Goal: Task Accomplishment & Management: Use online tool/utility

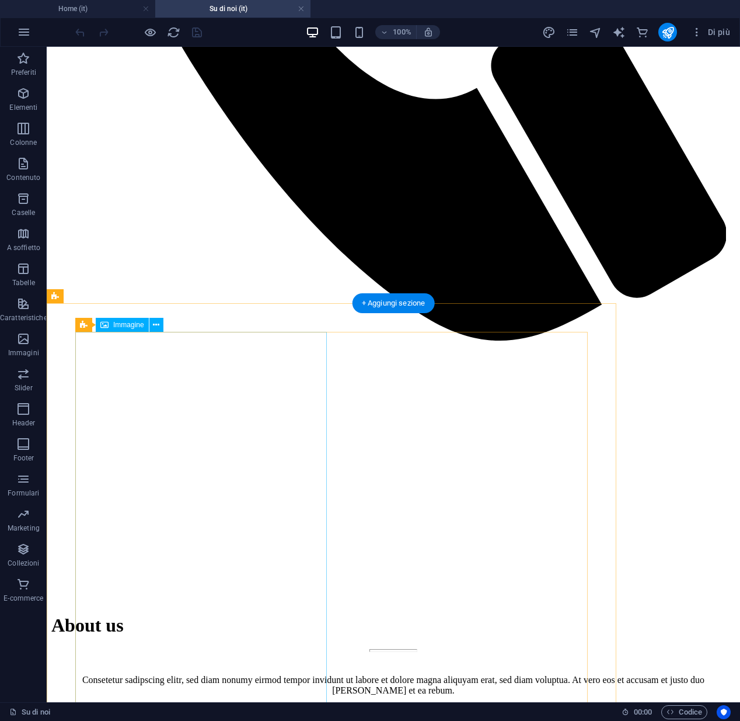
scroll to position [3011, 0]
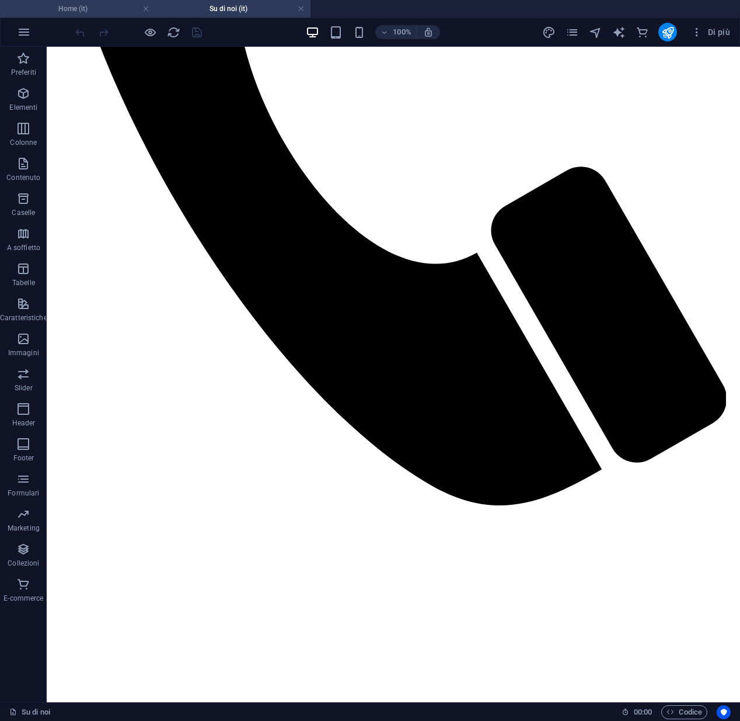
click at [94, 17] on li "Home (it)" at bounding box center [77, 9] width 155 height 18
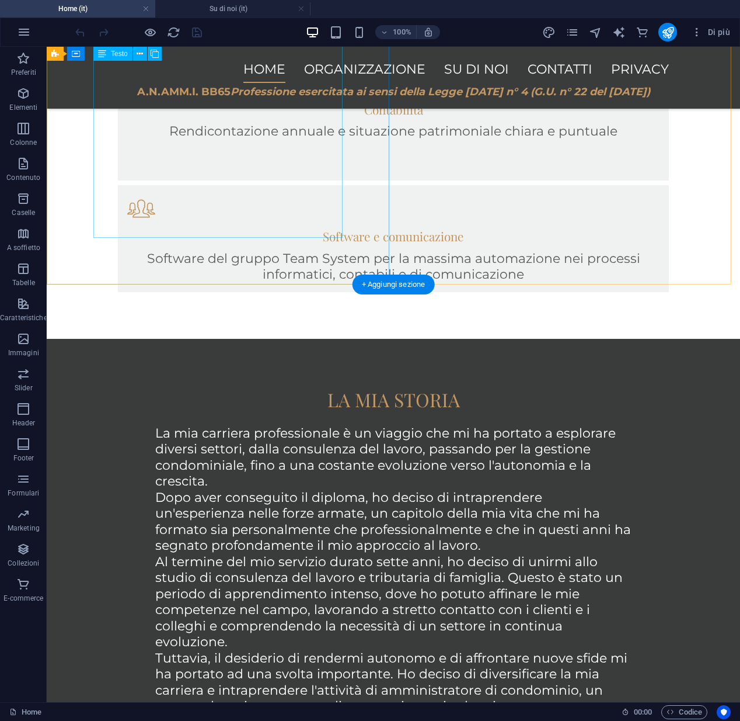
scroll to position [1191, 0]
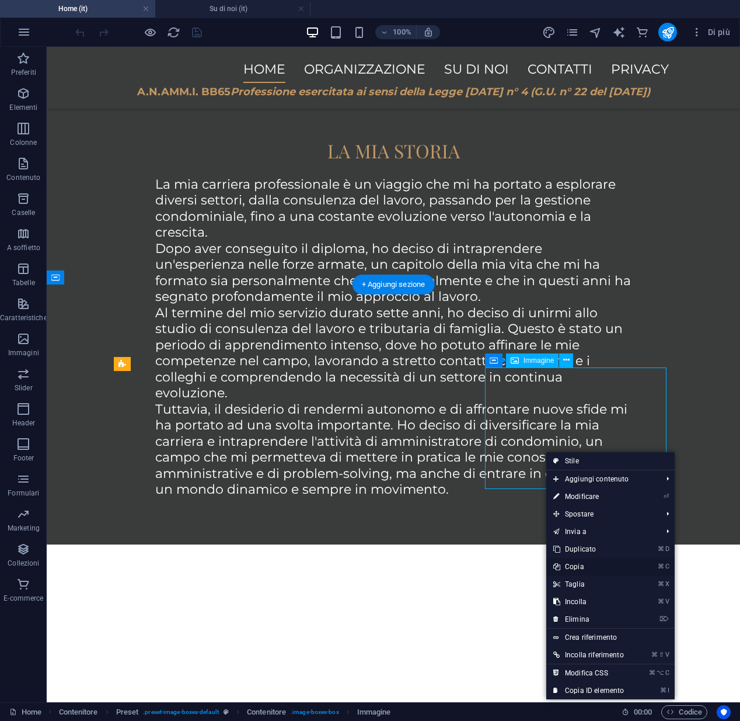
click at [578, 565] on link "⌘ C Copia" at bounding box center [589, 567] width 85 height 18
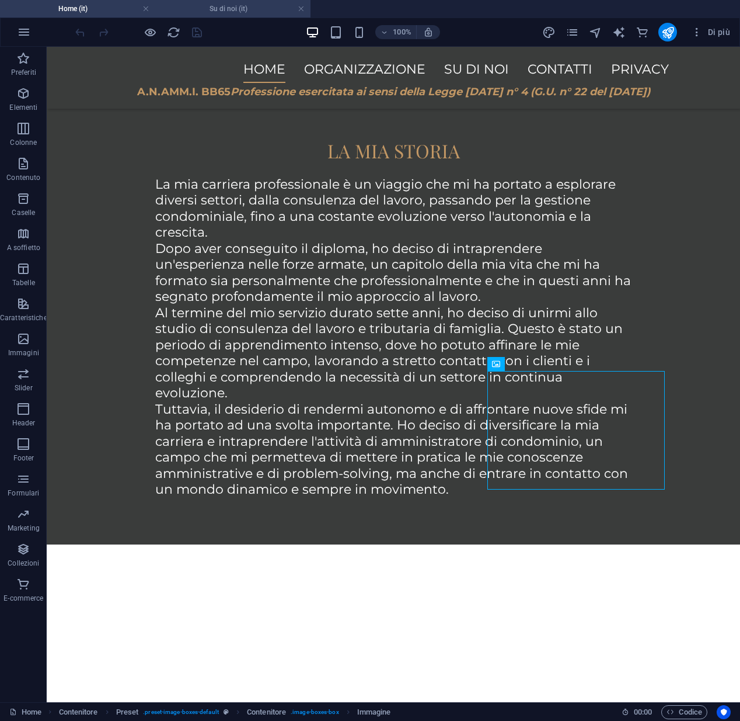
click at [228, 7] on h4 "Su di noi (it)" at bounding box center [232, 8] width 155 height 13
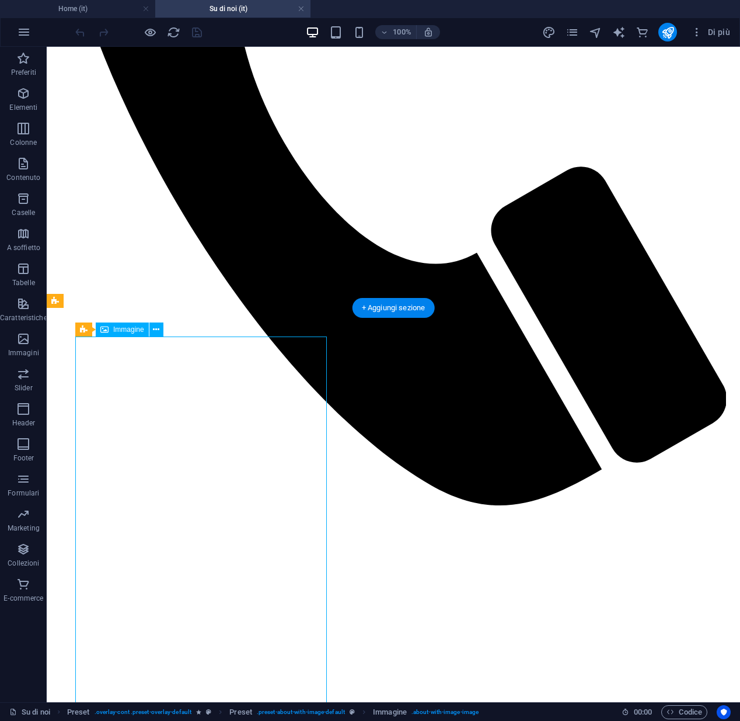
scroll to position [3124, 0]
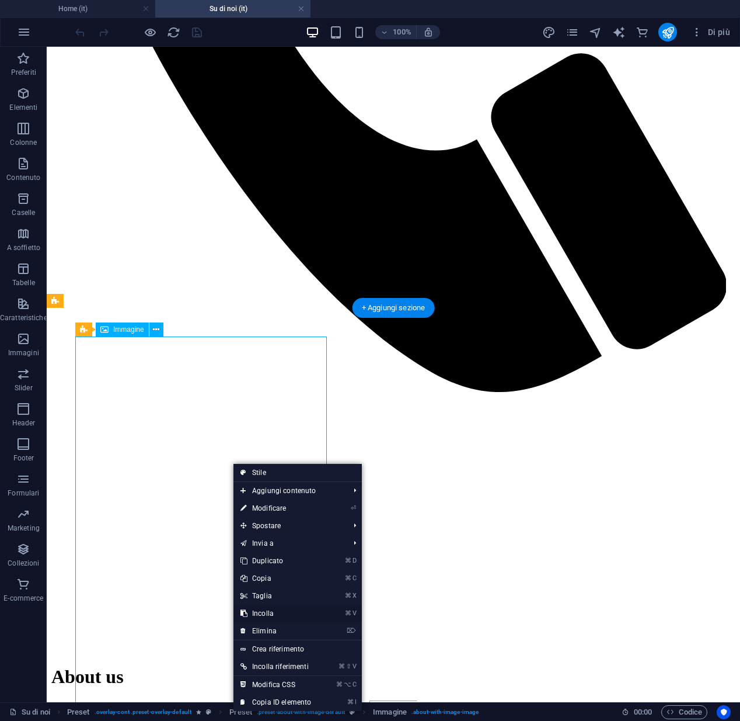
click at [260, 614] on link "⌘ V Incolla" at bounding box center [276, 613] width 85 height 18
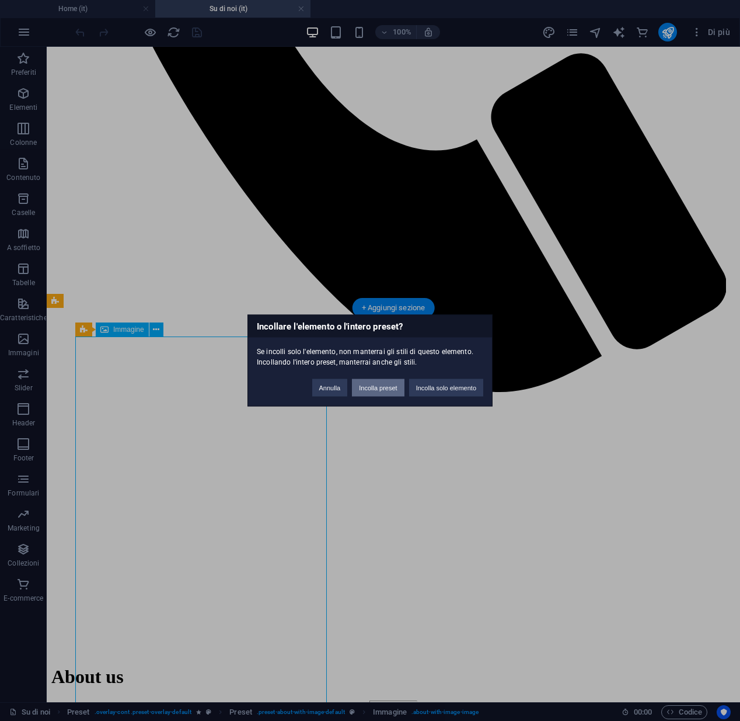
click at [392, 389] on button "Incolla preset" at bounding box center [378, 388] width 52 height 18
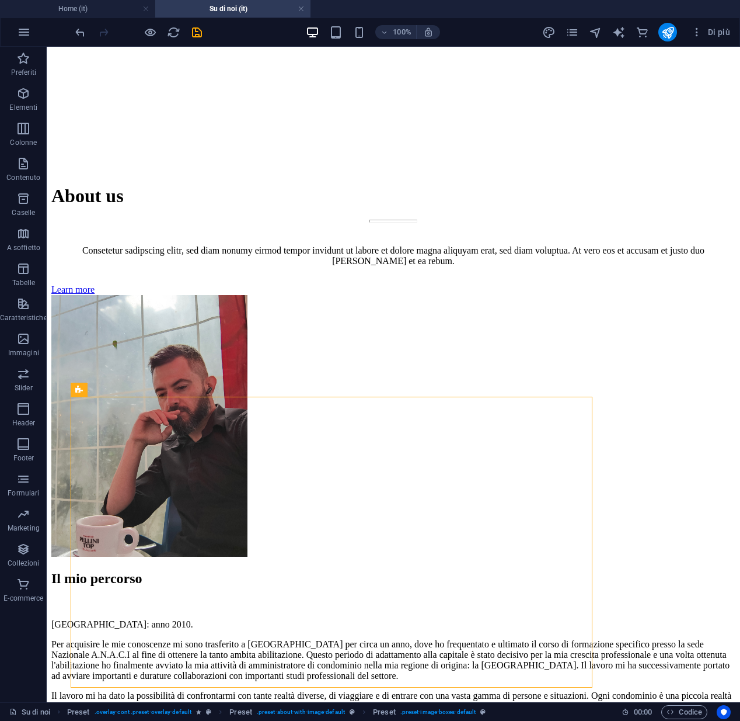
scroll to position [3661, 0]
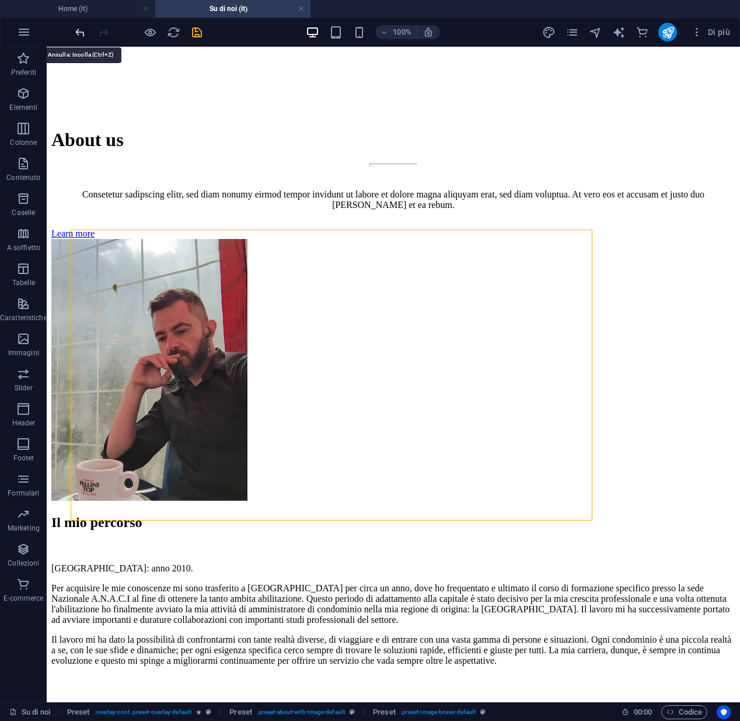
click at [83, 38] on icon "undo" at bounding box center [80, 32] width 13 height 13
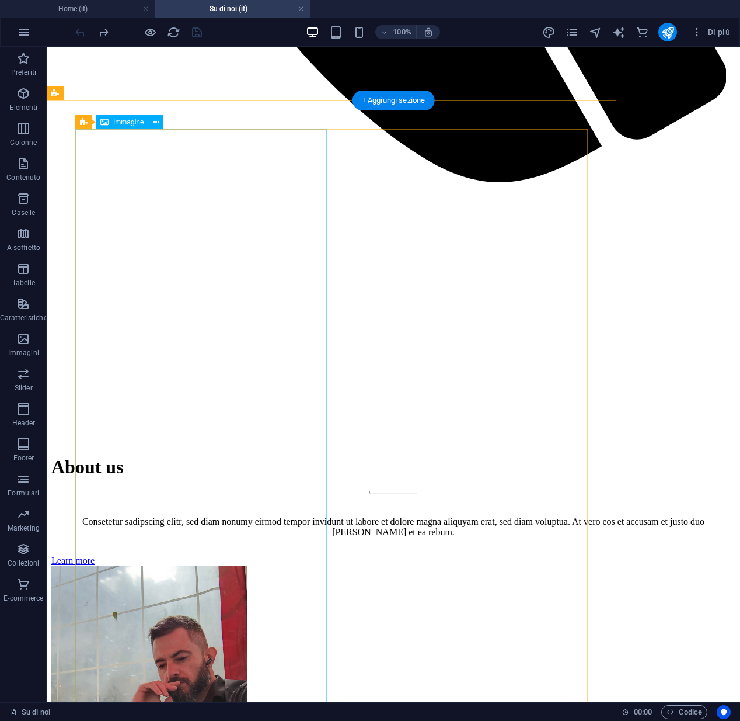
scroll to position [3315, 0]
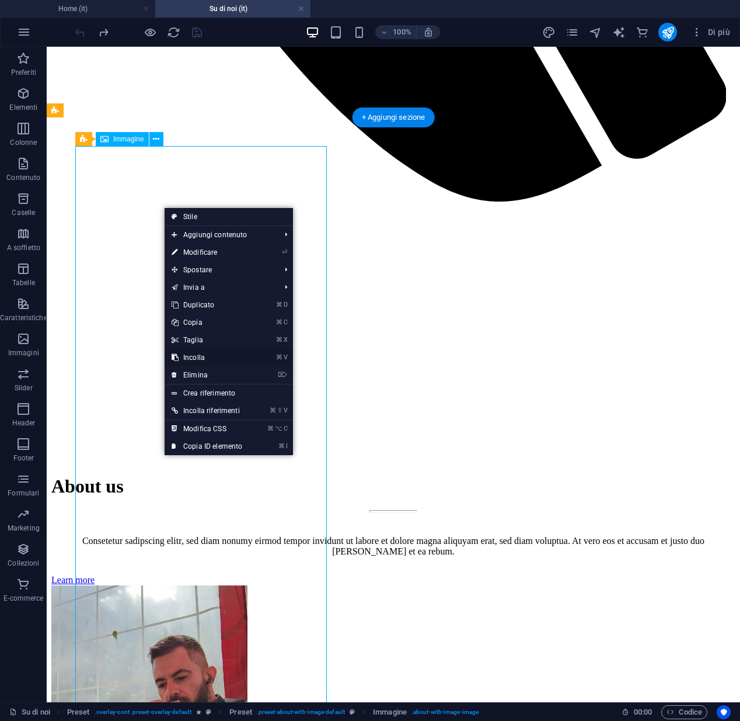
click at [208, 358] on link "⌘ V Incolla" at bounding box center [207, 358] width 85 height 18
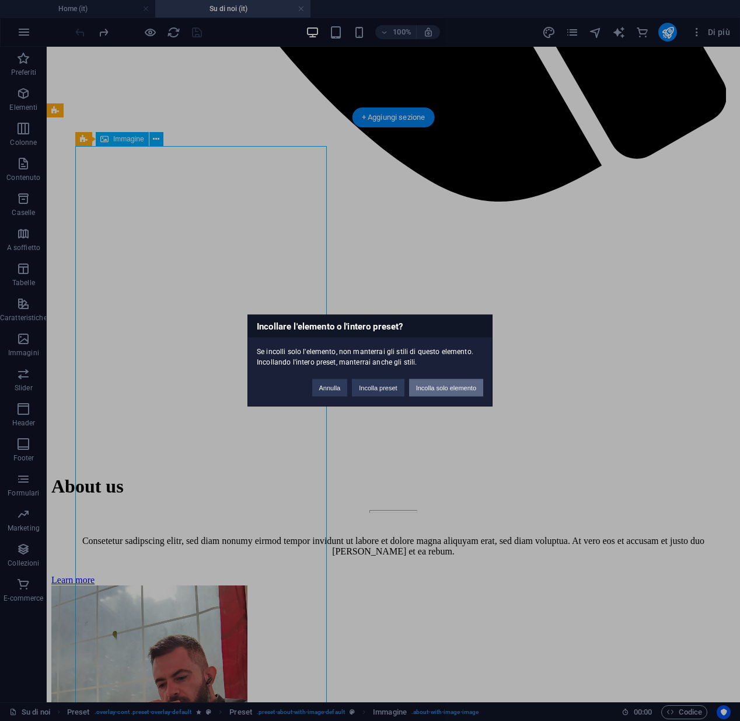
click at [431, 388] on button "Incolla solo elemento" at bounding box center [446, 388] width 74 height 18
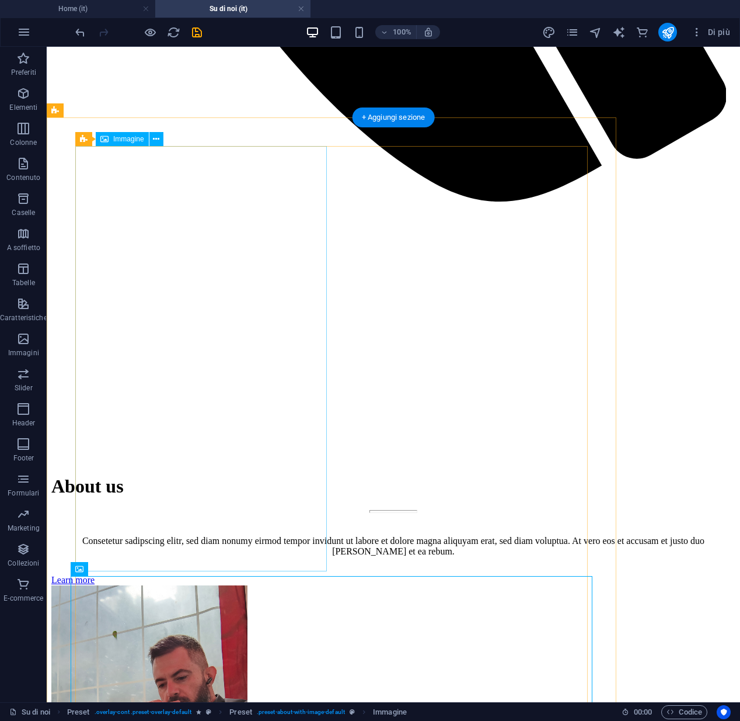
scroll to position [3582, 0]
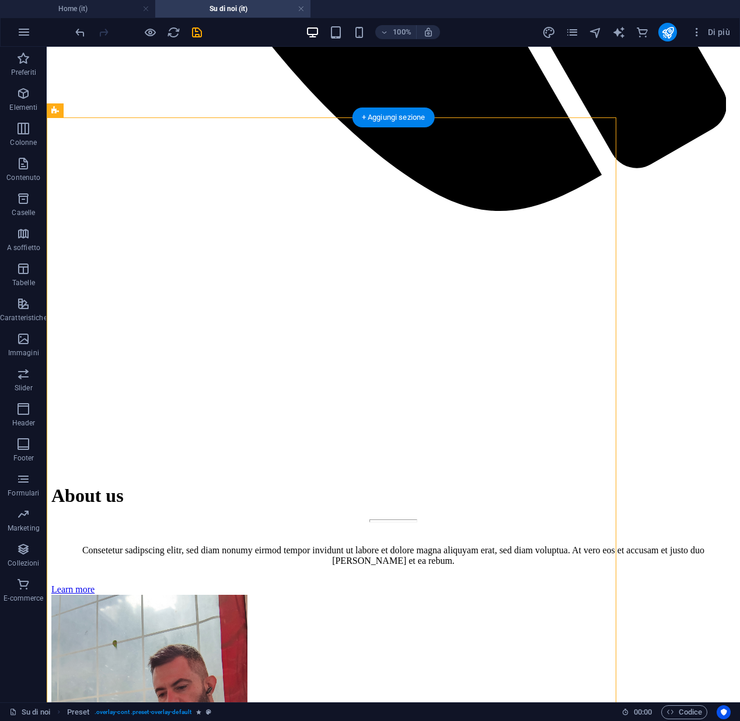
scroll to position [3324, 0]
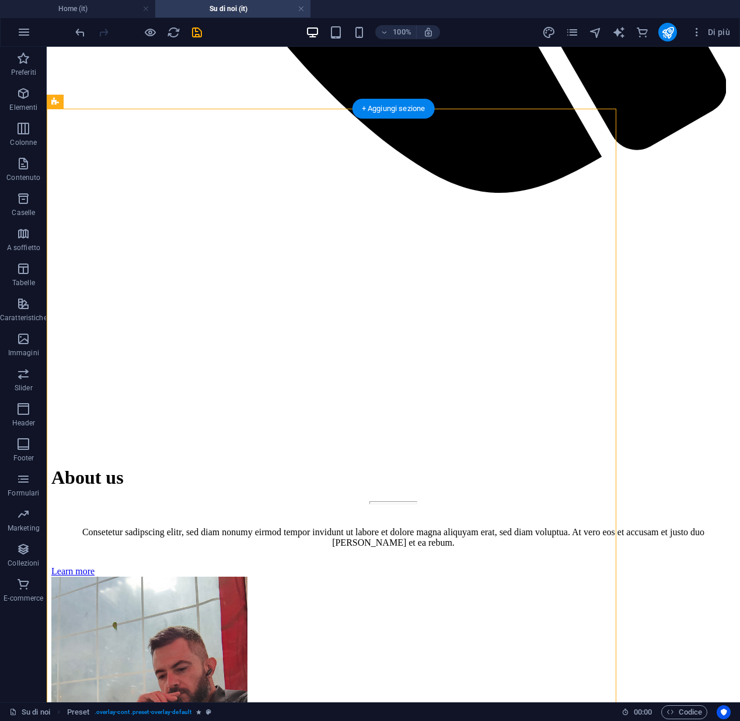
drag, startPoint x: 269, startPoint y: 408, endPoint x: 213, endPoint y: 506, distance: 113.2
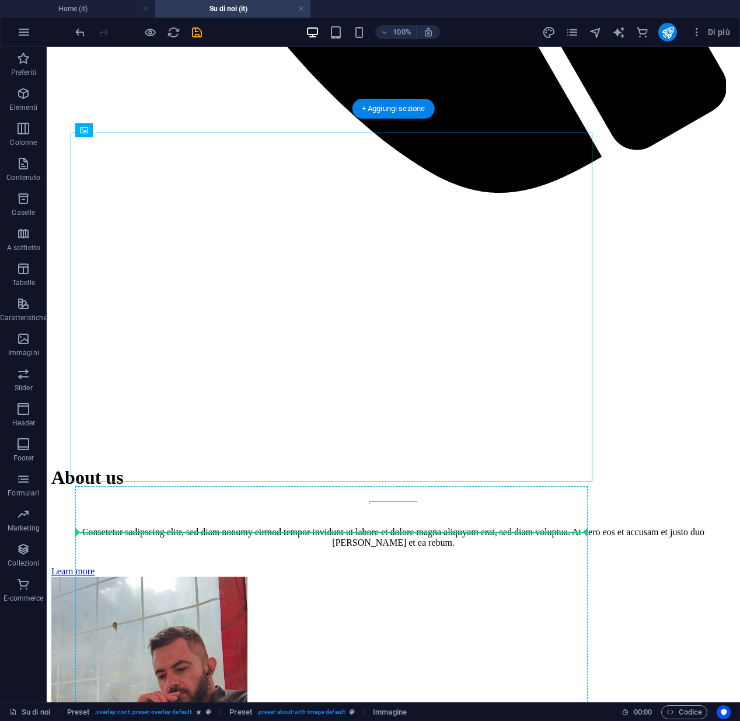
drag, startPoint x: 221, startPoint y: 440, endPoint x: 197, endPoint y: 532, distance: 94.9
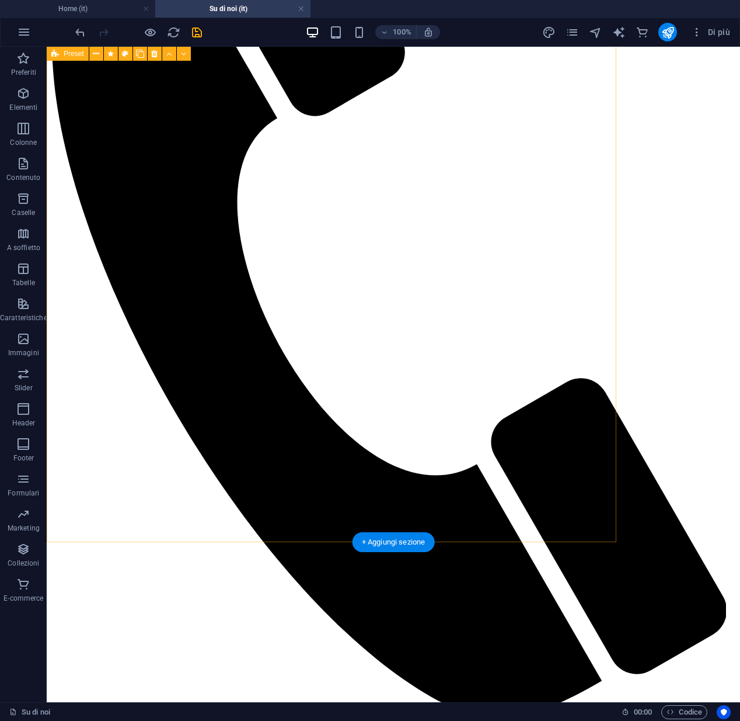
scroll to position [2890, 0]
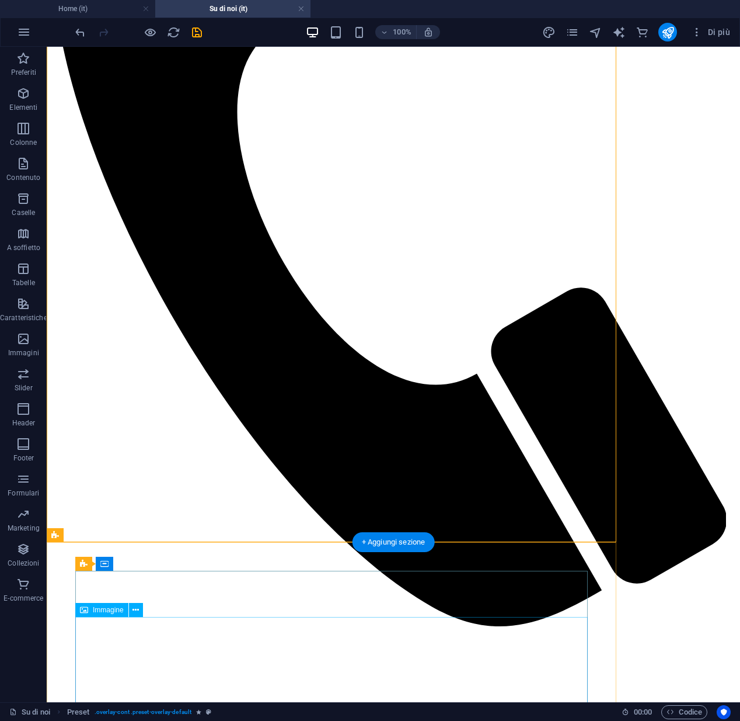
scroll to position [2893, 0]
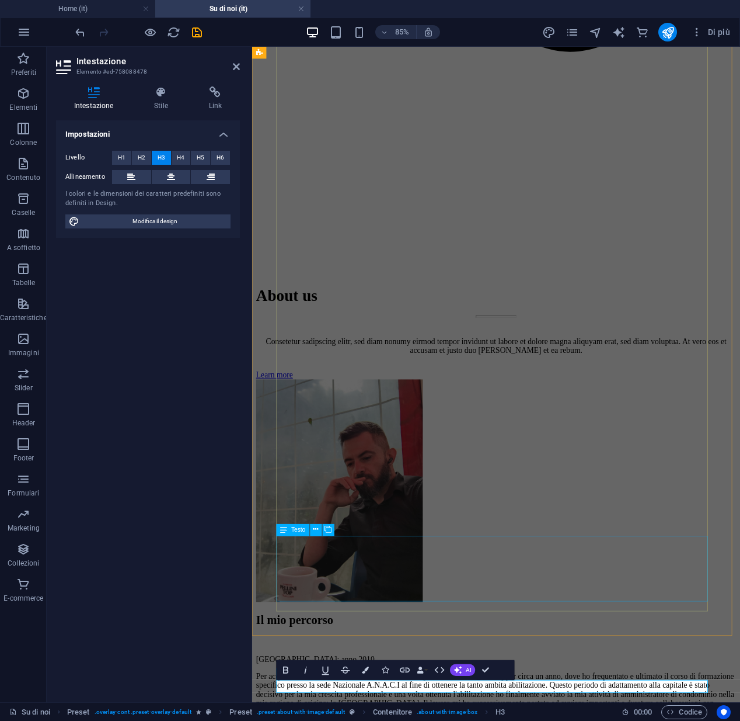
scroll to position [2997, 0]
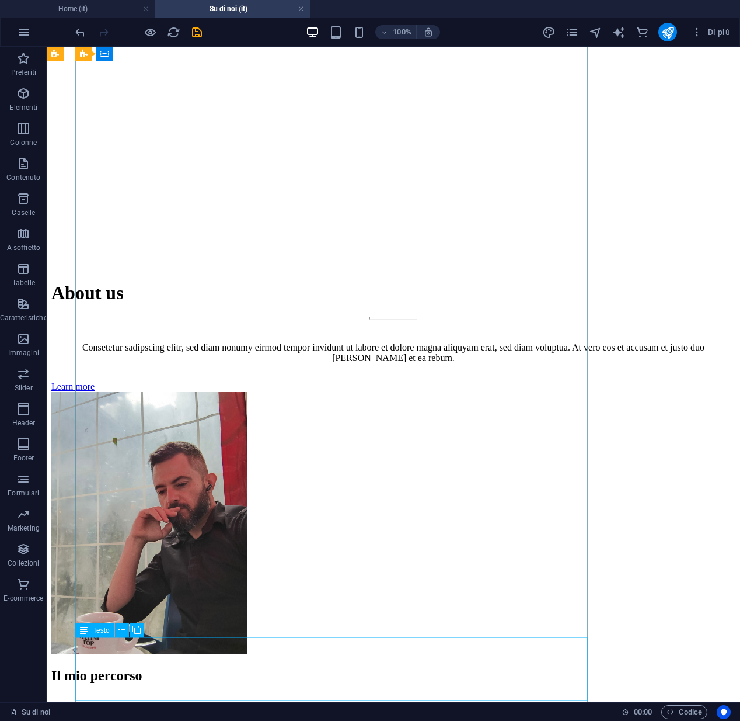
scroll to position [3506, 0]
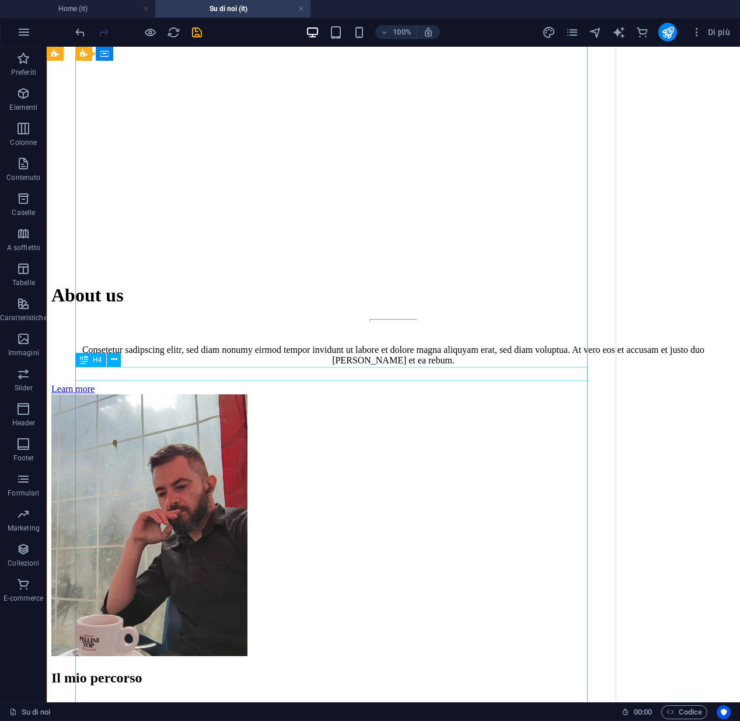
click at [89, 364] on div "H4" at bounding box center [90, 360] width 31 height 14
click at [90, 362] on div "H4" at bounding box center [90, 360] width 31 height 14
click at [91, 359] on div "H4" at bounding box center [90, 360] width 31 height 14
click at [111, 359] on icon at bounding box center [114, 359] width 6 height 12
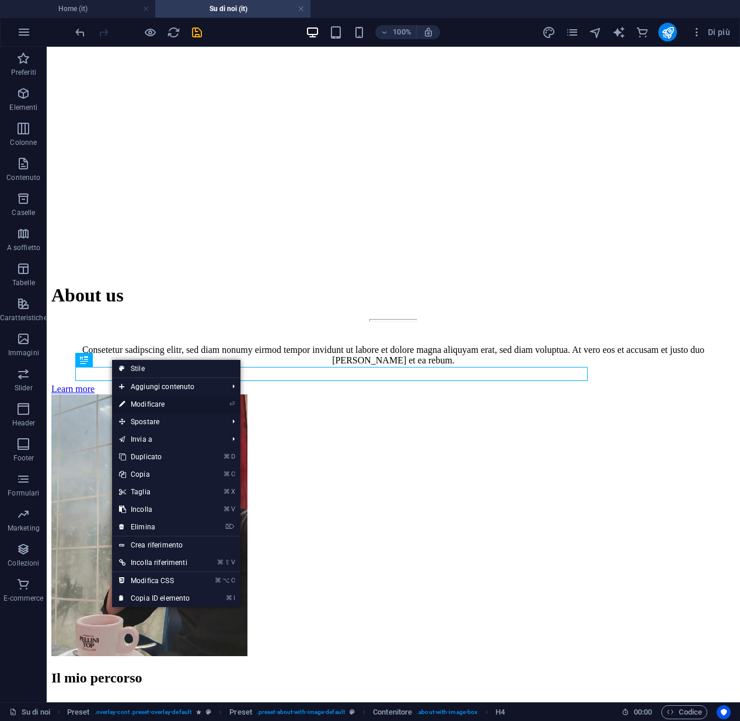
click at [141, 405] on link "⏎ Modificare" at bounding box center [154, 404] width 85 height 18
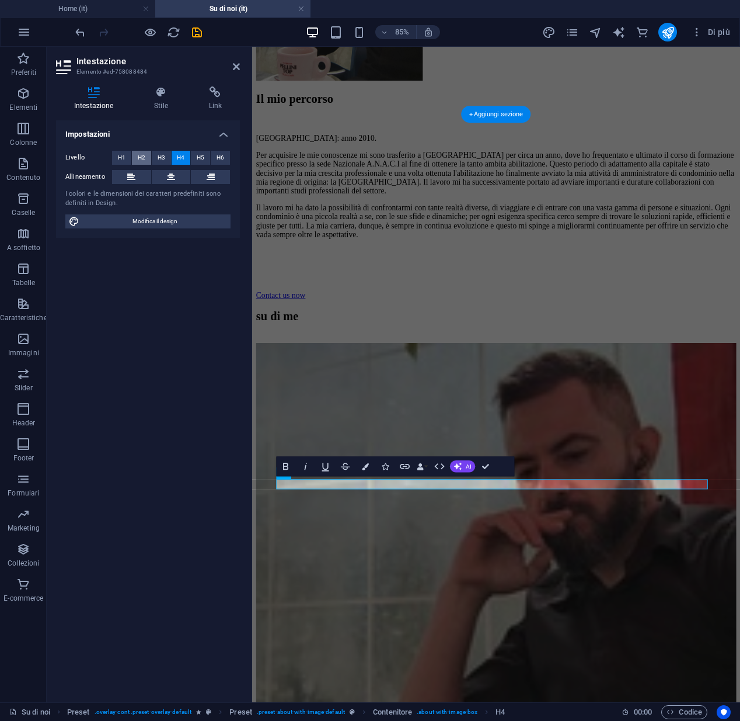
click at [138, 158] on span "H2" at bounding box center [142, 158] width 8 height 14
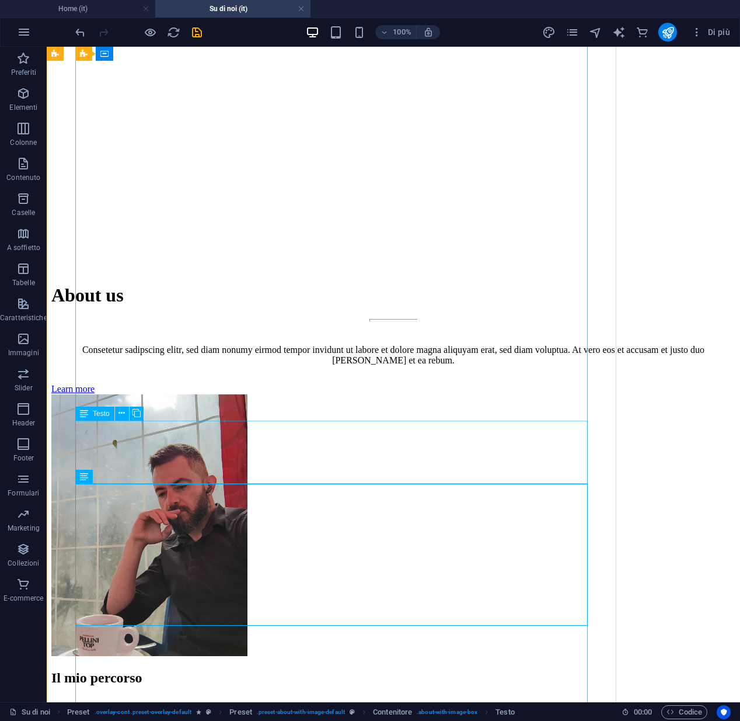
click at [83, 413] on icon at bounding box center [84, 413] width 8 height 14
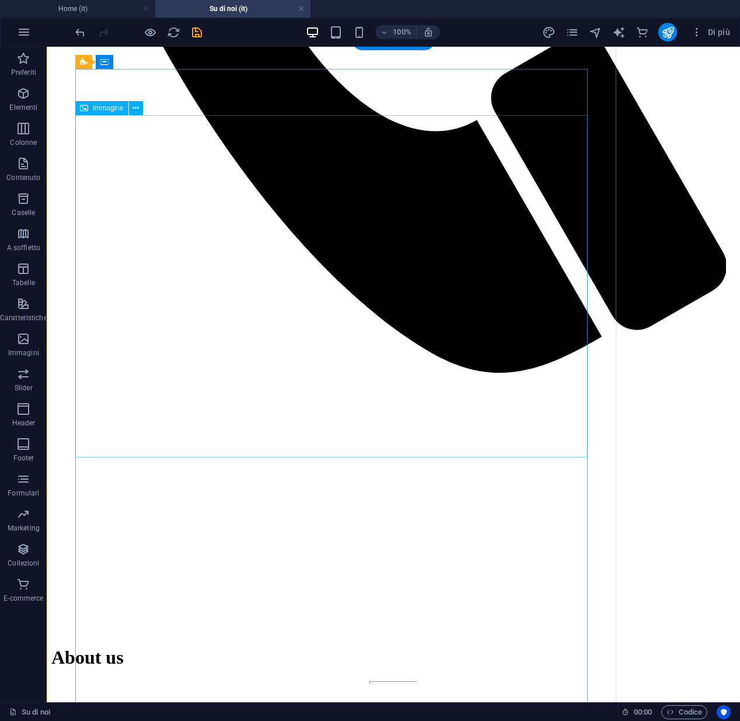
scroll to position [3541, 0]
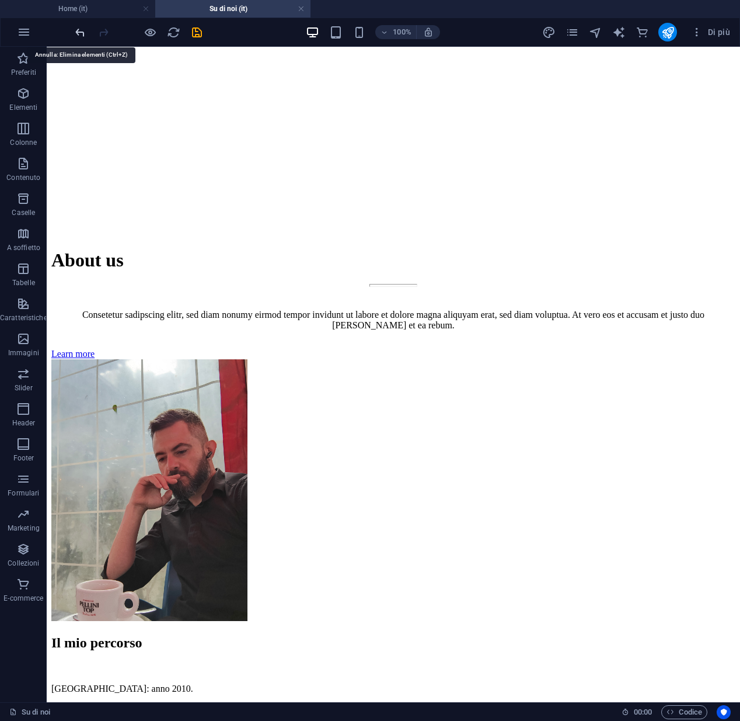
click at [78, 33] on icon "undo" at bounding box center [80, 32] width 13 height 13
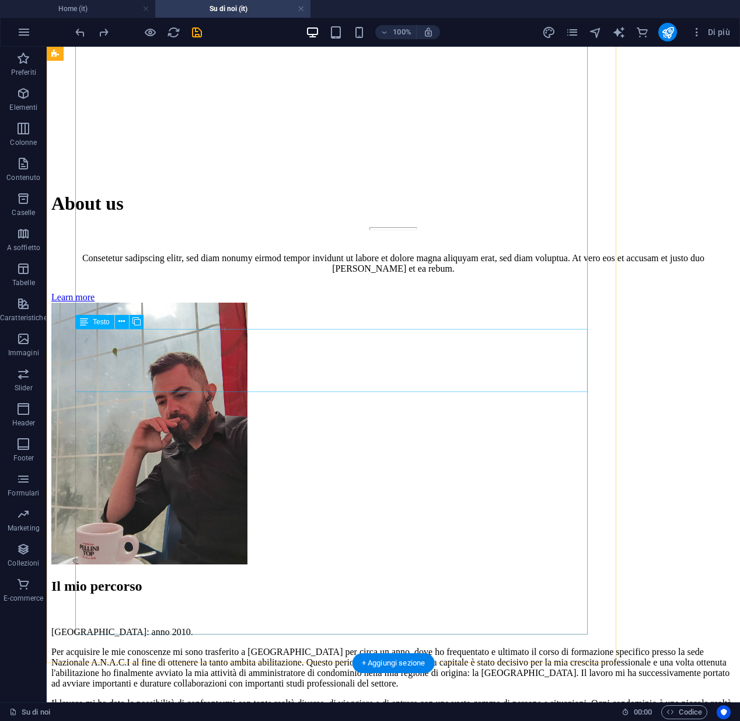
scroll to position [3634, 0]
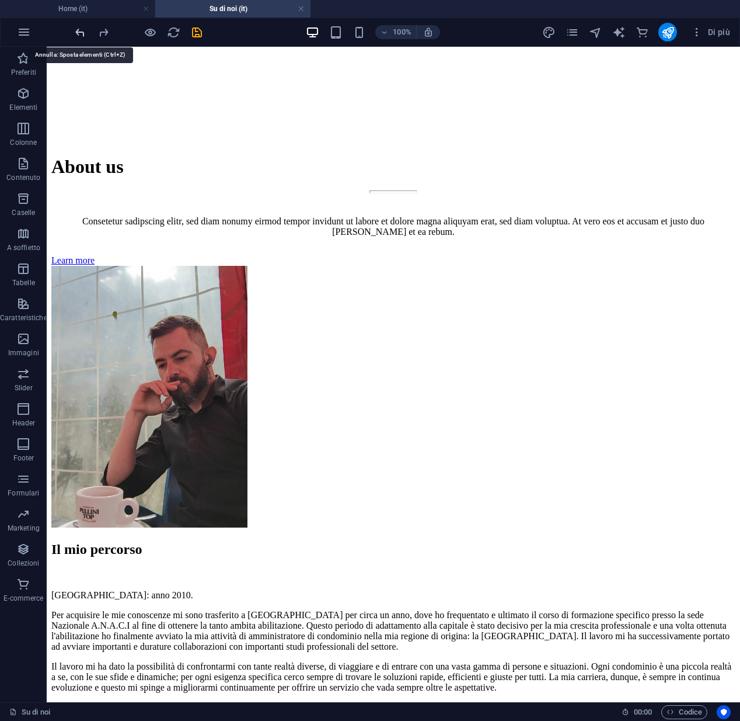
click at [85, 36] on icon "undo" at bounding box center [80, 32] width 13 height 13
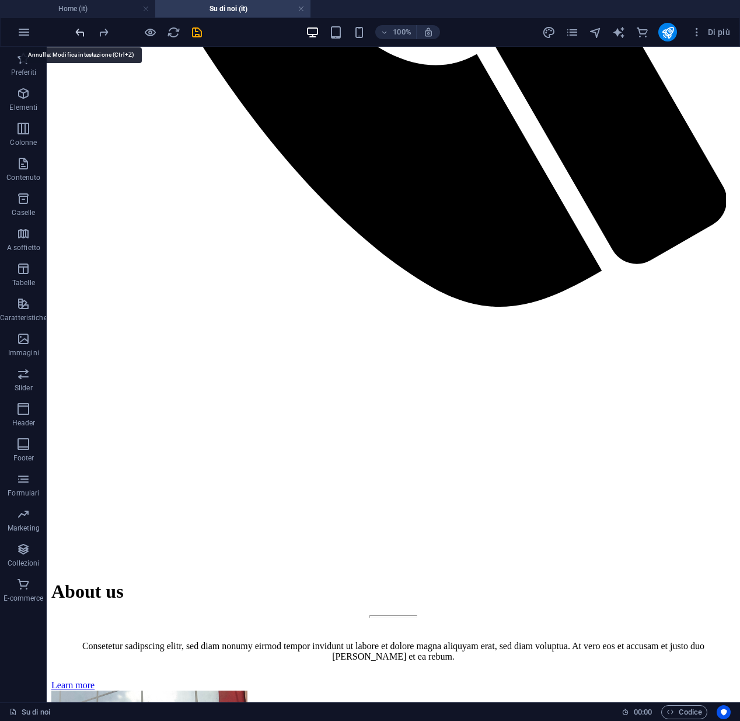
scroll to position [3123, 0]
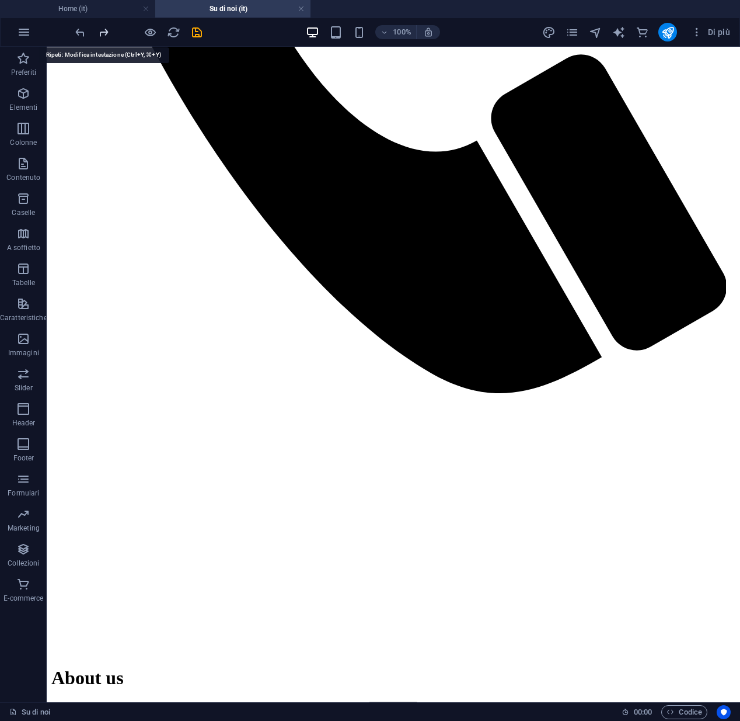
click at [100, 34] on icon "redo" at bounding box center [103, 32] width 13 height 13
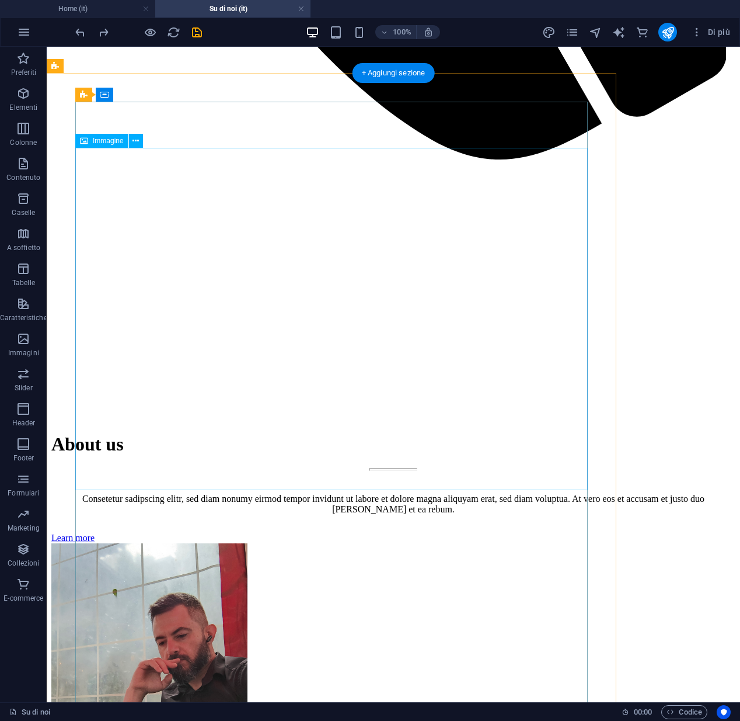
scroll to position [3438, 0]
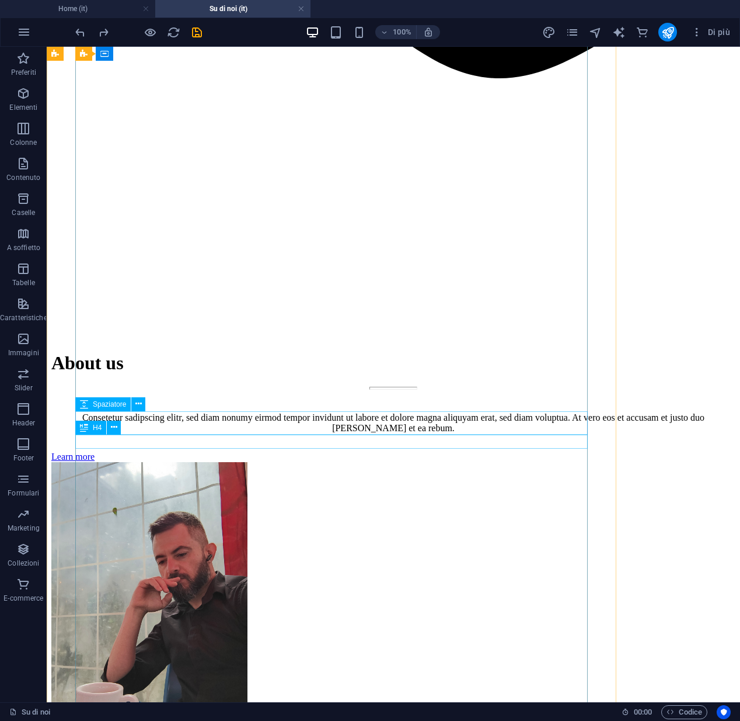
click at [89, 427] on div "H4" at bounding box center [90, 427] width 31 height 14
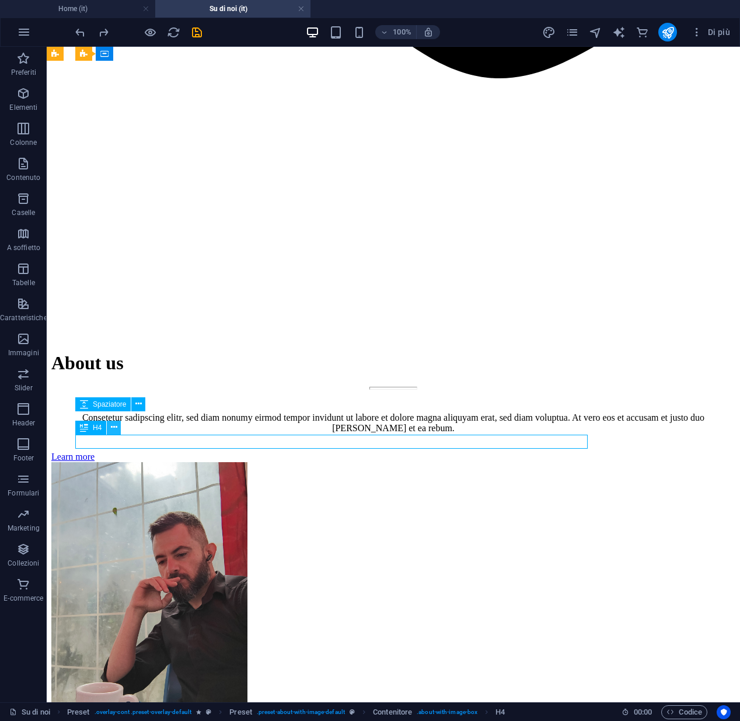
click at [114, 426] on icon at bounding box center [114, 427] width 6 height 12
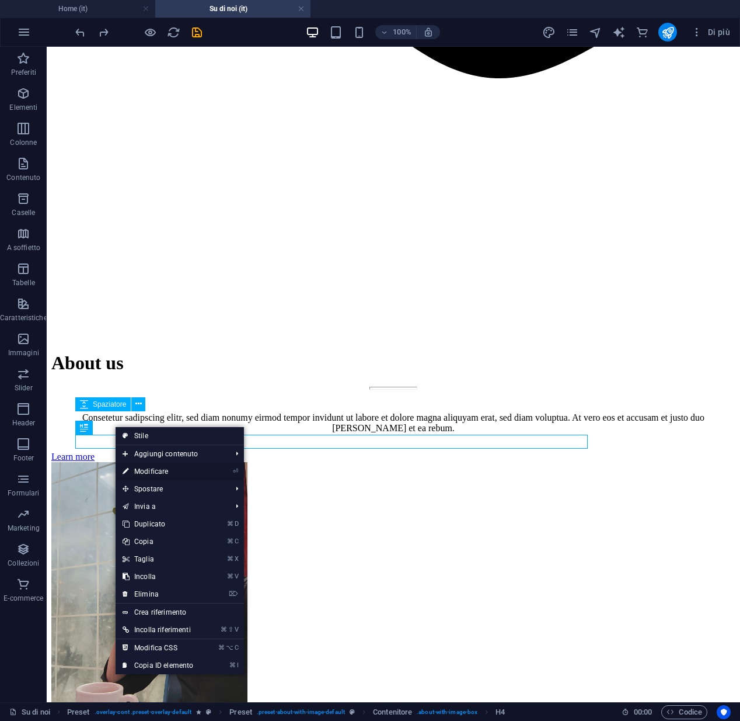
click at [155, 473] on link "⏎ Modificare" at bounding box center [158, 471] width 85 height 18
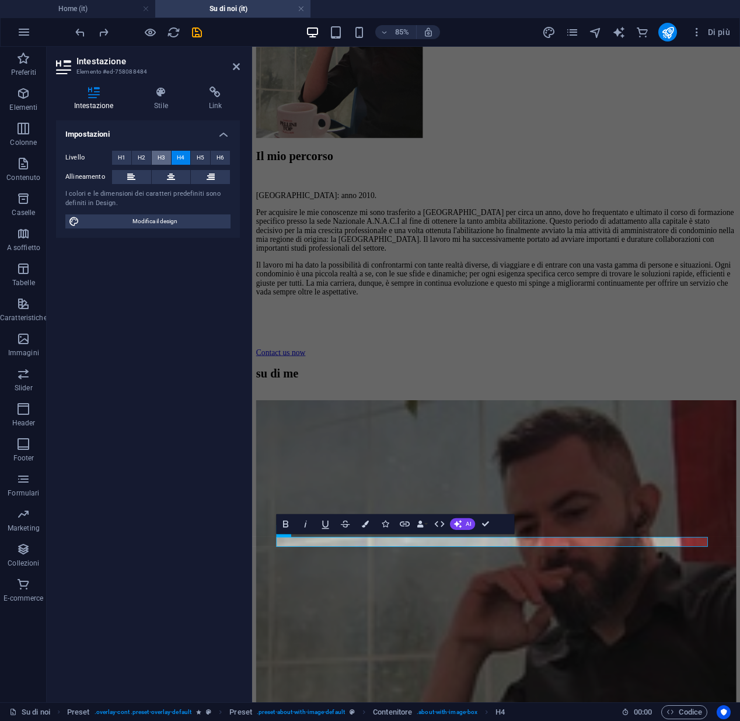
click at [160, 158] on span "H3" at bounding box center [162, 158] width 8 height 14
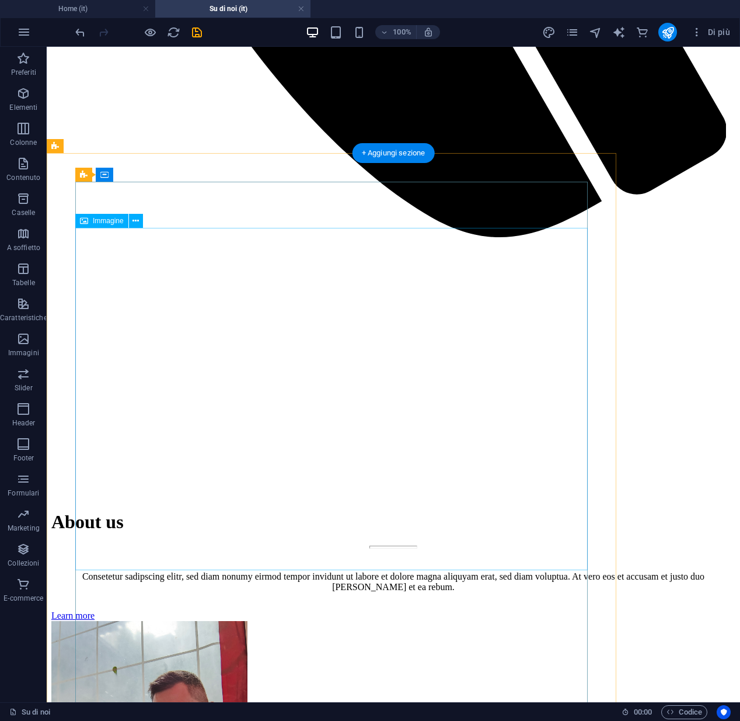
scroll to position [3295, 0]
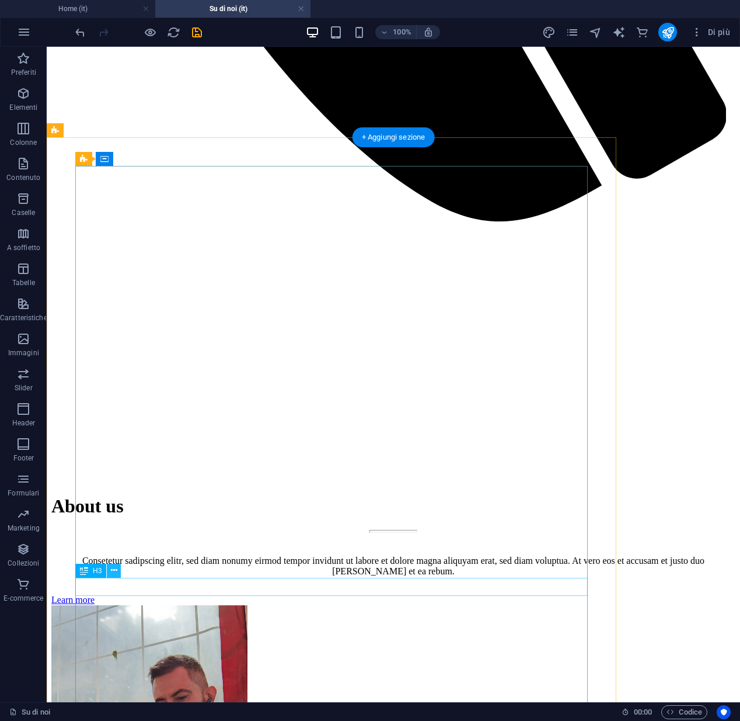
click at [115, 570] on icon at bounding box center [114, 570] width 6 height 12
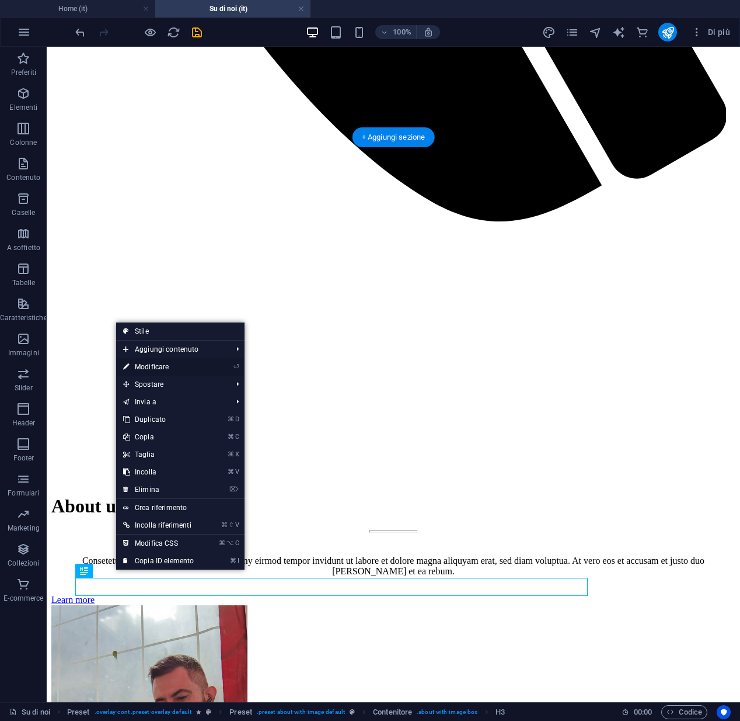
click at [169, 366] on link "⏎ Modificare" at bounding box center [158, 367] width 85 height 18
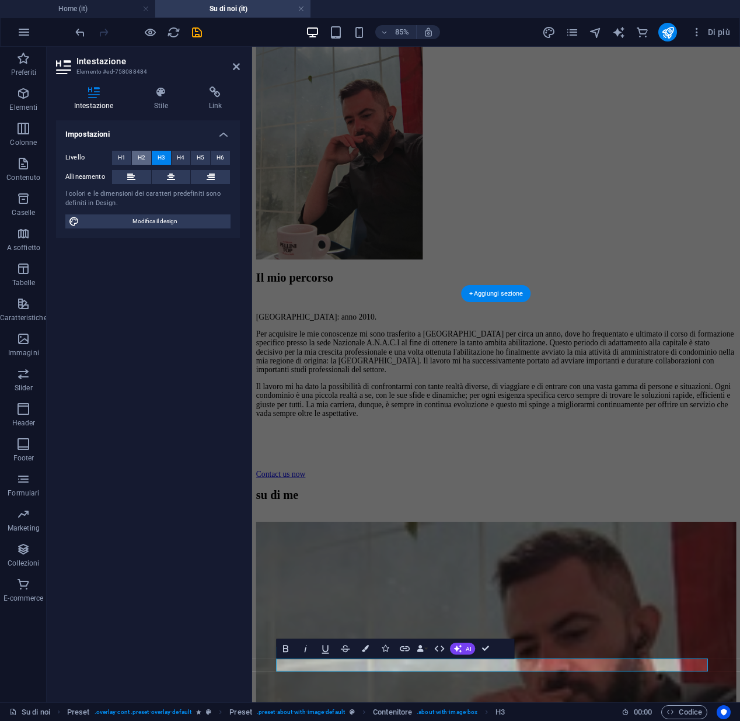
click at [143, 158] on span "H2" at bounding box center [142, 158] width 8 height 14
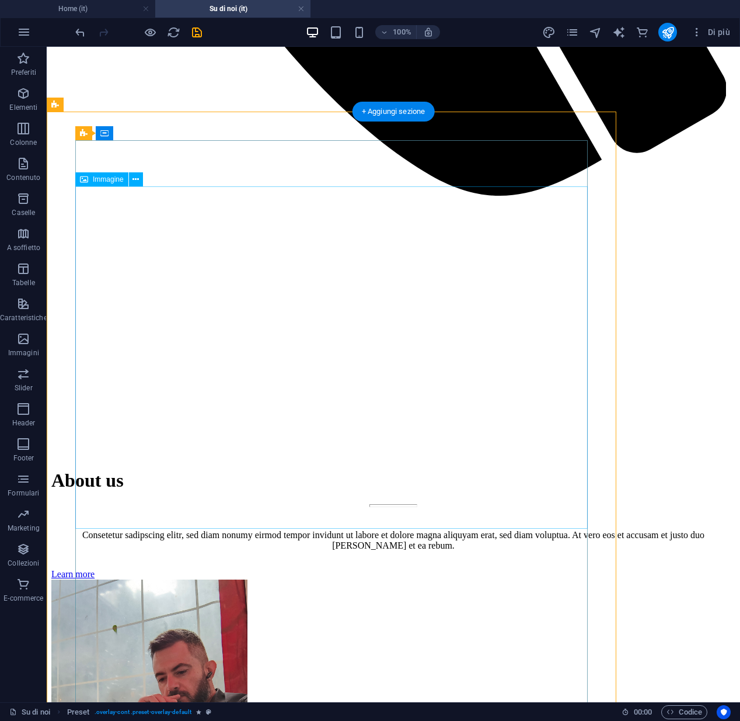
scroll to position [2915, 0]
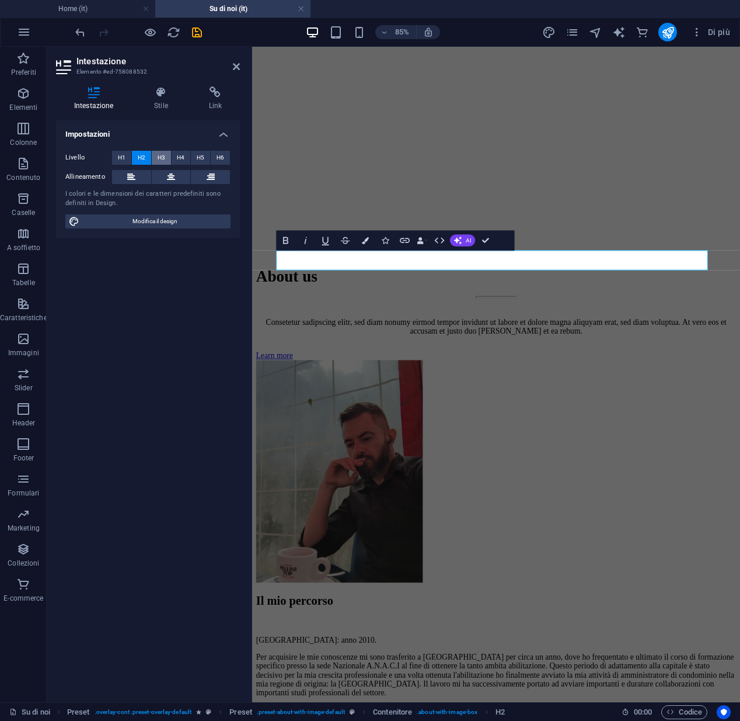
click at [162, 156] on span "H3" at bounding box center [162, 158] width 8 height 14
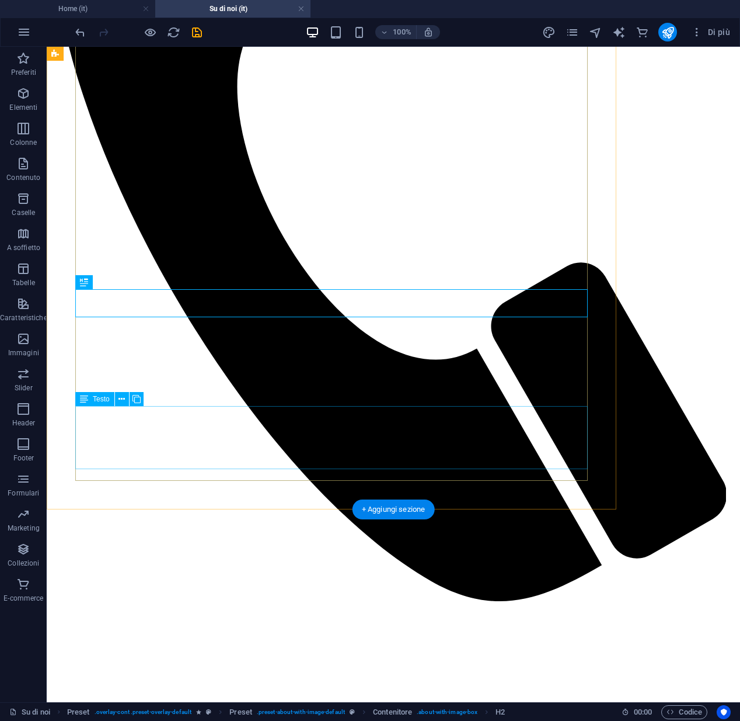
scroll to position [2913, 0]
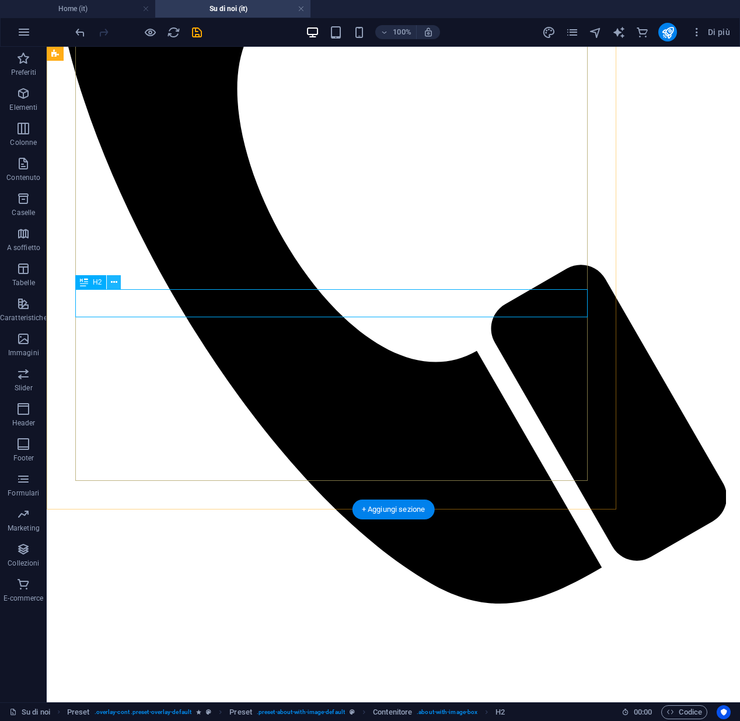
click at [111, 281] on icon at bounding box center [114, 282] width 6 height 12
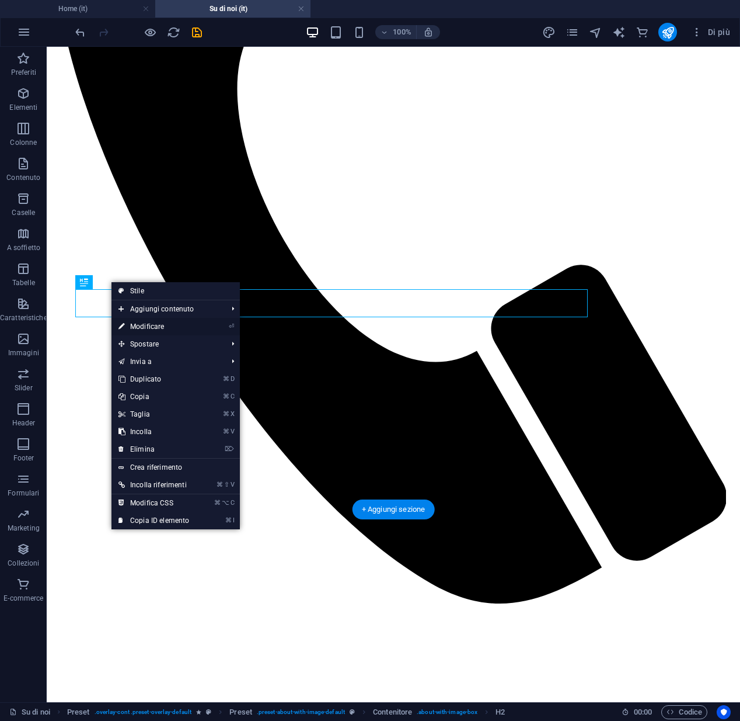
click at [134, 323] on link "⏎ Modificare" at bounding box center [154, 327] width 85 height 18
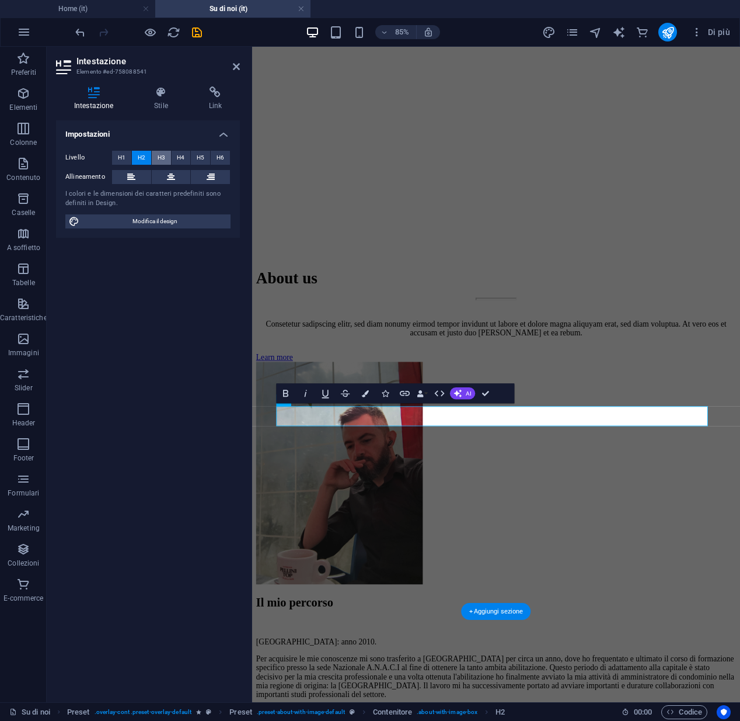
click at [158, 156] on span "H3" at bounding box center [162, 158] width 8 height 14
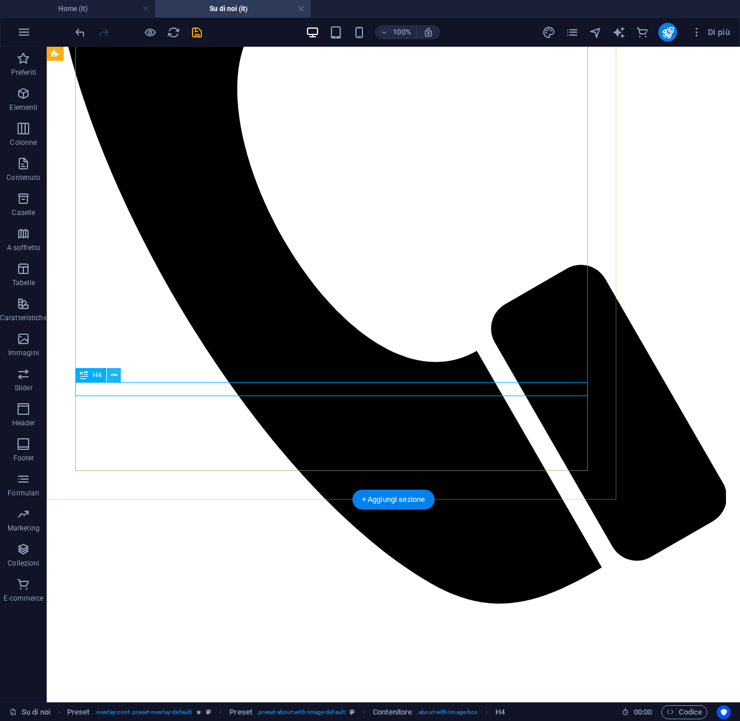
click at [116, 376] on icon at bounding box center [114, 375] width 6 height 12
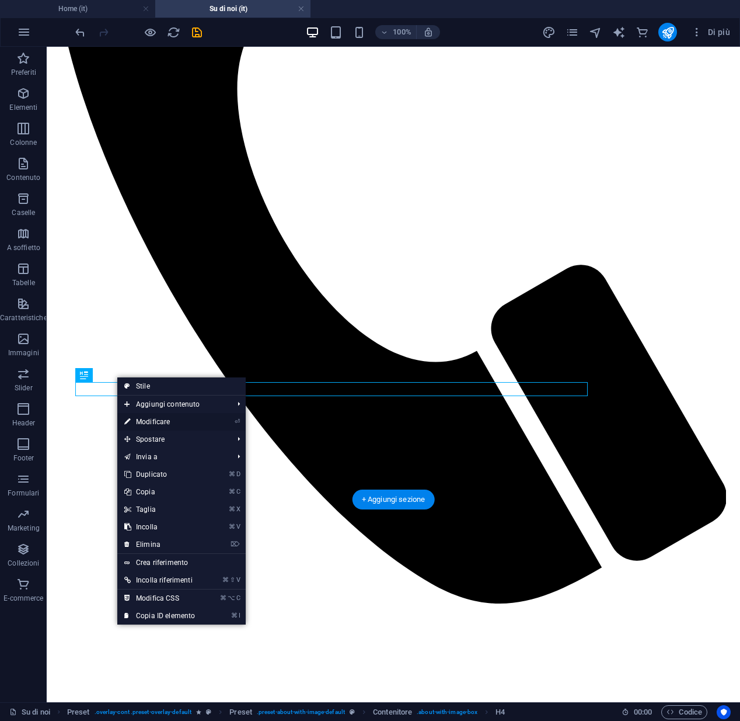
click at [169, 423] on link "⏎ Modificare" at bounding box center [159, 422] width 85 height 18
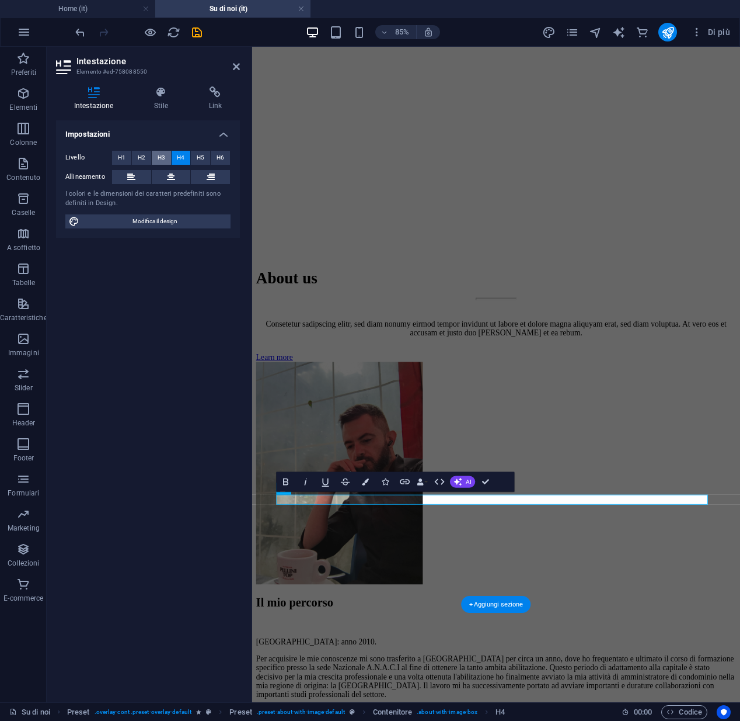
click at [159, 160] on span "H3" at bounding box center [162, 158] width 8 height 14
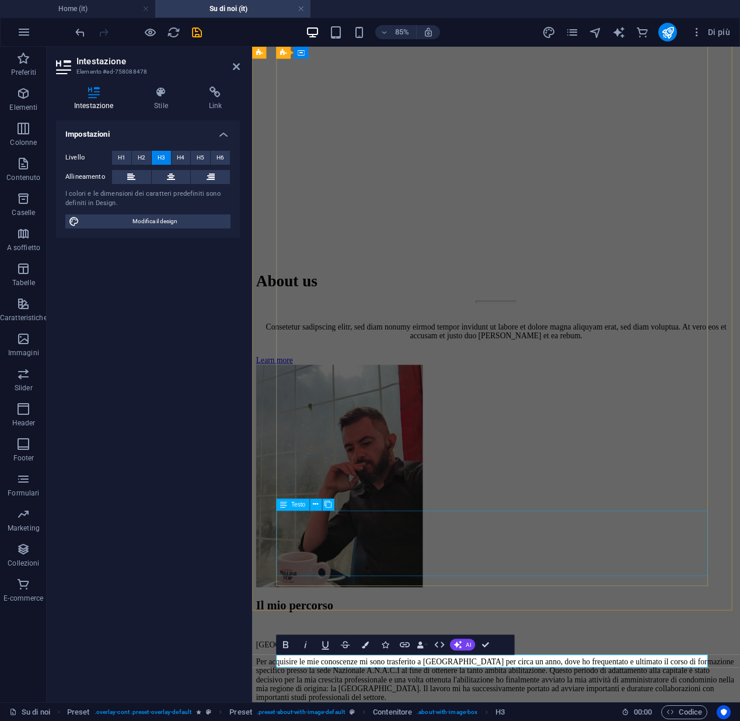
scroll to position [3028, 0]
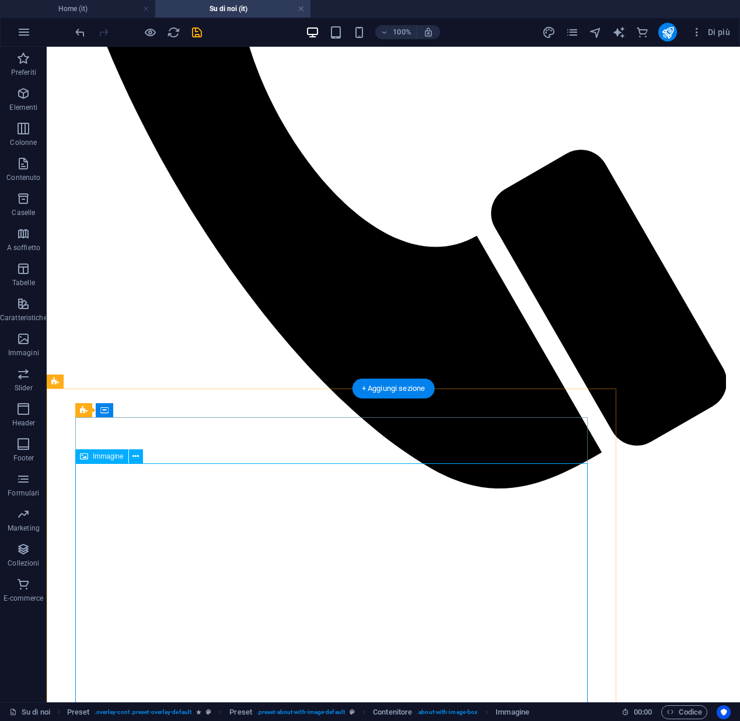
select select "%"
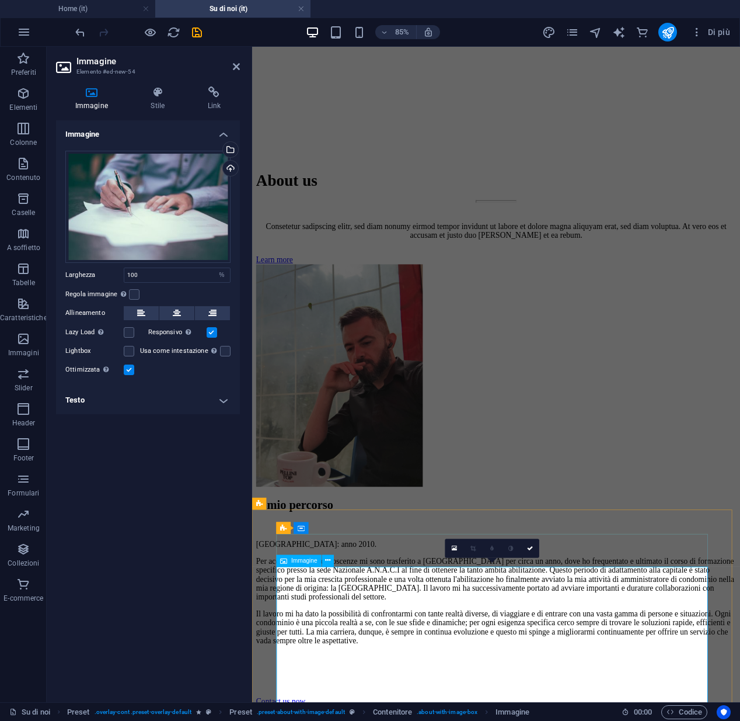
click at [190, 32] on icon "save" at bounding box center [196, 32] width 13 height 13
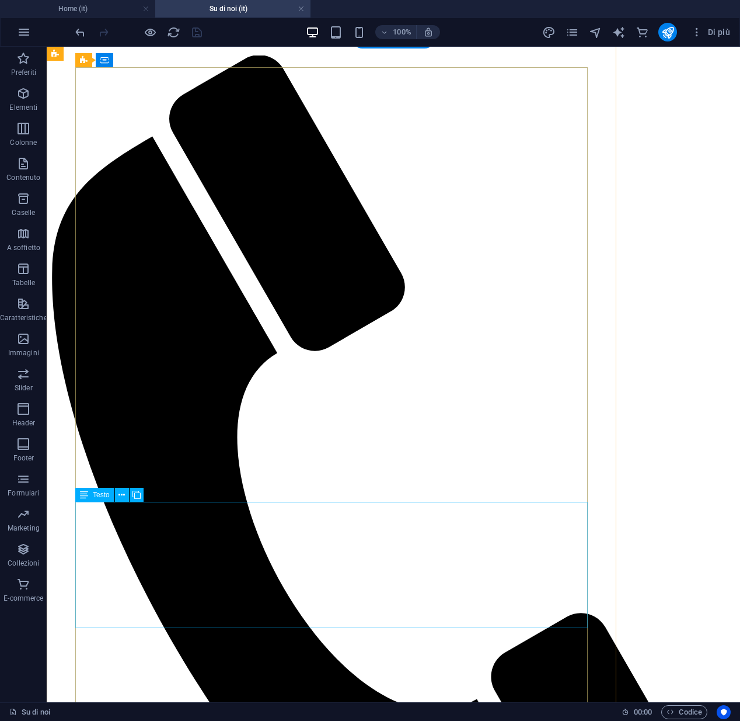
scroll to position [2563, 0]
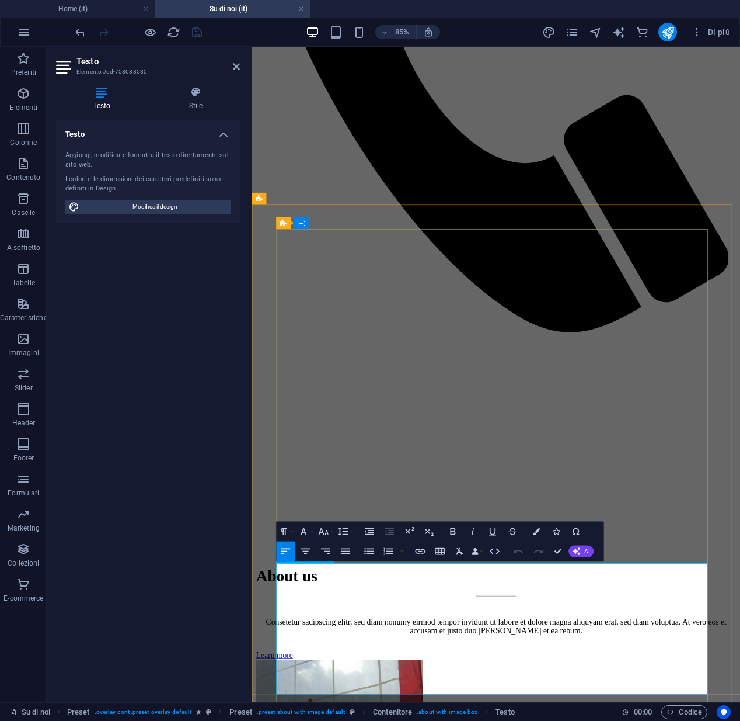
scroll to position [2475, 0]
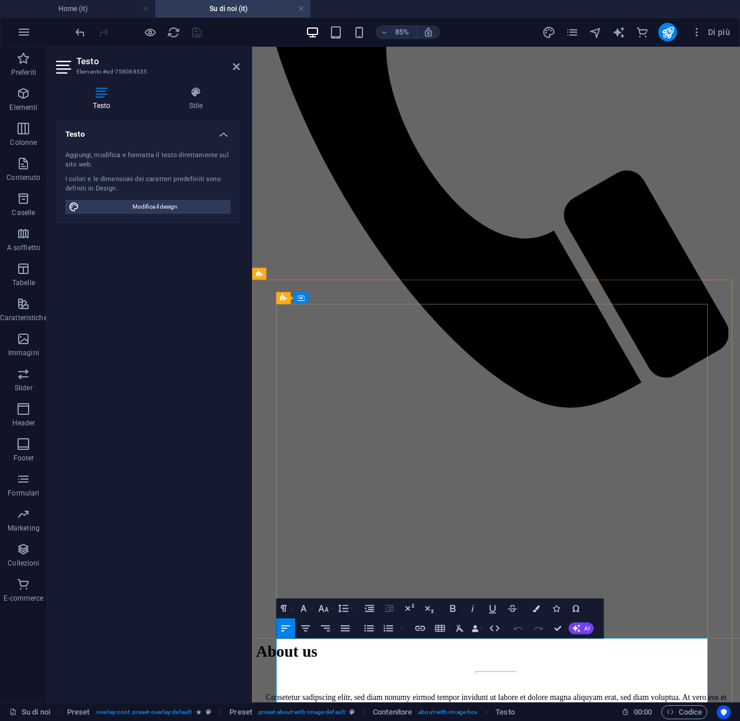
drag, startPoint x: 579, startPoint y: 796, endPoint x: 547, endPoint y: 796, distance: 31.5
click span "orem ipsum dolor sit amet, consetetur sadipscing elitr, sed diam nonumy eirmod …"
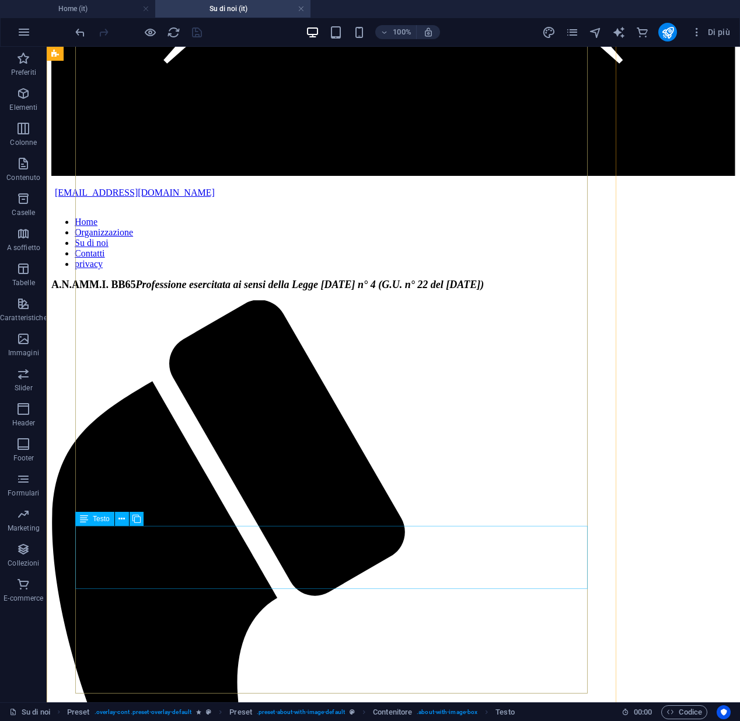
scroll to position [2155, 0]
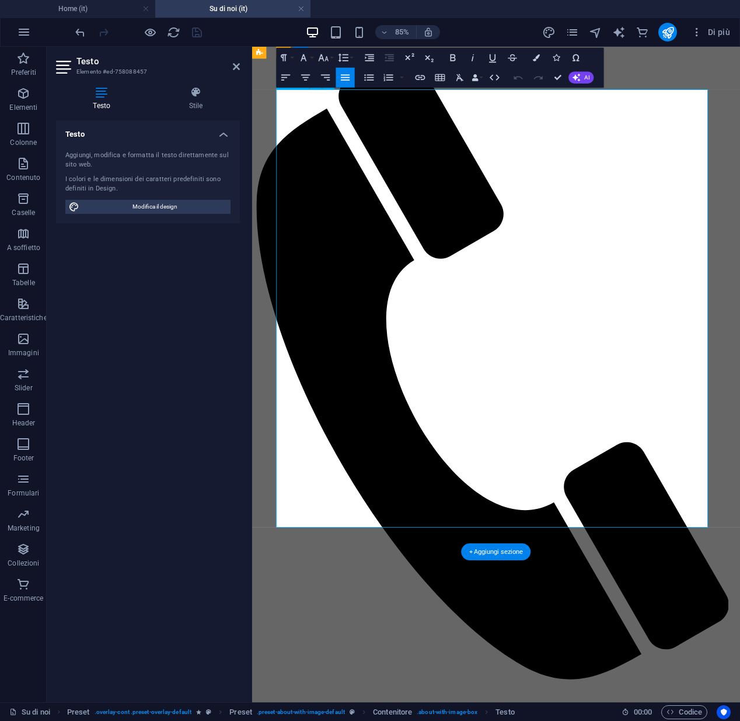
drag, startPoint x: 545, startPoint y: 583, endPoint x: 471, endPoint y: 584, distance: 74.2
copy span "affidabilità."
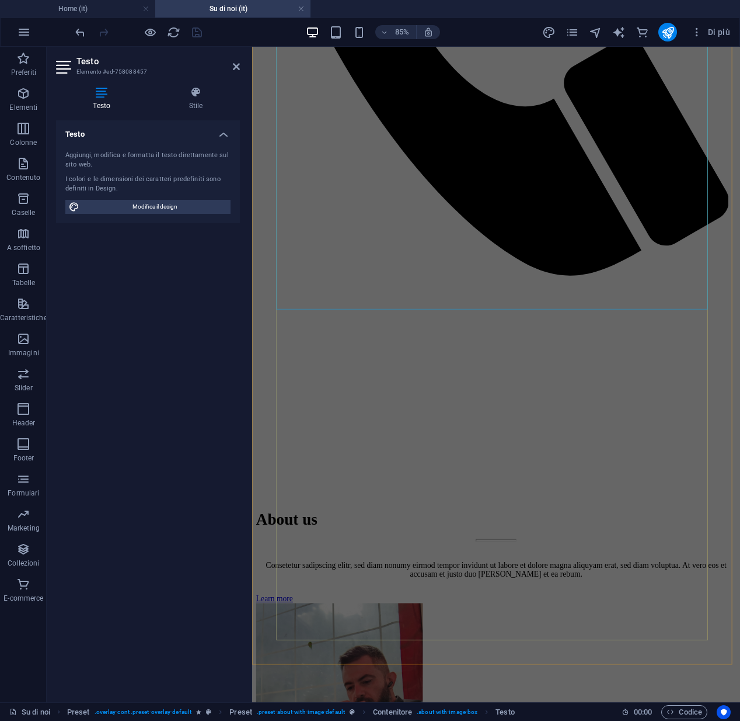
scroll to position [2846, 0]
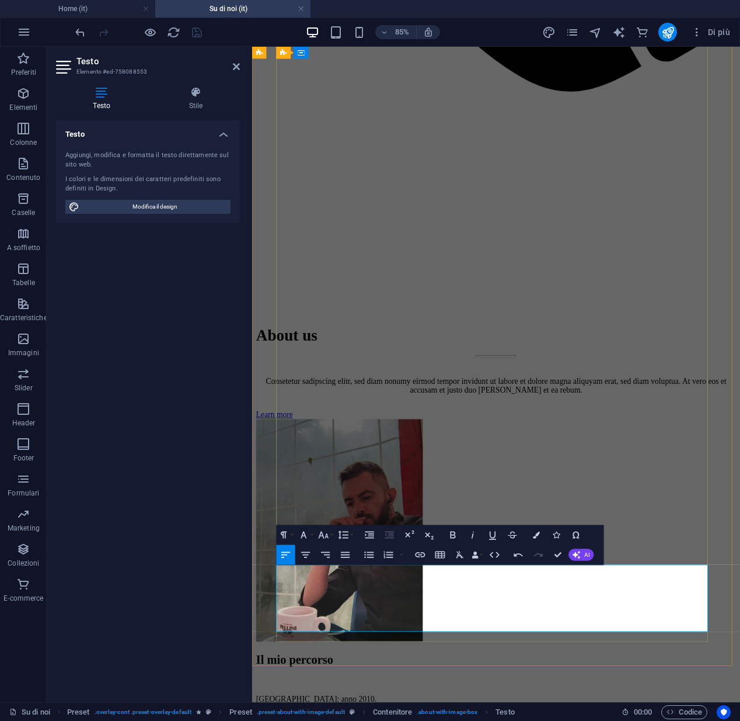
drag, startPoint x: 385, startPoint y: 725, endPoint x: 353, endPoint y: 728, distance: 32.8
click at [458, 551] on icon "button" at bounding box center [460, 554] width 12 height 12
click at [477, 555] on icon "button" at bounding box center [475, 554] width 7 height 7
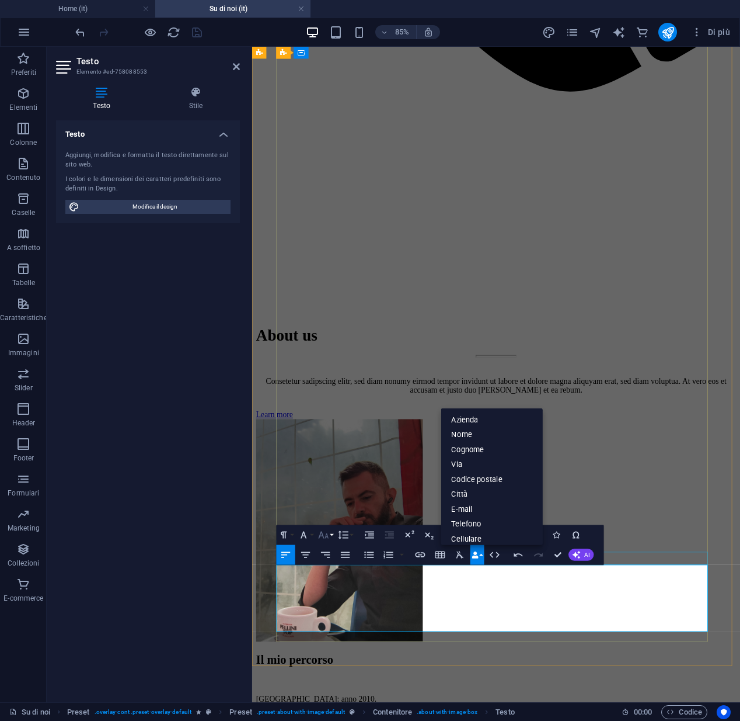
click at [328, 535] on icon "button" at bounding box center [324, 534] width 10 height 7
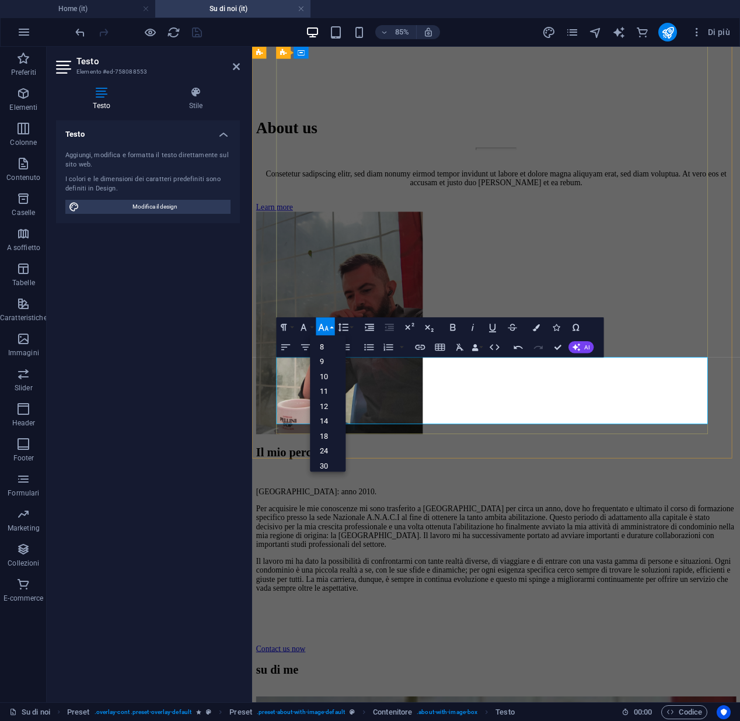
scroll to position [0, 0]
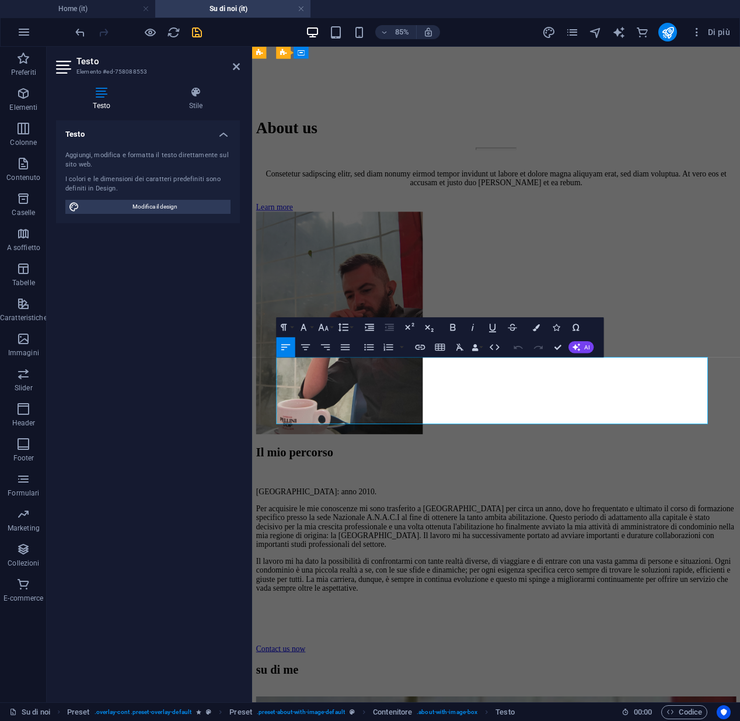
drag, startPoint x: 485, startPoint y: 480, endPoint x: 409, endPoint y: 486, distance: 76.1
click at [325, 335] on button "Font Size" at bounding box center [325, 327] width 19 height 20
click at [326, 352] on link "18" at bounding box center [328, 355] width 36 height 15
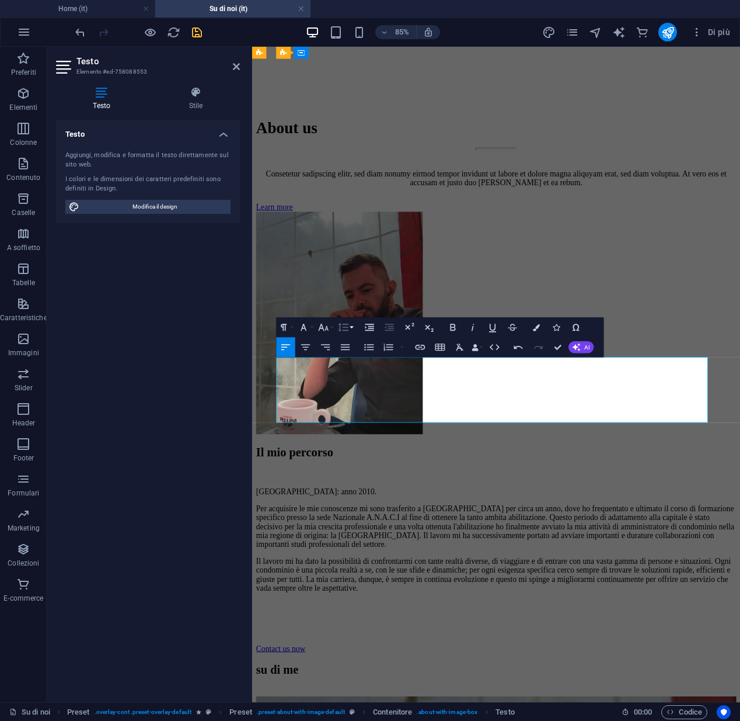
click at [340, 328] on icon "button" at bounding box center [344, 327] width 10 height 8
click at [327, 329] on icon "button" at bounding box center [324, 326] width 10 height 7
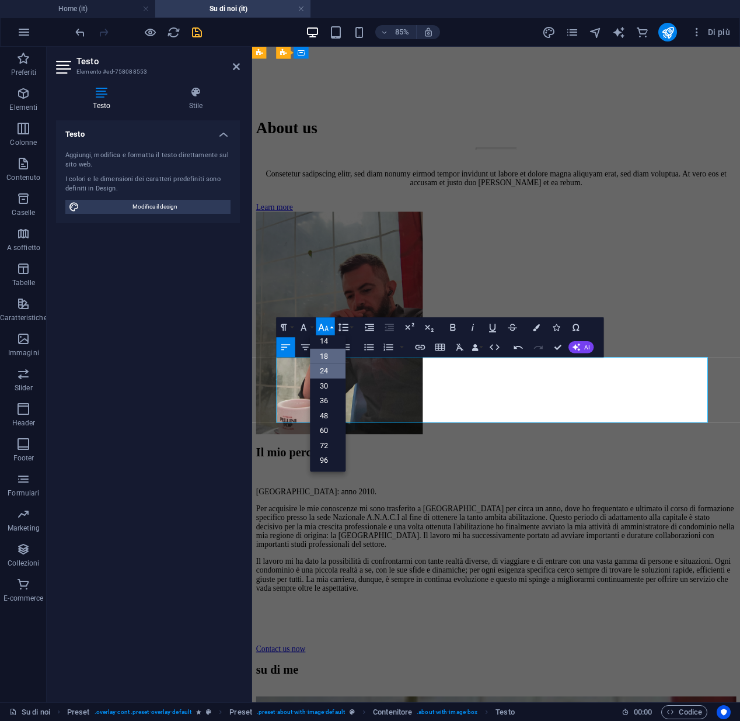
click at [330, 373] on link "24" at bounding box center [328, 370] width 36 height 15
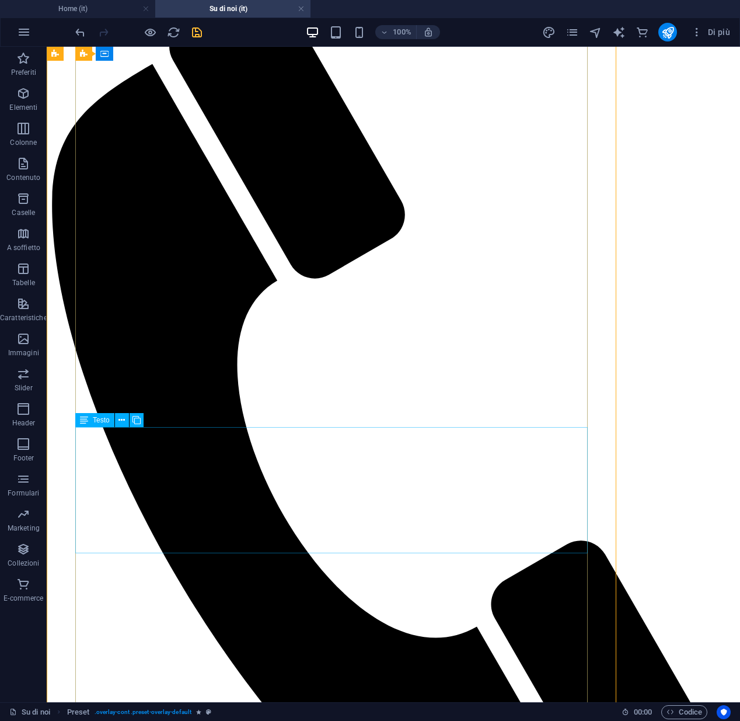
scroll to position [2635, 0]
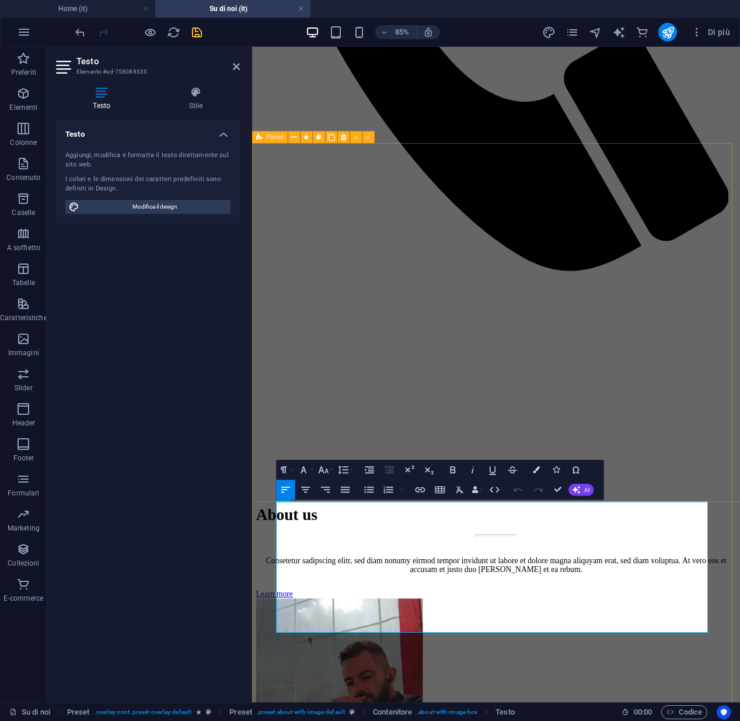
drag, startPoint x: 333, startPoint y: 724, endPoint x: 273, endPoint y: 596, distance: 141.3
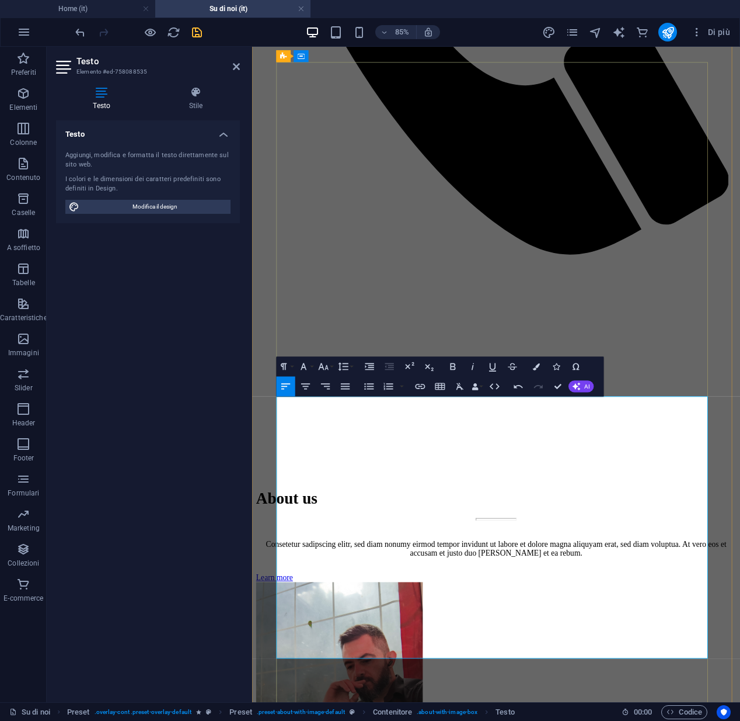
scroll to position [2759, 0]
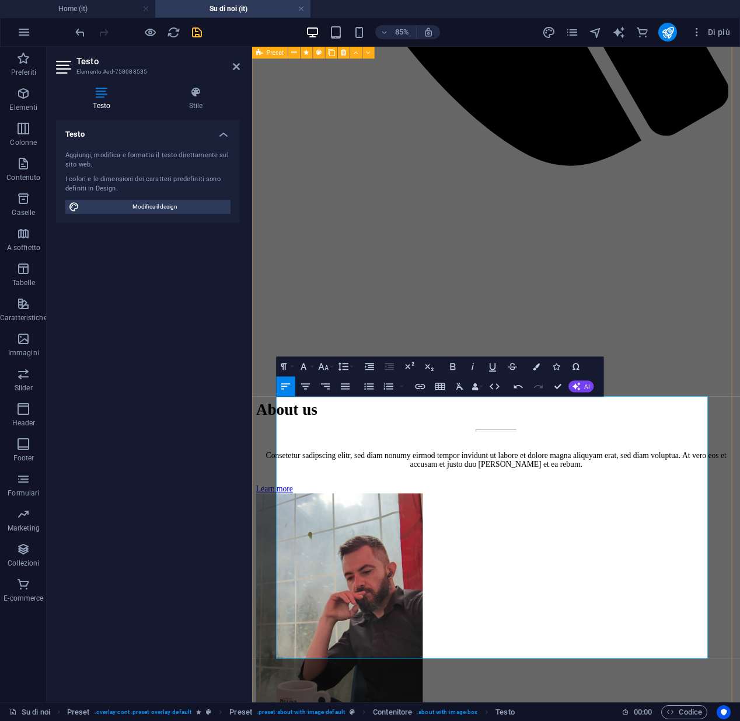
drag, startPoint x: 751, startPoint y: 758, endPoint x: 263, endPoint y: 472, distance: 566.1
click at [319, 367] on icon "button" at bounding box center [324, 366] width 12 height 12
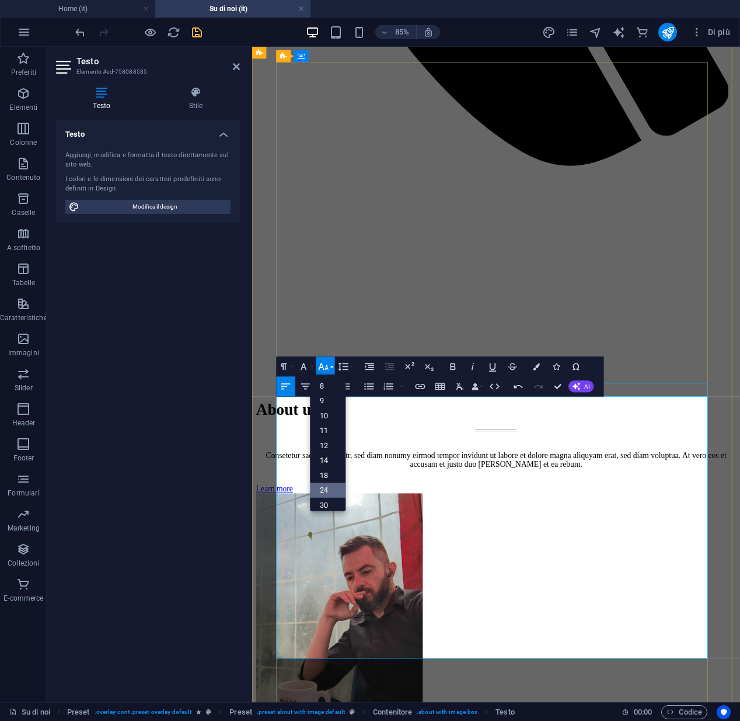
click at [325, 488] on link "24" at bounding box center [328, 489] width 36 height 15
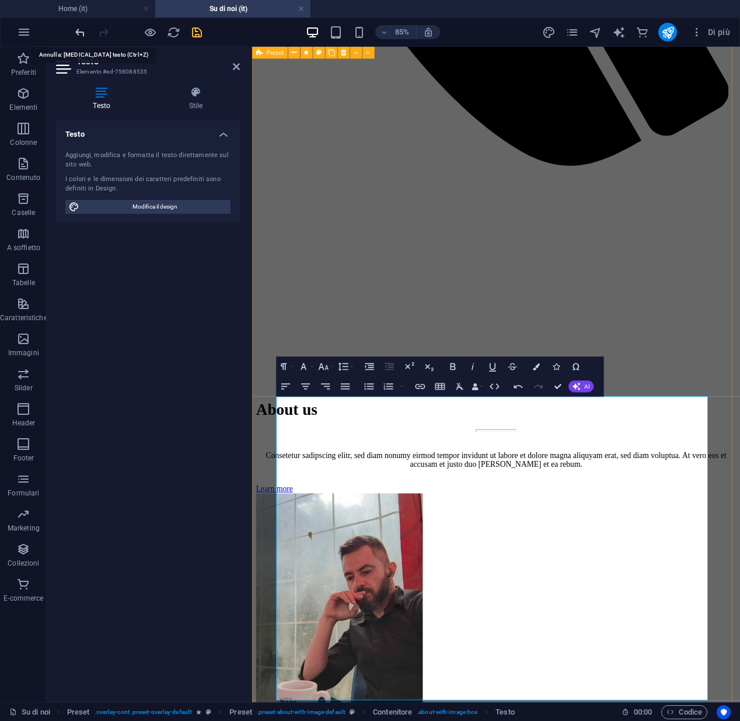
click at [78, 37] on icon "undo" at bounding box center [80, 32] width 13 height 13
click at [79, 34] on icon "undo" at bounding box center [80, 32] width 13 height 13
drag, startPoint x: 503, startPoint y: 484, endPoint x: 295, endPoint y: 513, distance: 209.8
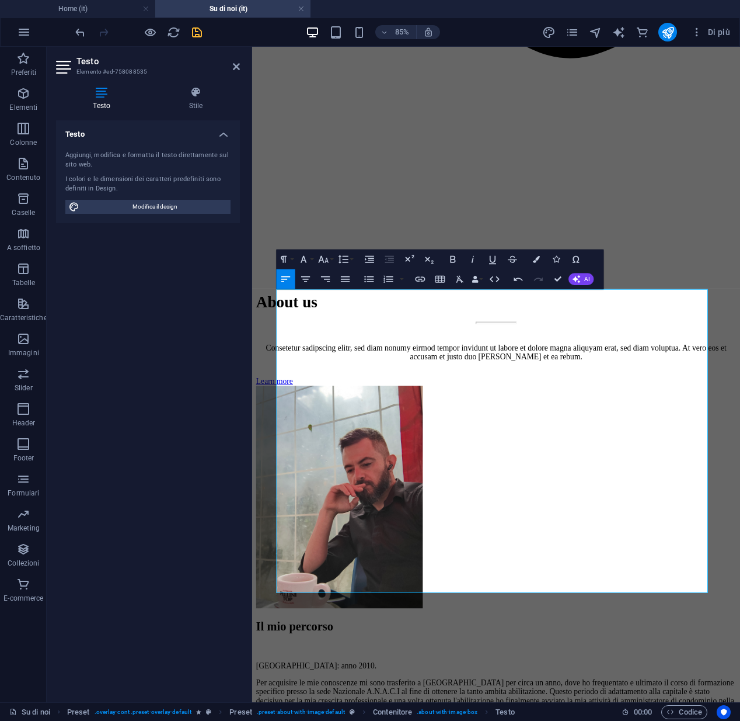
scroll to position [2974, 0]
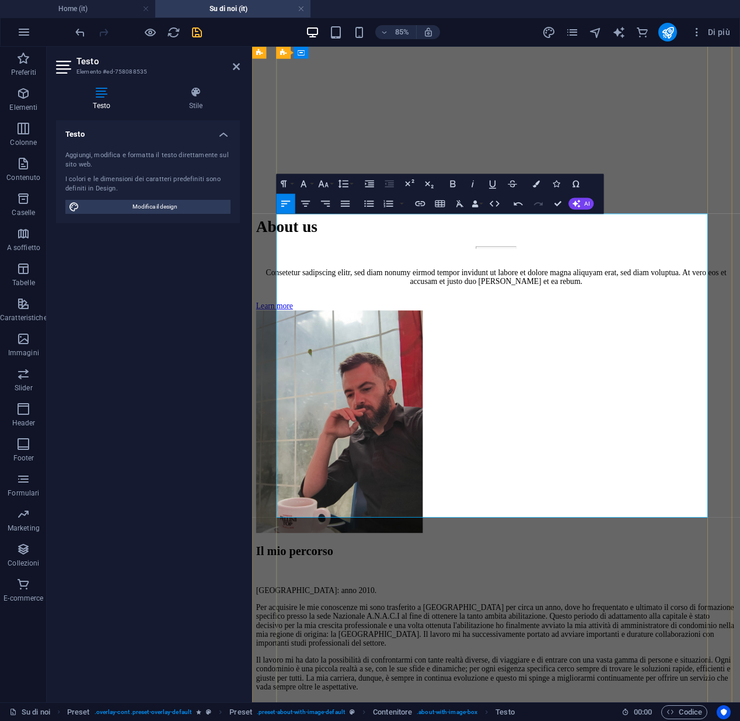
drag, startPoint x: 284, startPoint y: 472, endPoint x: 582, endPoint y: 597, distance: 323.5
click at [81, 34] on icon "undo" at bounding box center [80, 32] width 13 height 13
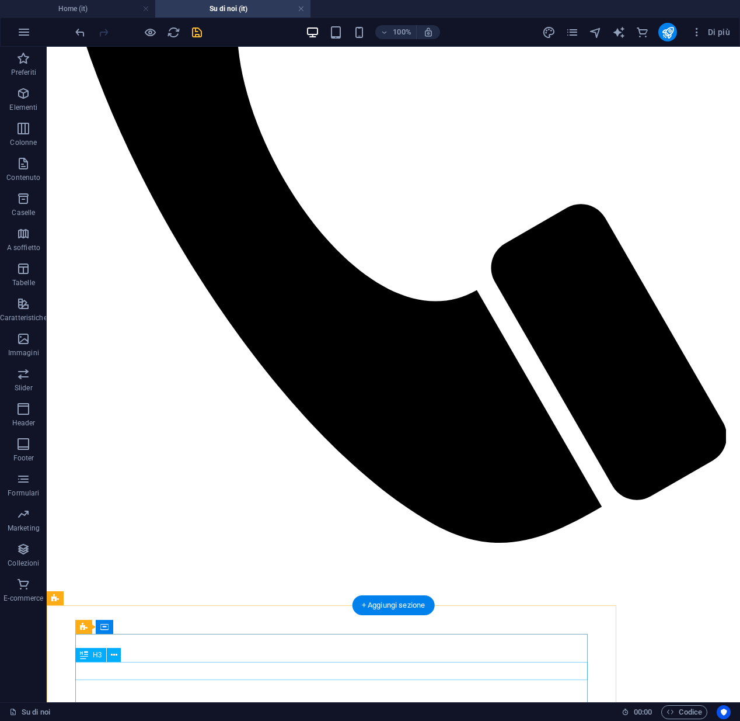
scroll to position [2687, 0]
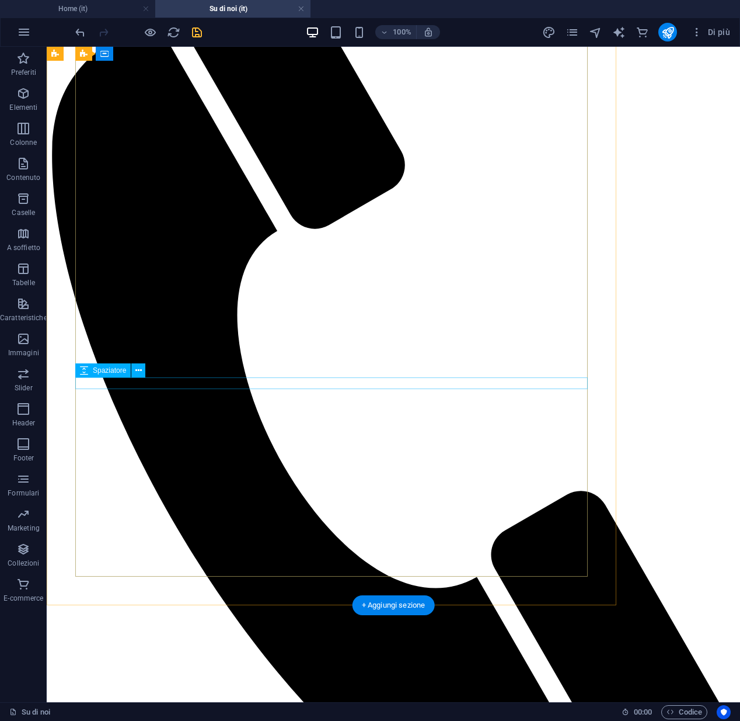
select select "px"
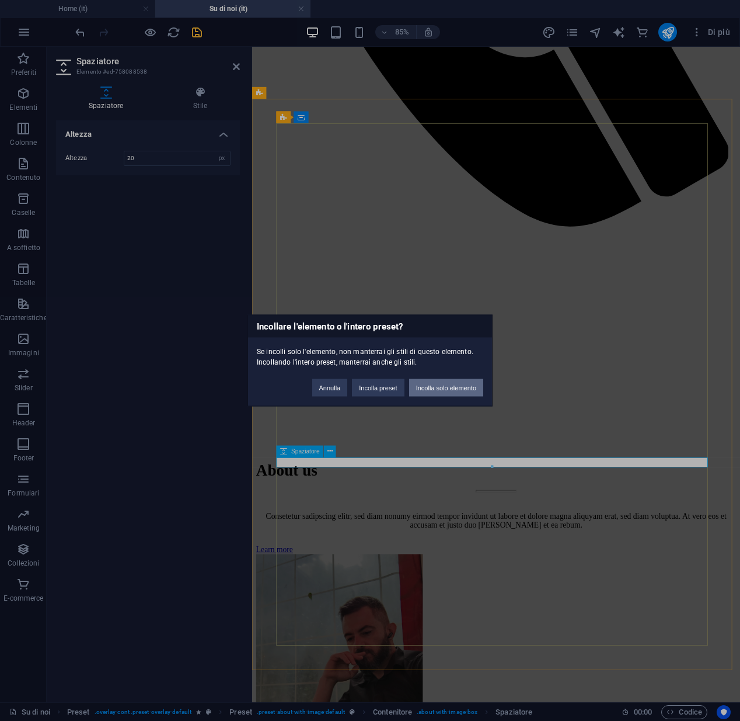
click at [429, 390] on button "Incolla solo elemento" at bounding box center [446, 388] width 74 height 18
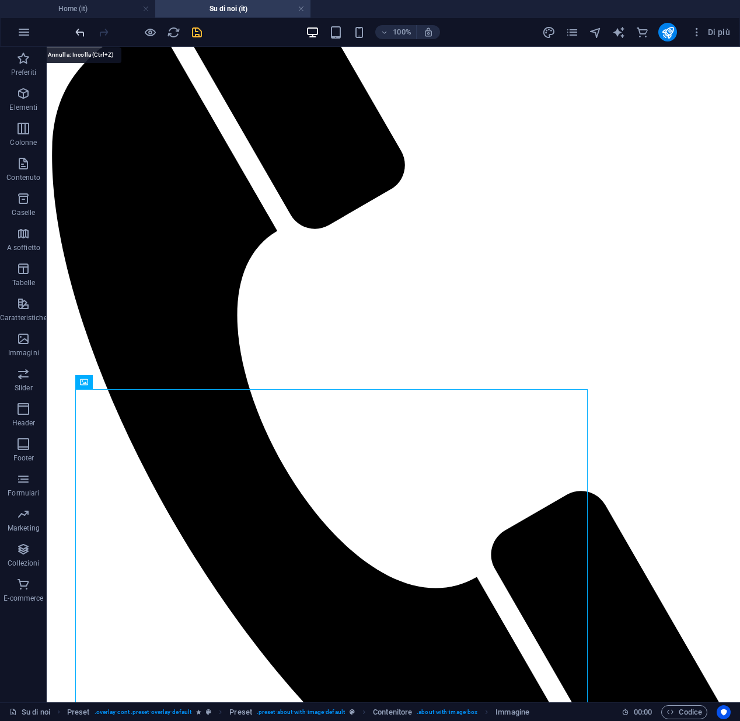
click at [79, 33] on icon "undo" at bounding box center [80, 32] width 13 height 13
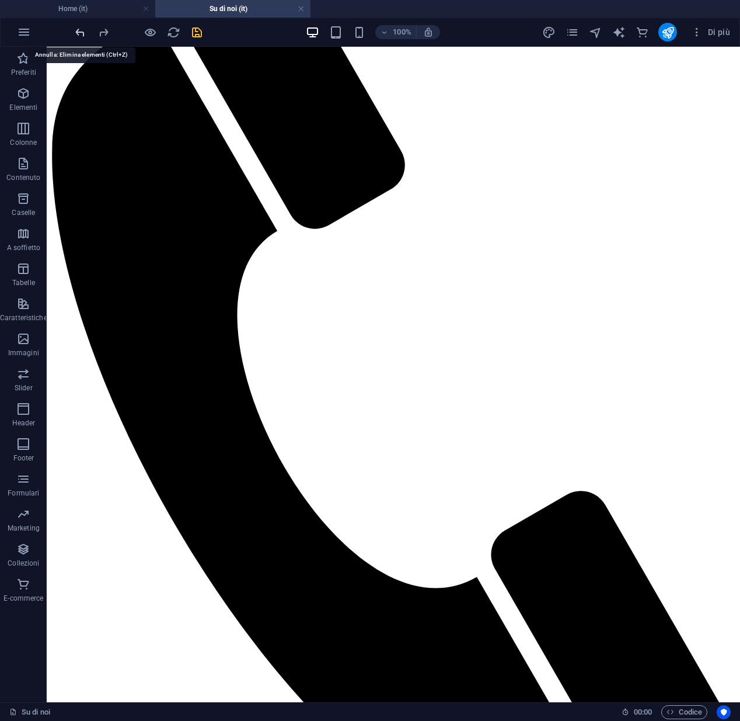
click at [79, 36] on icon "undo" at bounding box center [80, 32] width 13 height 13
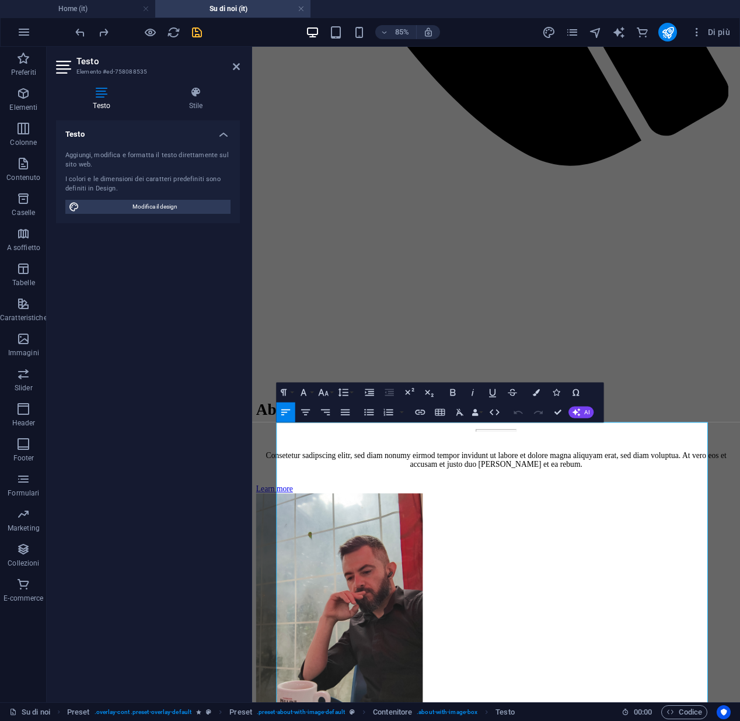
scroll to position [2772, 0]
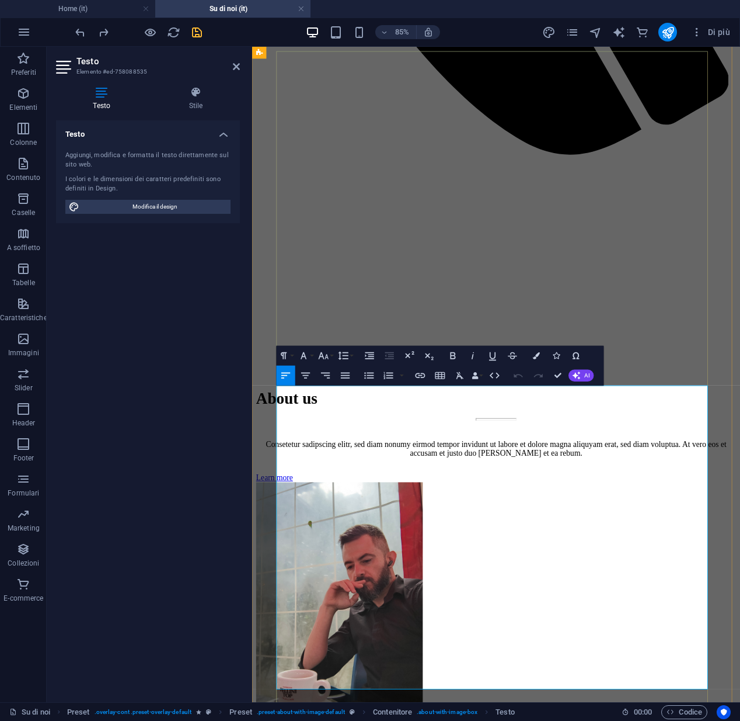
drag, startPoint x: 284, startPoint y: 544, endPoint x: 555, endPoint y: 792, distance: 367.4
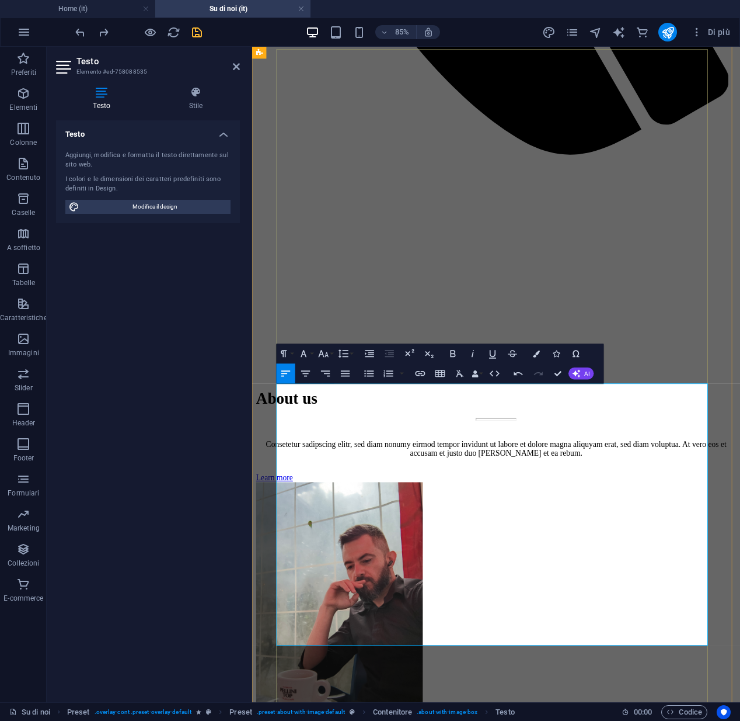
scroll to position [2774, 0]
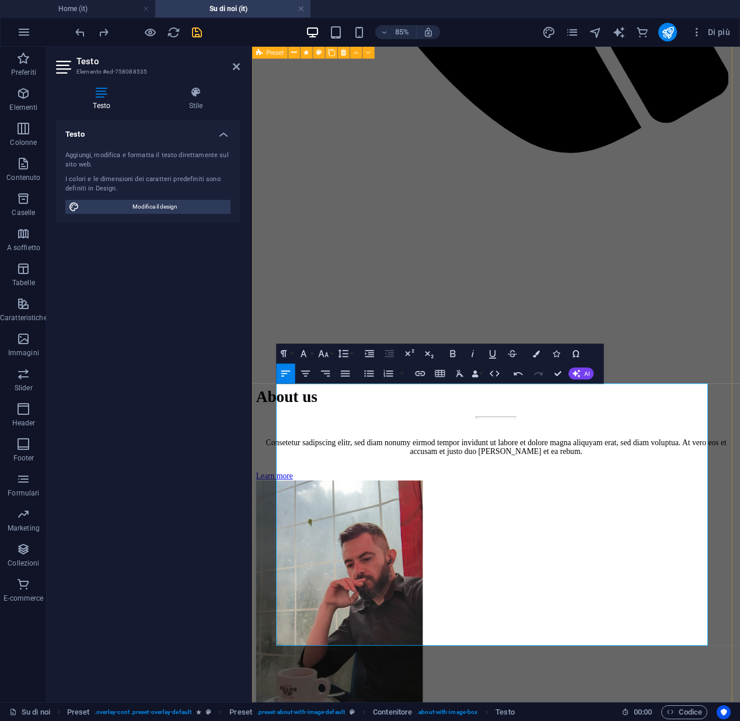
drag, startPoint x: 746, startPoint y: 743, endPoint x: 259, endPoint y: 455, distance: 566.0
click at [533, 356] on button "Colors" at bounding box center [536, 353] width 19 height 20
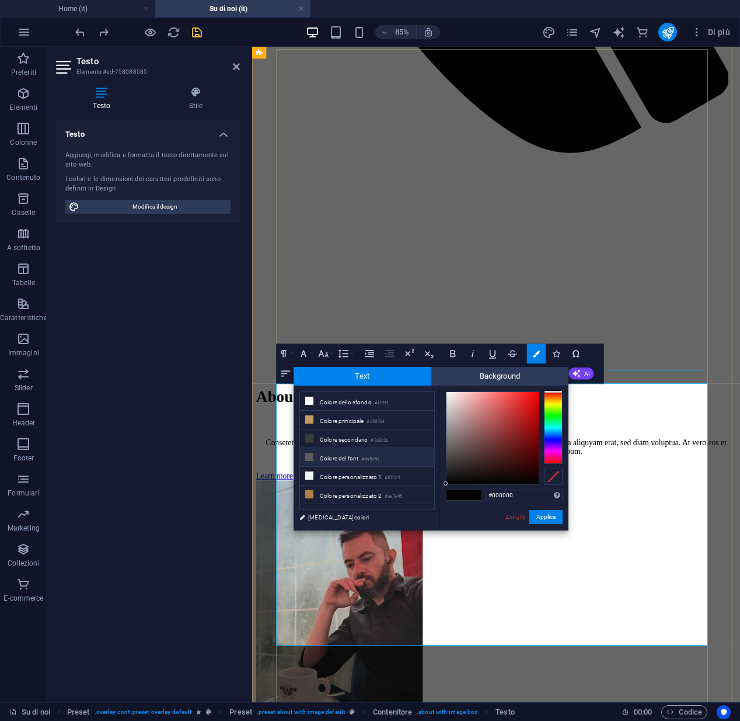
click at [309, 459] on icon at bounding box center [309, 457] width 8 height 8
type input "#5a5c5b"
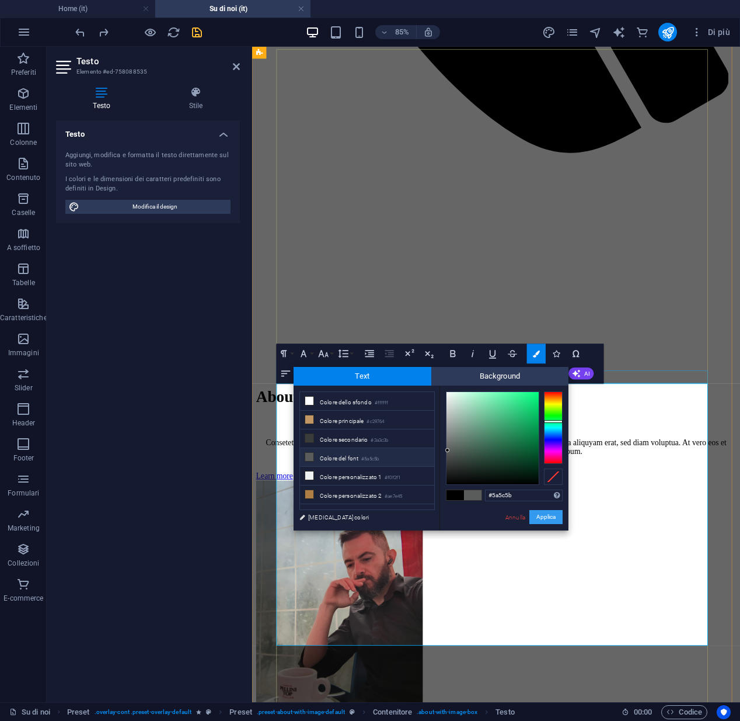
click at [548, 522] on button "Applica" at bounding box center [546, 517] width 33 height 14
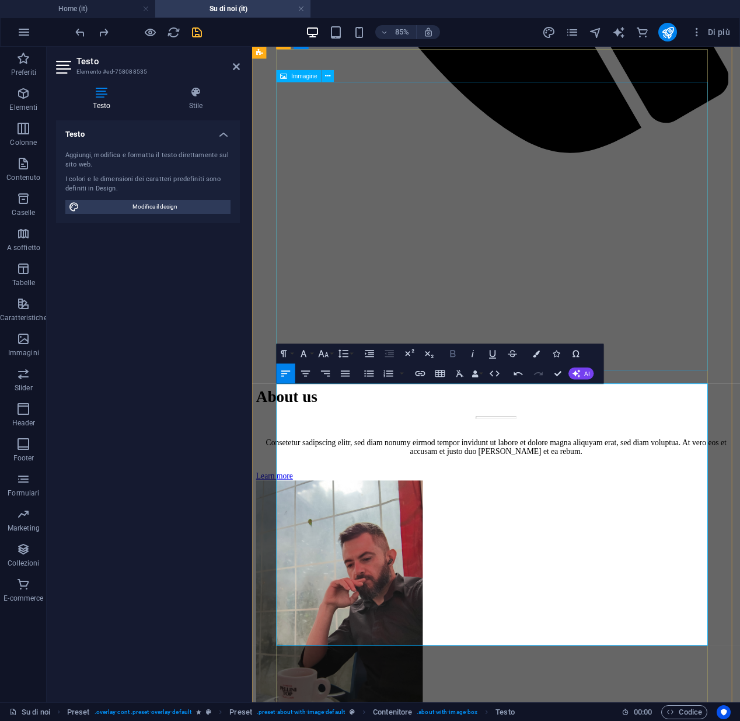
click at [453, 357] on icon "button" at bounding box center [453, 353] width 12 height 12
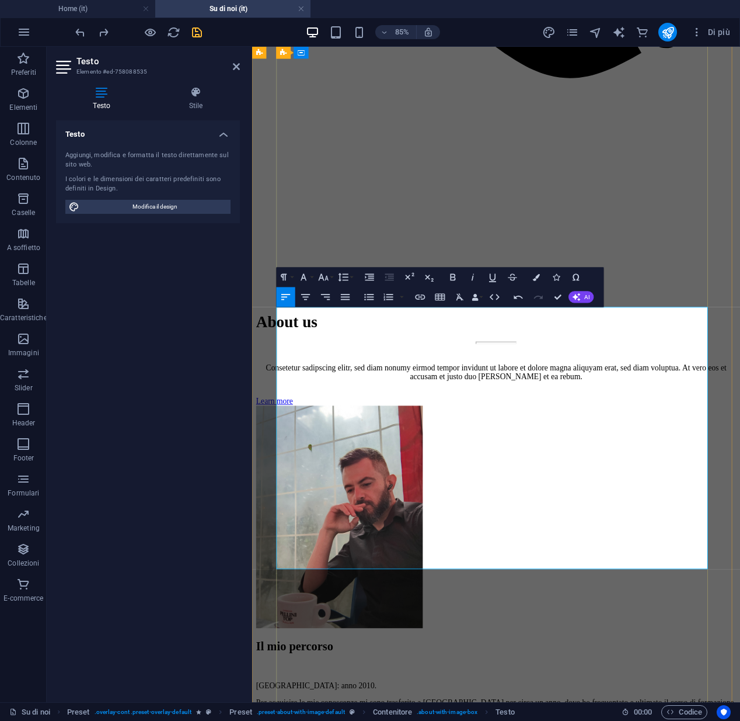
scroll to position [2875, 0]
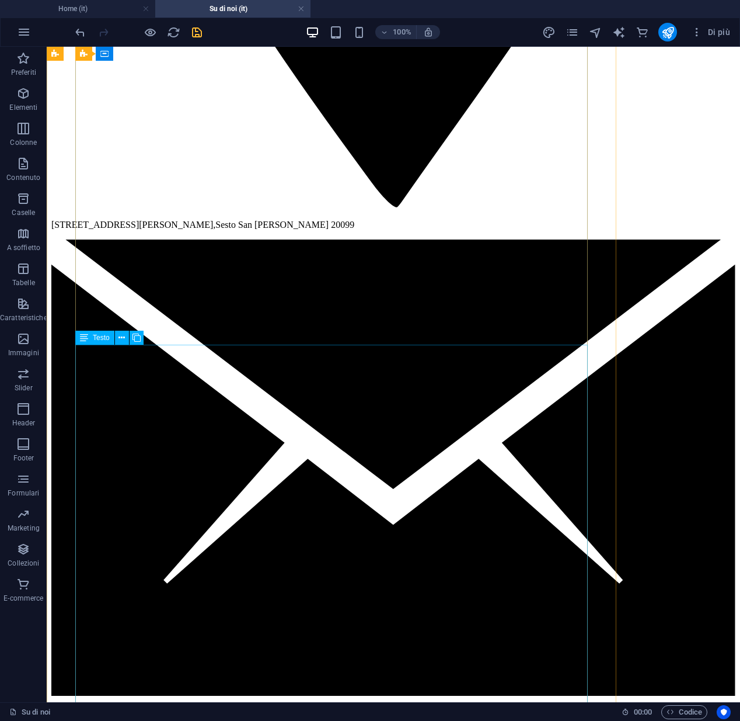
scroll to position [1703, 0]
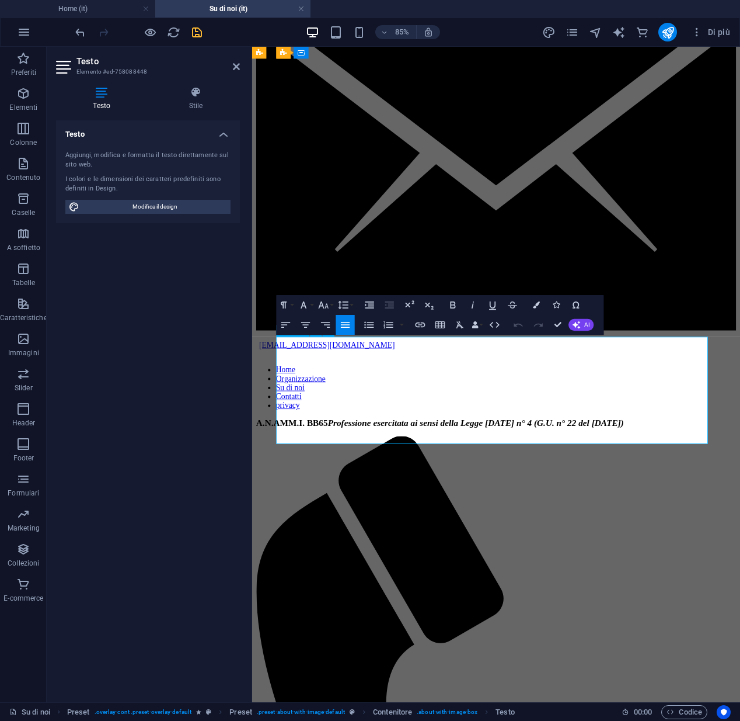
drag, startPoint x: 611, startPoint y: 501, endPoint x: 278, endPoint y: 393, distance: 349.9
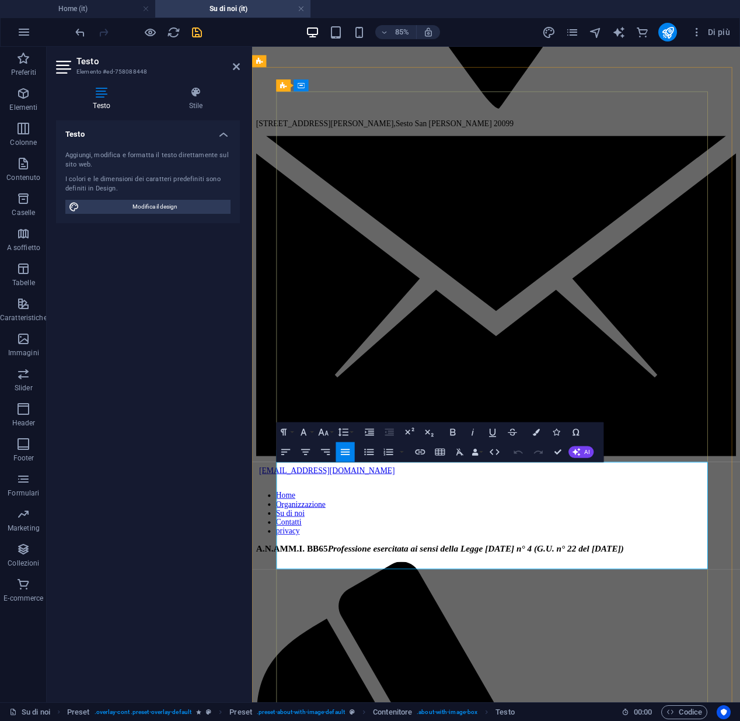
drag, startPoint x: 610, startPoint y: 650, endPoint x: 282, endPoint y: 541, distance: 346.0
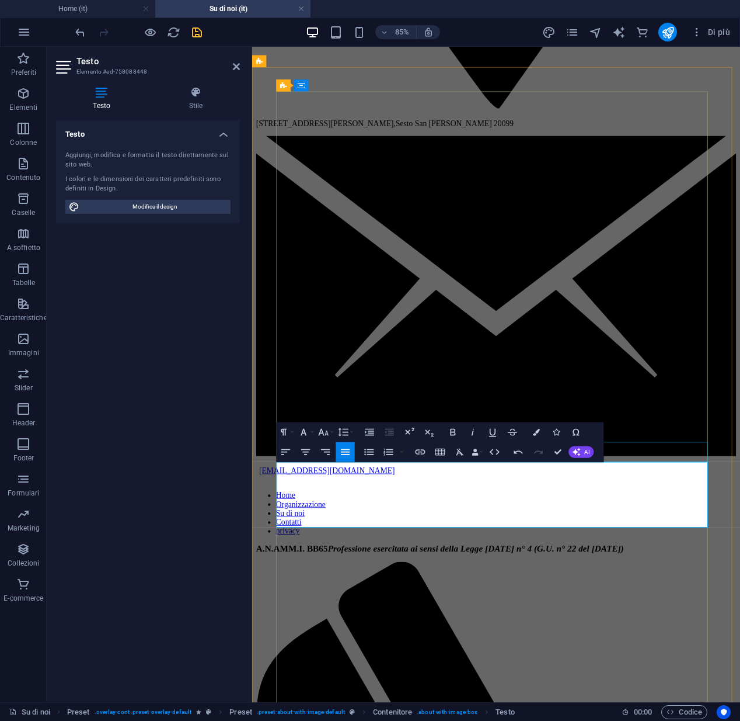
click at [287, 454] on icon "button" at bounding box center [286, 452] width 12 height 12
click at [306, 434] on icon "button" at bounding box center [304, 432] width 6 height 7
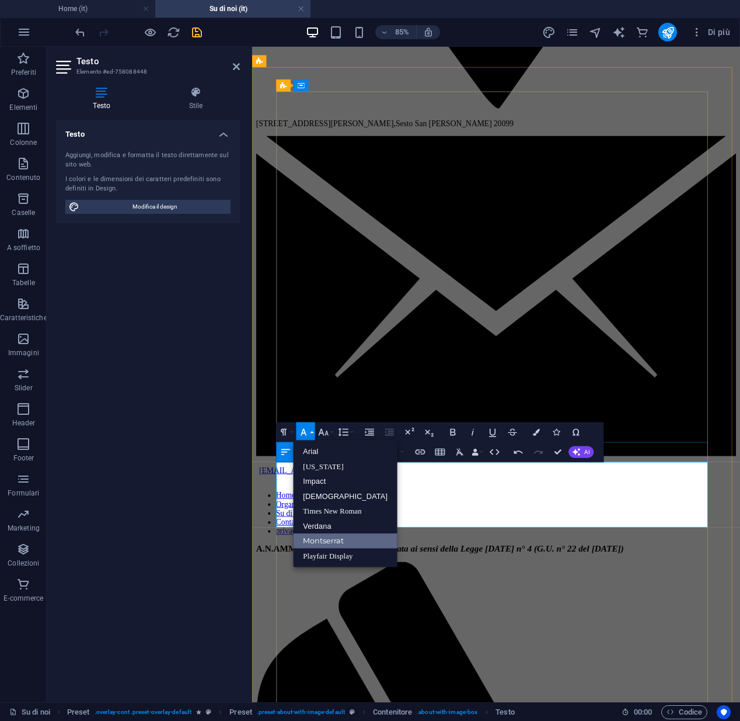
scroll to position [0, 0]
click at [318, 540] on link "Montserrat" at bounding box center [346, 540] width 105 height 15
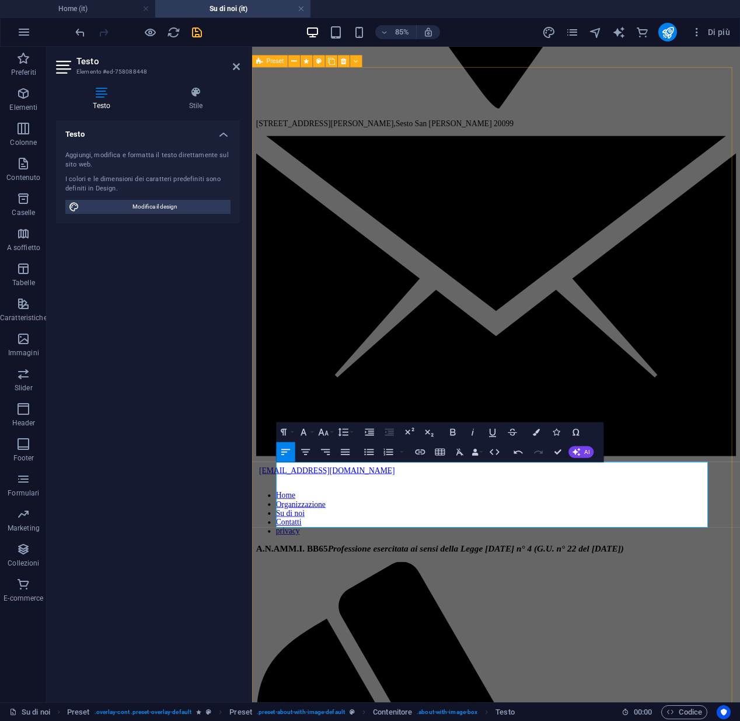
drag, startPoint x: 758, startPoint y: 606, endPoint x: 276, endPoint y: 547, distance: 486.0
click at [306, 439] on button "Font Family" at bounding box center [306, 432] width 19 height 20
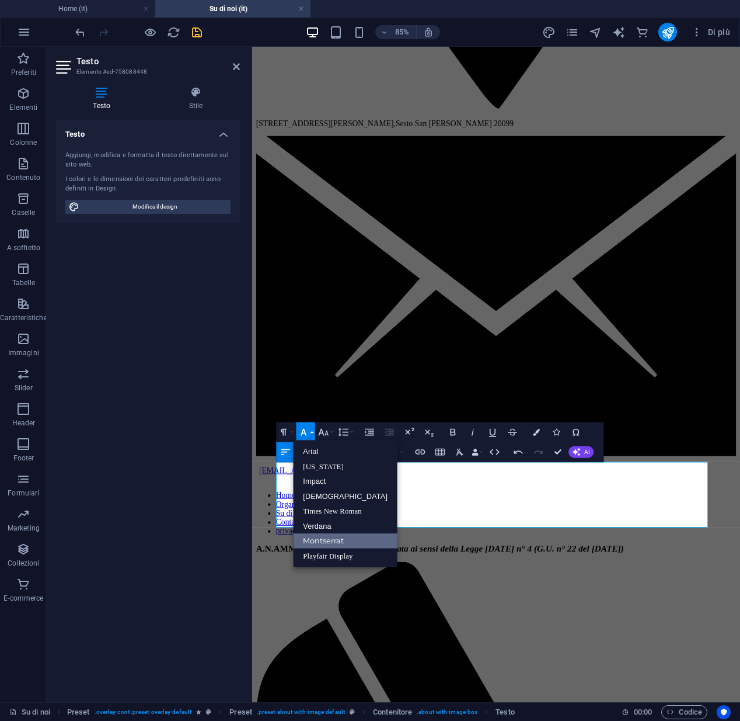
click at [316, 540] on link "Montserrat" at bounding box center [346, 540] width 105 height 15
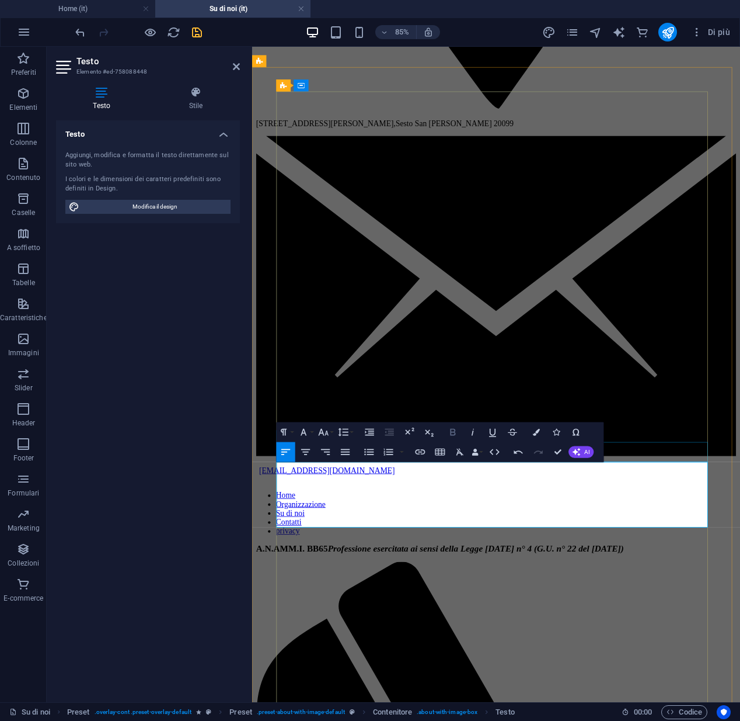
click at [449, 434] on icon "button" at bounding box center [453, 432] width 12 height 12
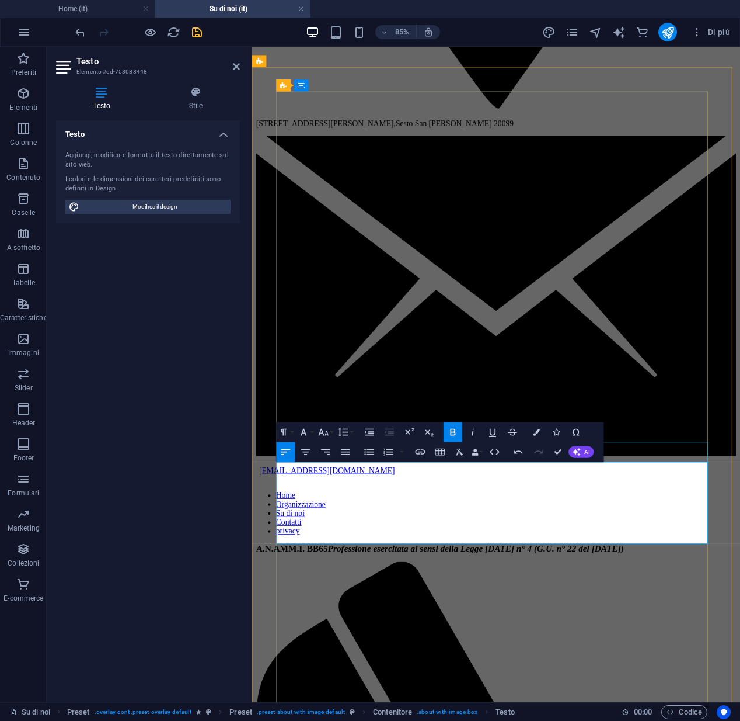
click at [449, 434] on icon "button" at bounding box center [453, 432] width 12 height 12
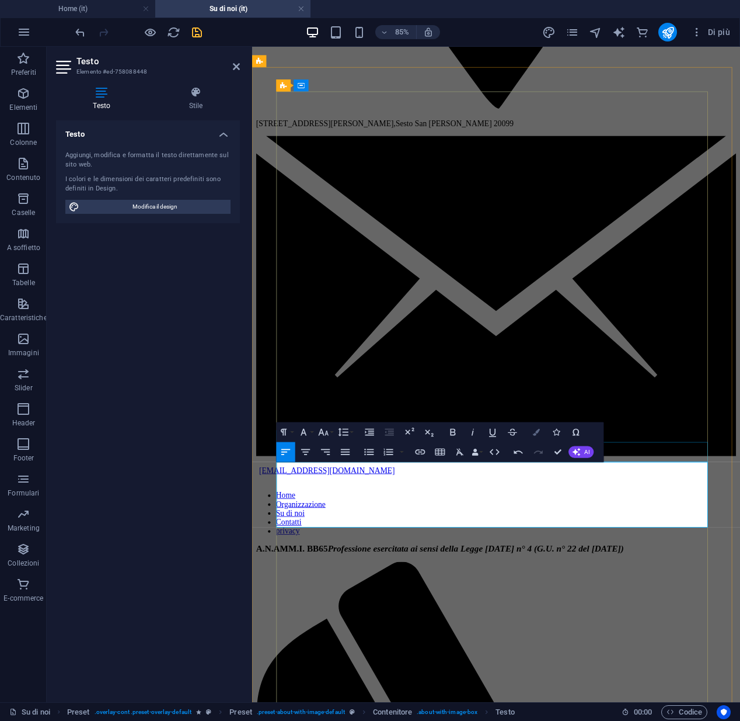
click at [537, 435] on icon "button" at bounding box center [536, 432] width 7 height 7
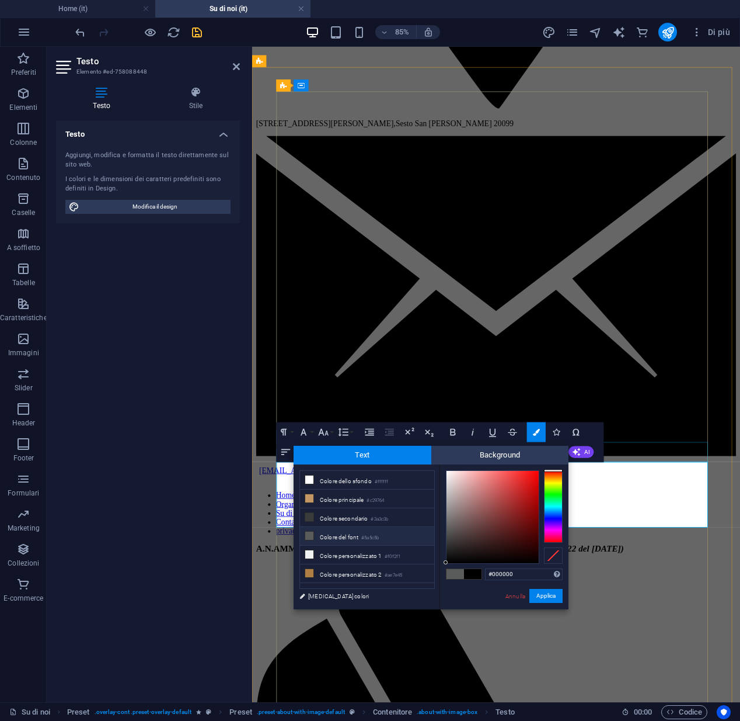
click at [325, 540] on li "Colore del font #5a5c5b" at bounding box center [367, 536] width 134 height 19
type input "#5a5c5b"
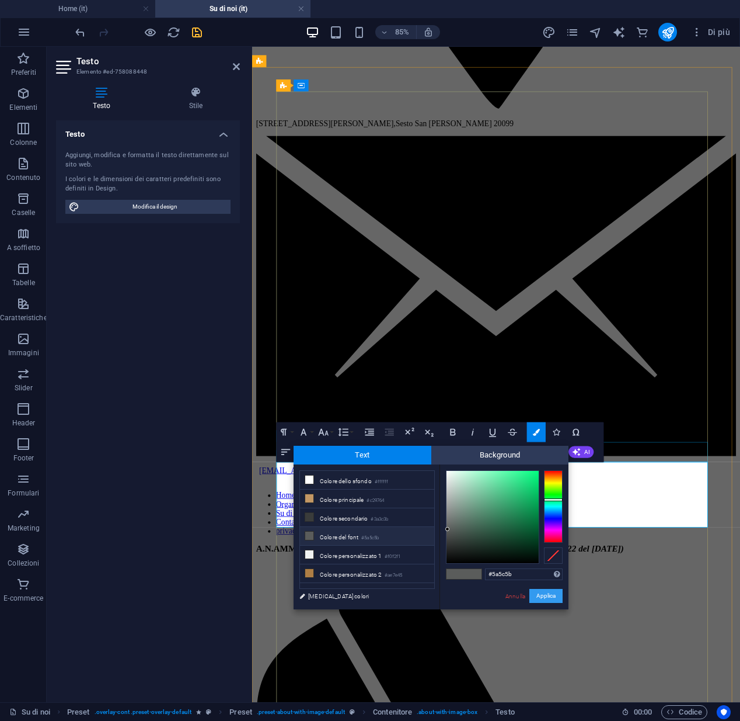
click at [550, 597] on button "Applica" at bounding box center [546, 596] width 33 height 14
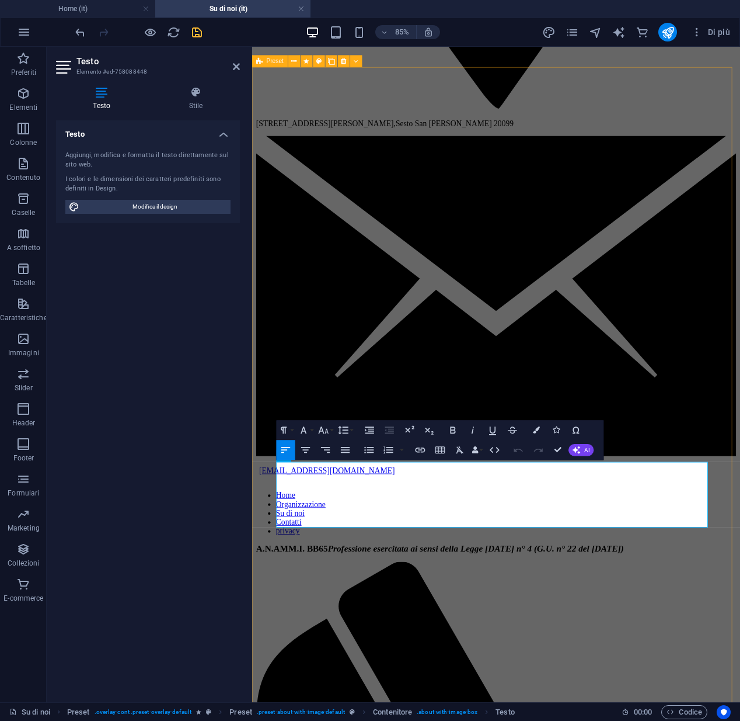
drag, startPoint x: 751, startPoint y: 604, endPoint x: 280, endPoint y: 542, distance: 474.6
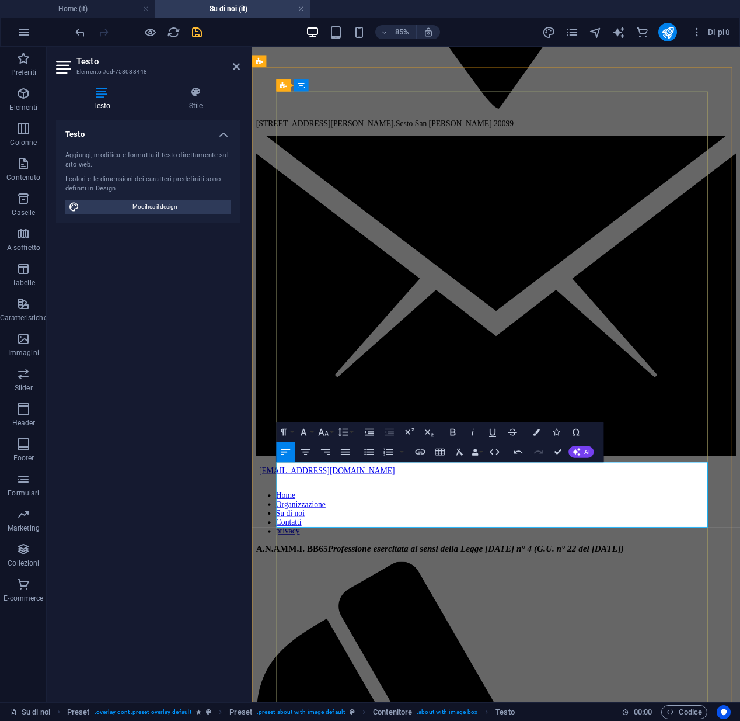
click at [75, 34] on icon "undo" at bounding box center [80, 32] width 13 height 13
click at [79, 32] on icon "undo" at bounding box center [80, 32] width 13 height 13
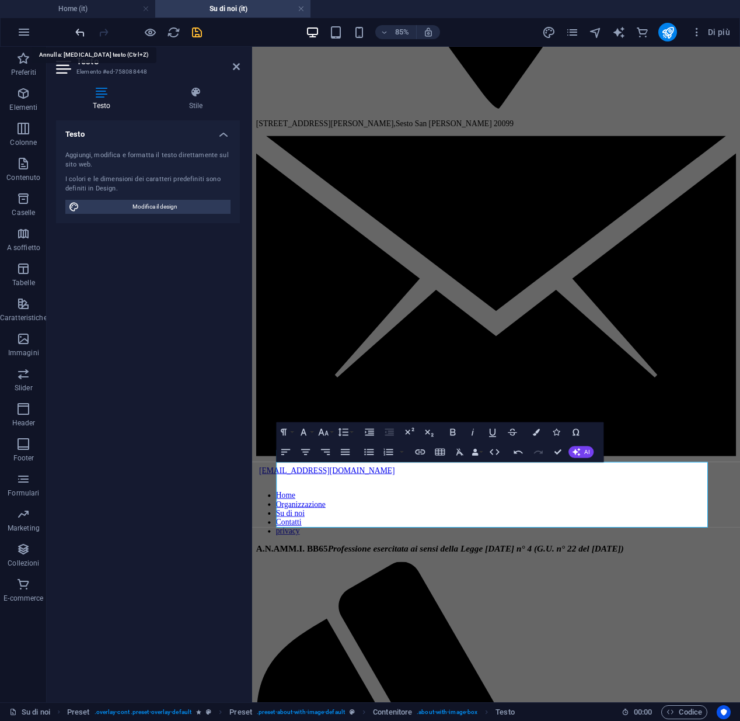
click at [79, 32] on icon "undo" at bounding box center [80, 32] width 13 height 13
click at [251, 345] on div at bounding box center [250, 374] width 2 height 655
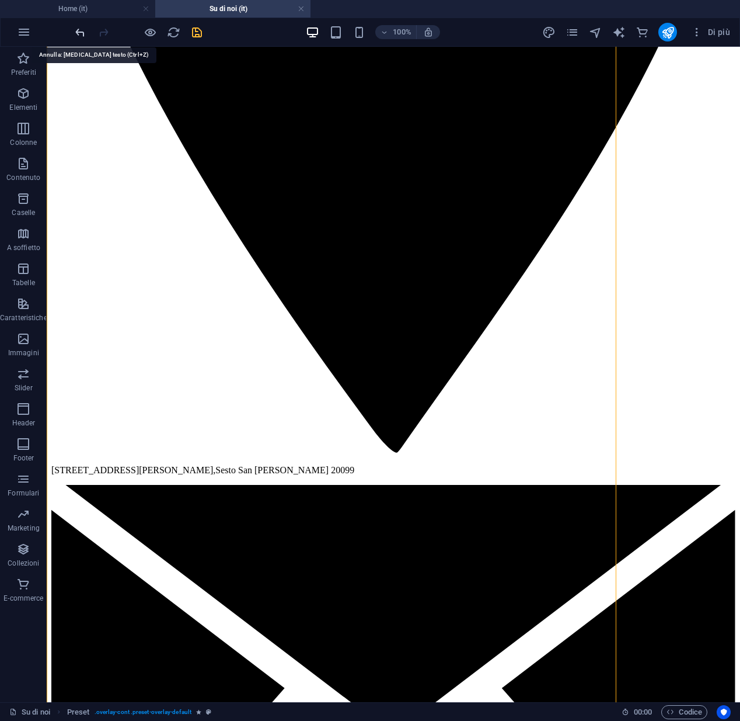
click at [80, 33] on icon "undo" at bounding box center [80, 32] width 13 height 13
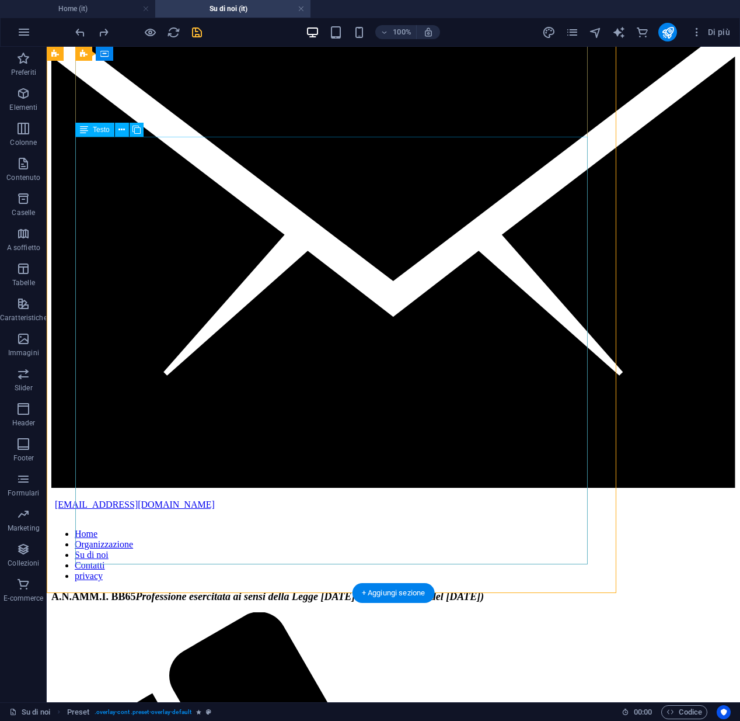
scroll to position [1778, 0]
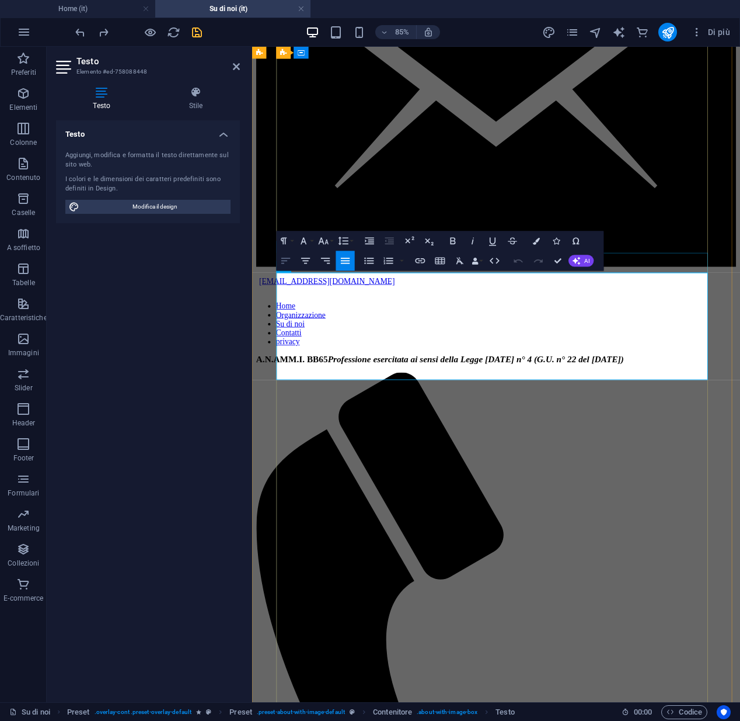
click at [281, 264] on icon "button" at bounding box center [286, 261] width 12 height 12
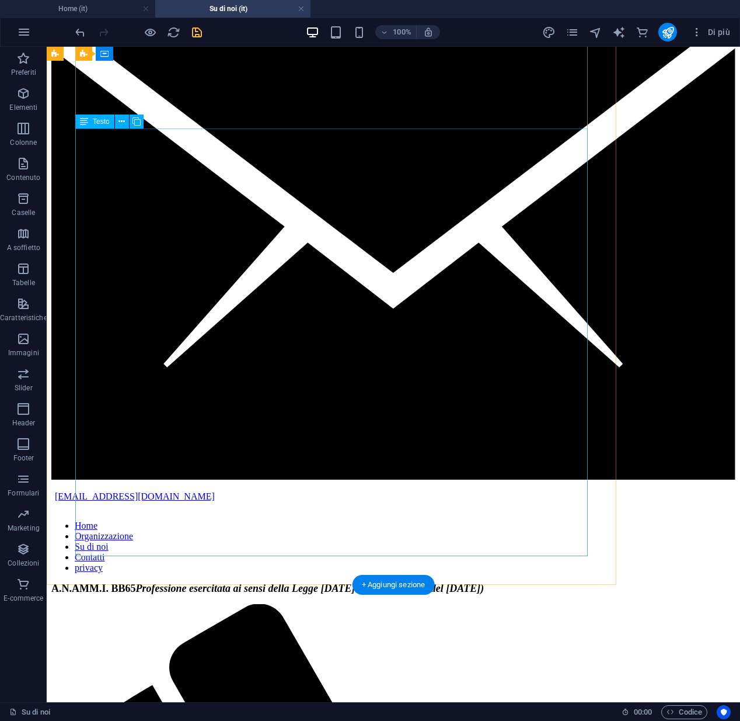
scroll to position [1916, 0]
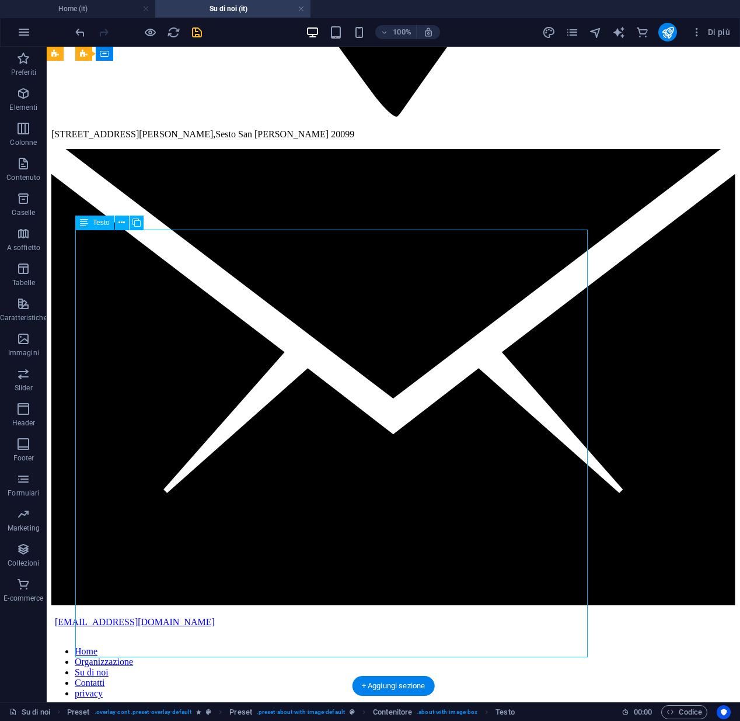
scroll to position [1708, 0]
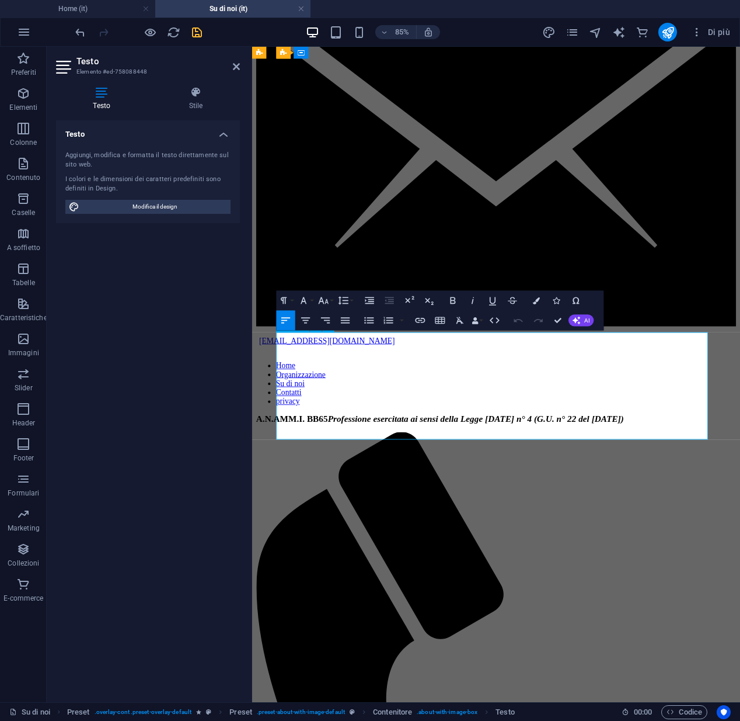
drag, startPoint x: 626, startPoint y: 499, endPoint x: 286, endPoint y: 396, distance: 355.2
click at [350, 323] on icon "button" at bounding box center [346, 320] width 12 height 12
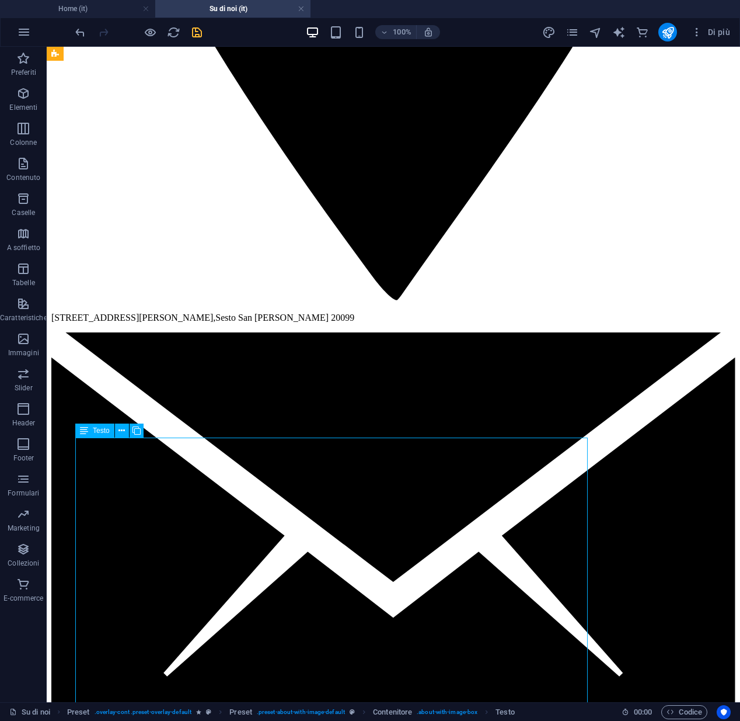
scroll to position [1798, 0]
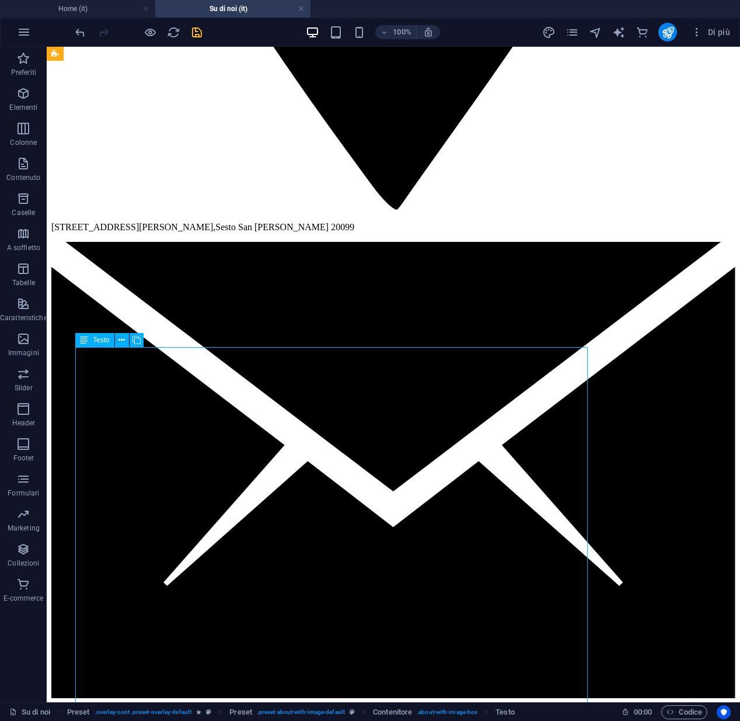
drag, startPoint x: 81, startPoint y: 472, endPoint x: 97, endPoint y: 579, distance: 108.1
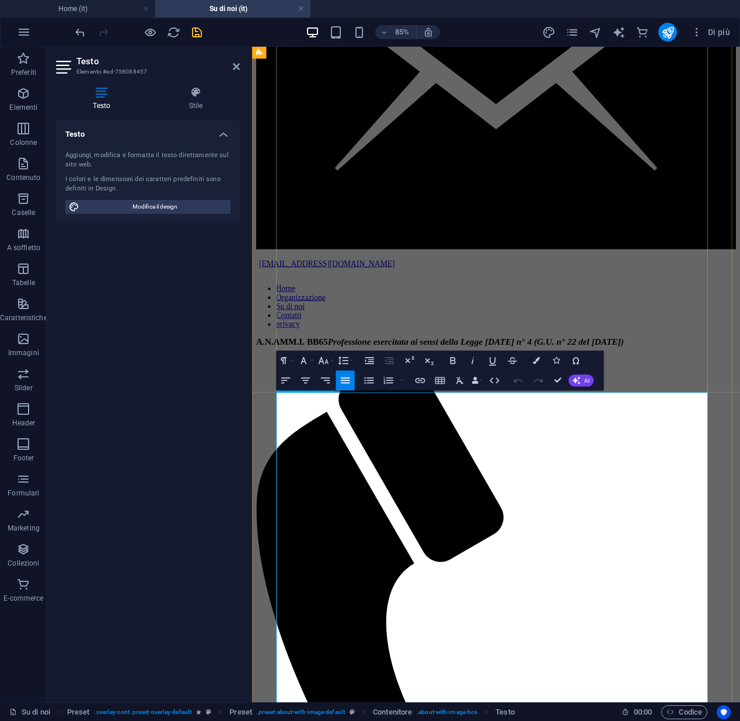
drag, startPoint x: 300, startPoint y: 610, endPoint x: 497, endPoint y: 766, distance: 251.5
click at [401, 384] on button "button" at bounding box center [402, 380] width 8 height 20
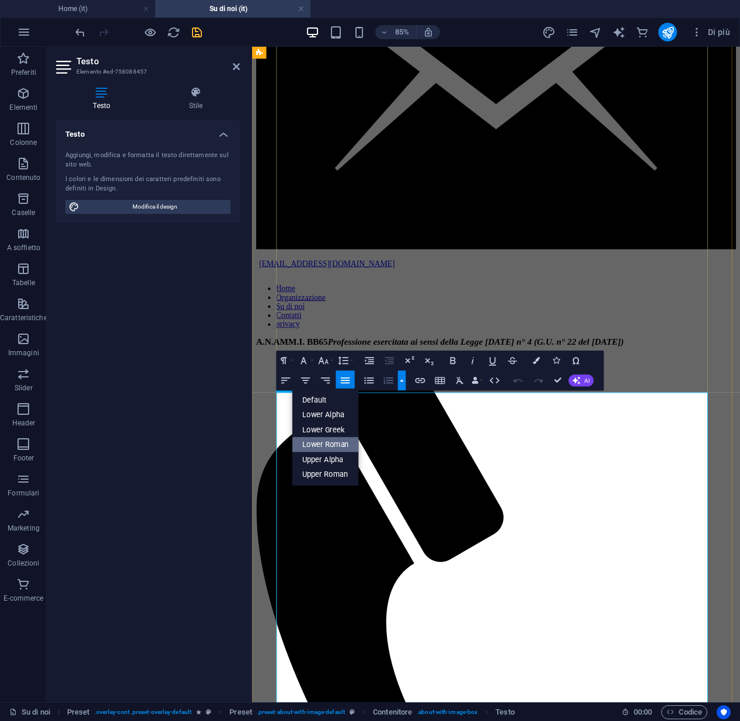
click at [343, 444] on link "Lower Roman" at bounding box center [326, 444] width 67 height 15
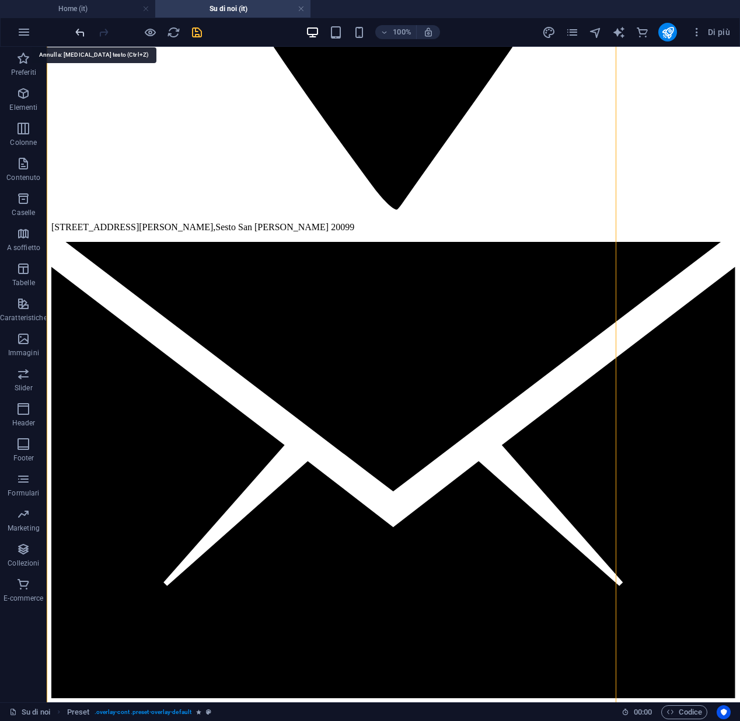
click at [79, 33] on icon "undo" at bounding box center [80, 32] width 13 height 13
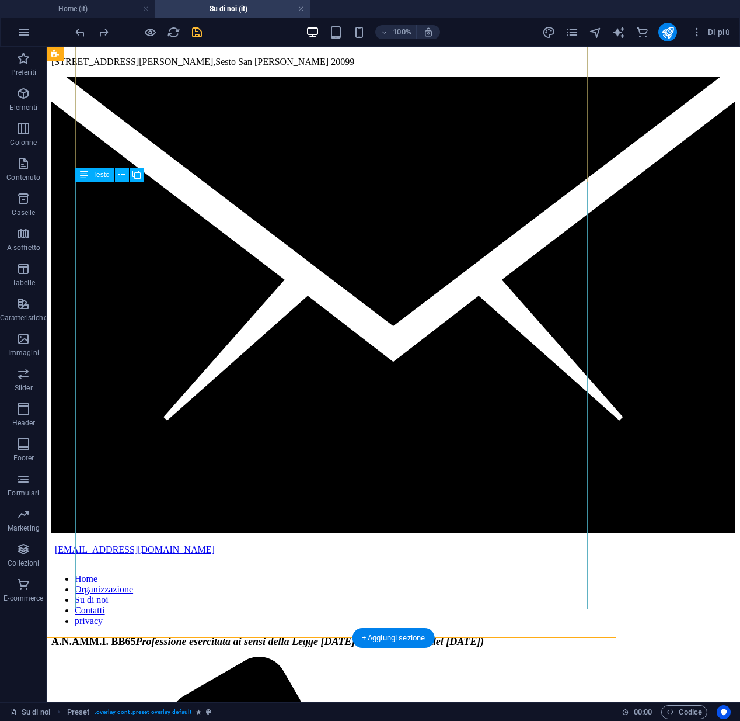
scroll to position [1991, 0]
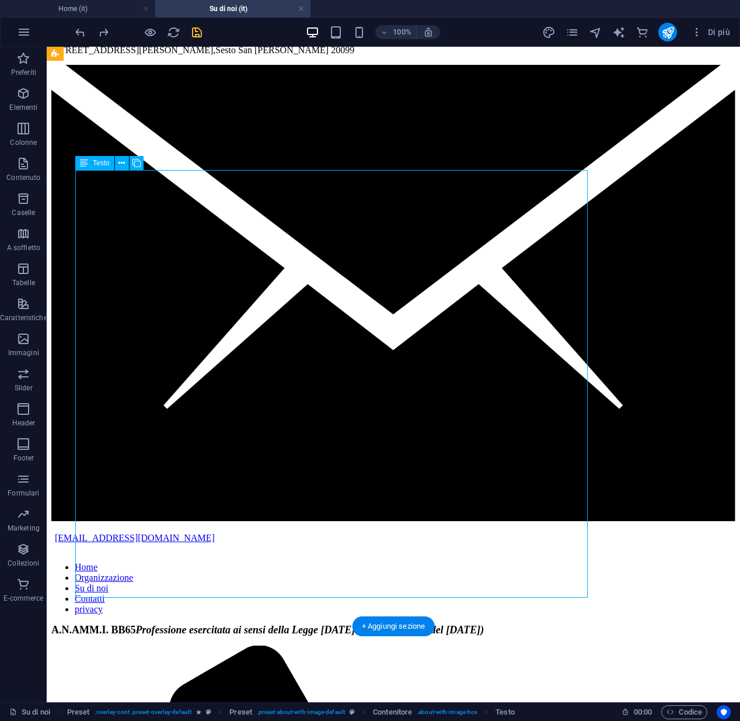
scroll to position [1961, 0]
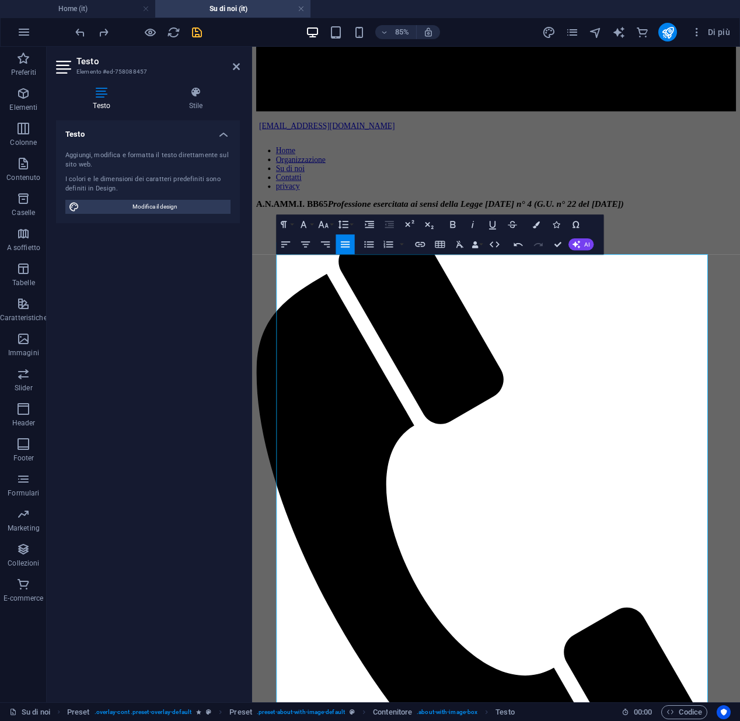
scroll to position [1963, 0]
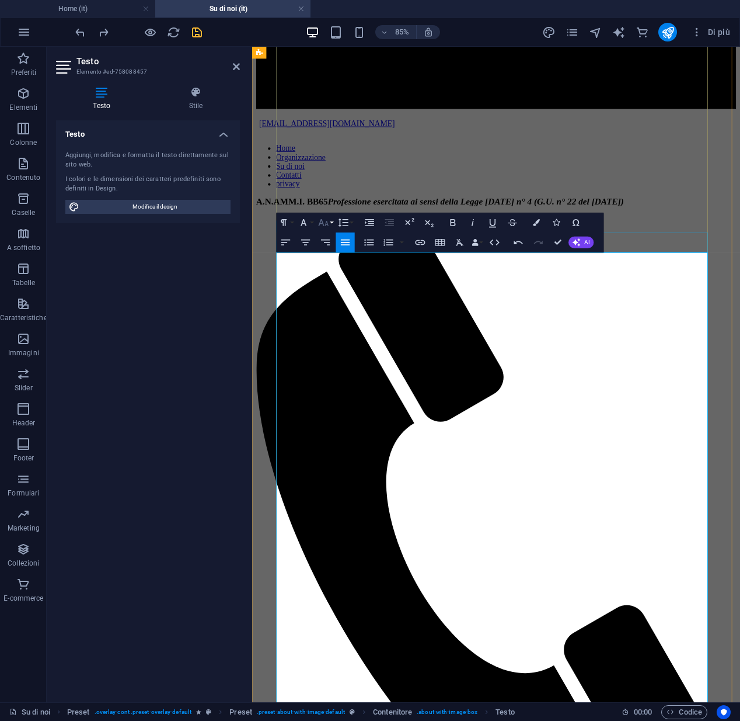
click at [323, 225] on icon "button" at bounding box center [324, 222] width 10 height 7
click at [325, 233] on link "14" at bounding box center [328, 236] width 36 height 15
click at [80, 31] on icon "undo" at bounding box center [80, 32] width 13 height 13
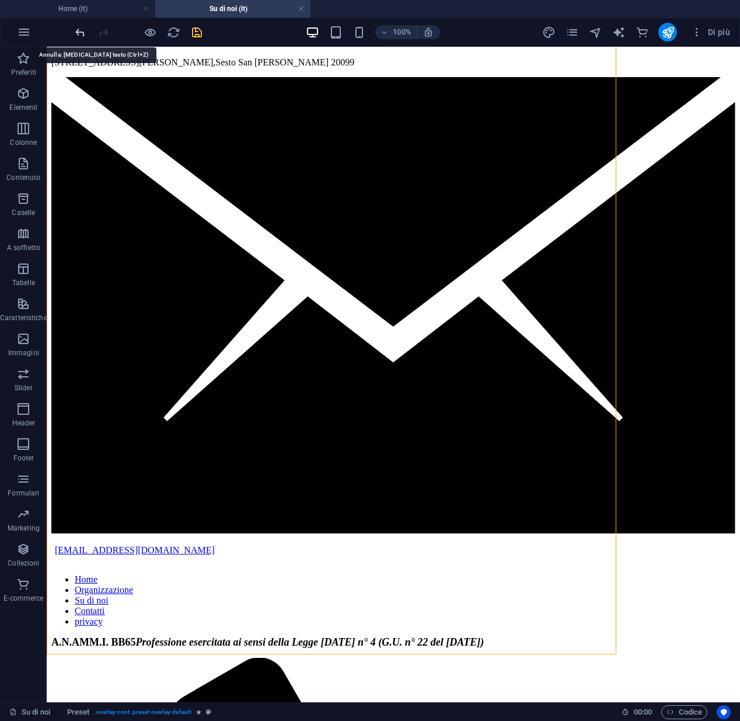
click at [80, 33] on icon "undo" at bounding box center [80, 32] width 13 height 13
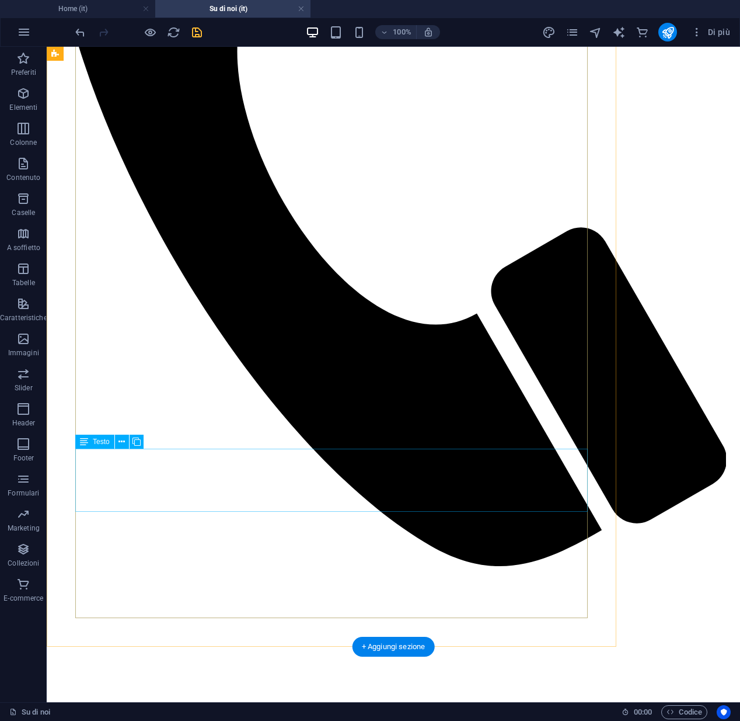
scroll to position [2914, 0]
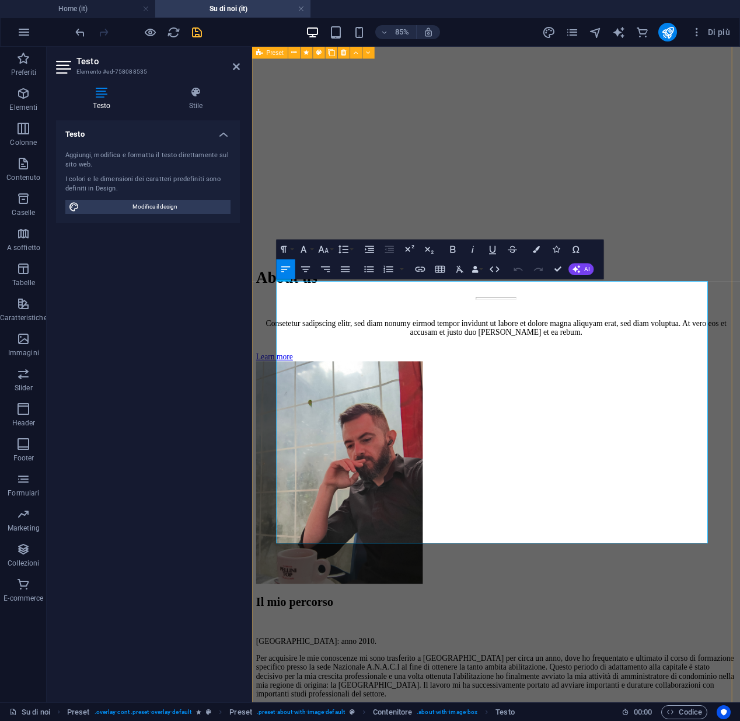
drag, startPoint x: 685, startPoint y: 621, endPoint x: 265, endPoint y: 335, distance: 508.1
click at [343, 270] on icon "button" at bounding box center [346, 269] width 12 height 12
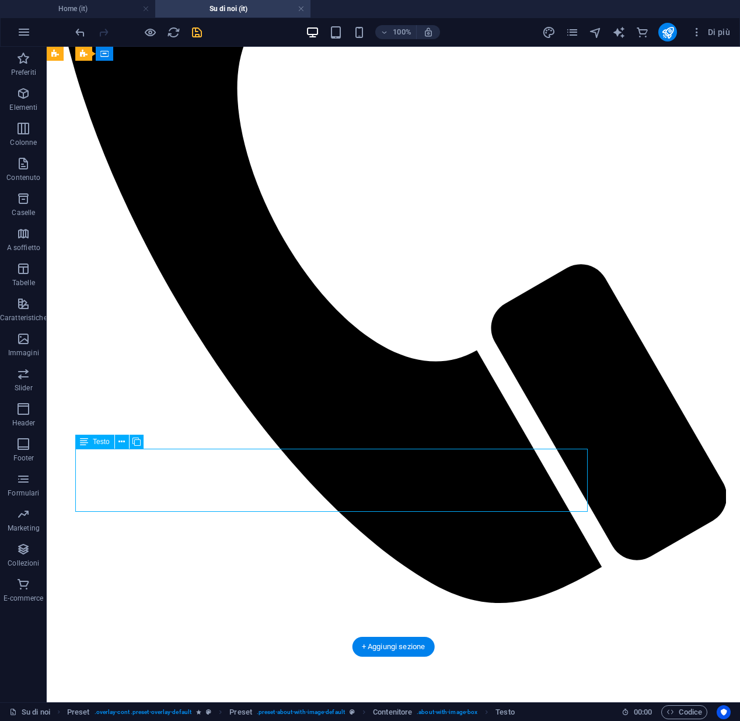
drag, startPoint x: 187, startPoint y: 505, endPoint x: 178, endPoint y: 501, distance: 10.7
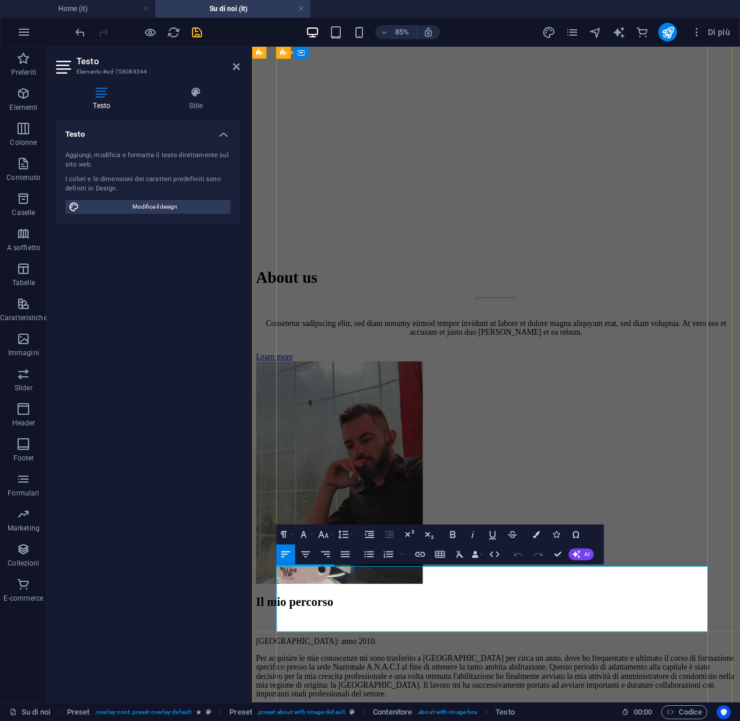
drag, startPoint x: 376, startPoint y: 726, endPoint x: 282, endPoint y: 670, distance: 109.8
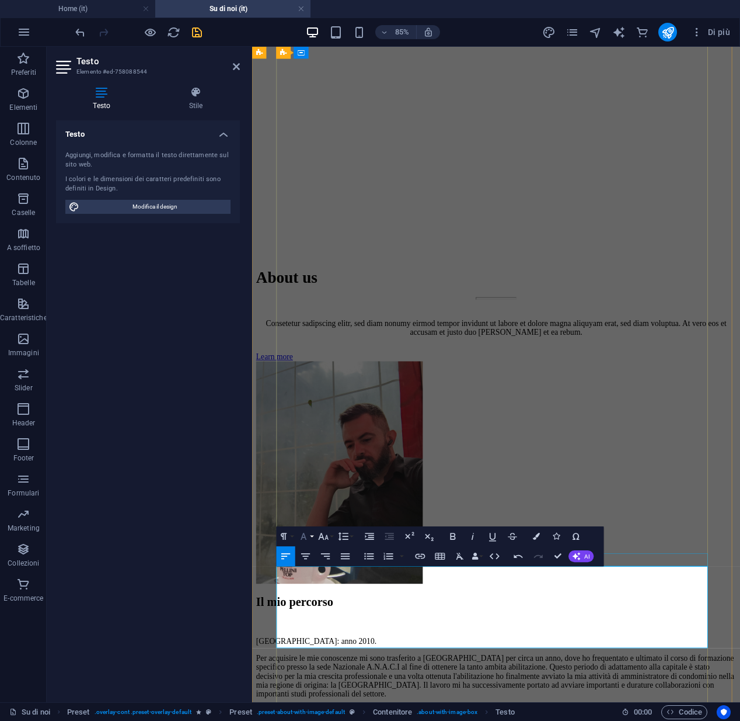
click at [304, 534] on icon "button" at bounding box center [304, 536] width 6 height 7
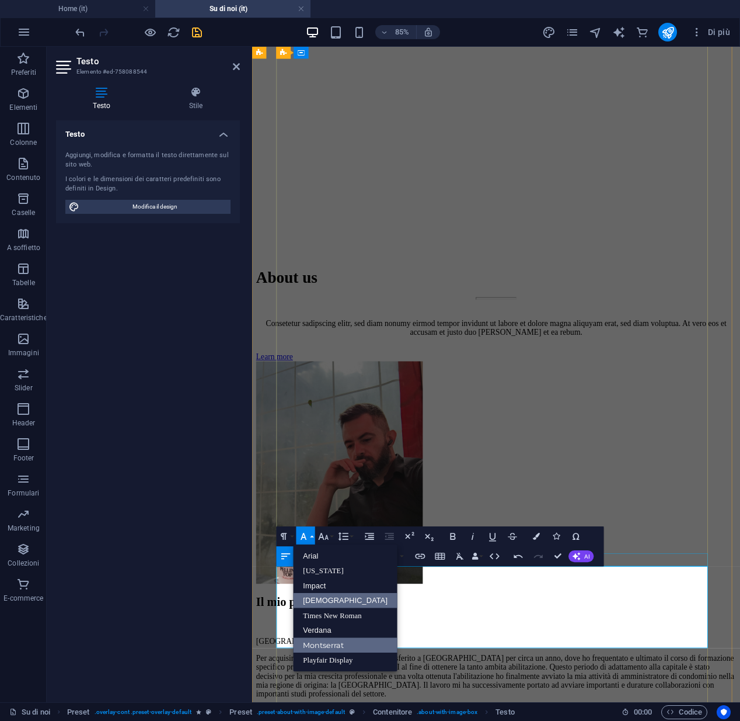
scroll to position [0, 0]
click at [309, 642] on link "Montserrat" at bounding box center [346, 644] width 105 height 15
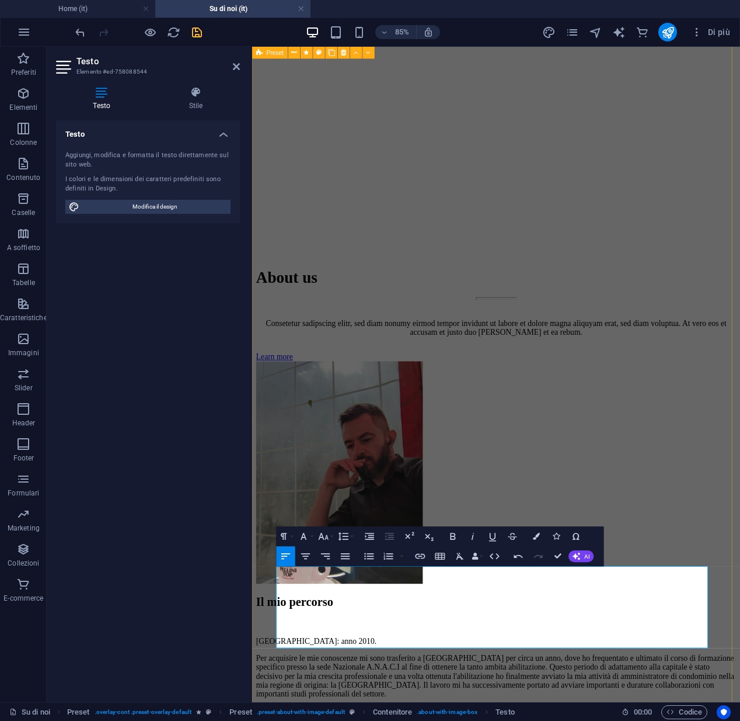
drag, startPoint x: 393, startPoint y: 744, endPoint x: 275, endPoint y: 670, distance: 139.3
click at [308, 542] on button "Font Family" at bounding box center [306, 536] width 19 height 20
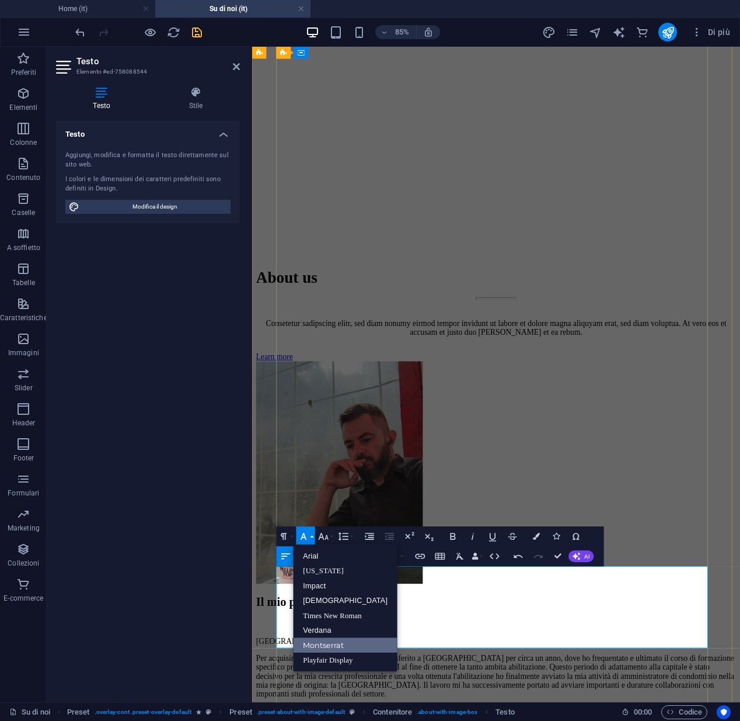
click at [307, 643] on link "Montserrat" at bounding box center [346, 644] width 105 height 15
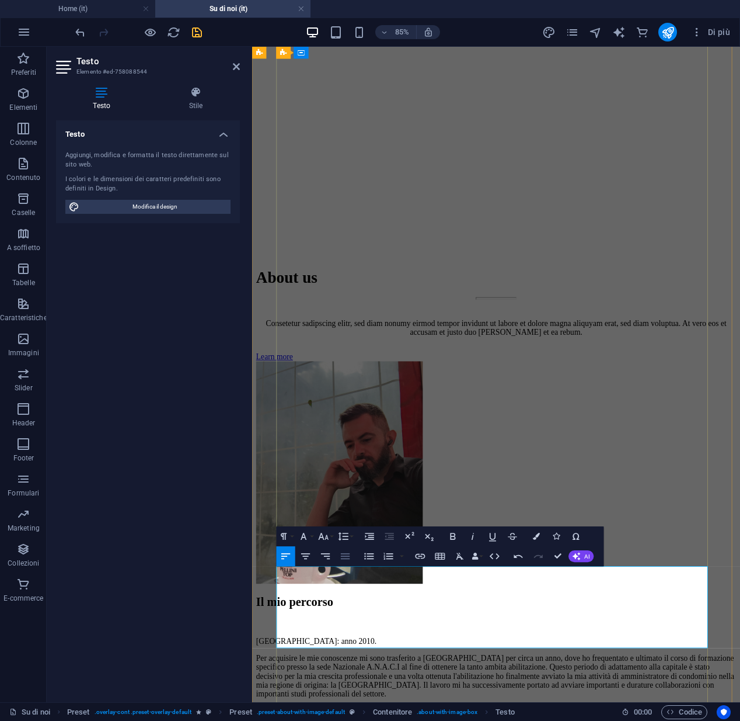
click at [340, 558] on icon "button" at bounding box center [346, 556] width 12 height 12
drag, startPoint x: 285, startPoint y: 670, endPoint x: 323, endPoint y: 696, distance: 46.6
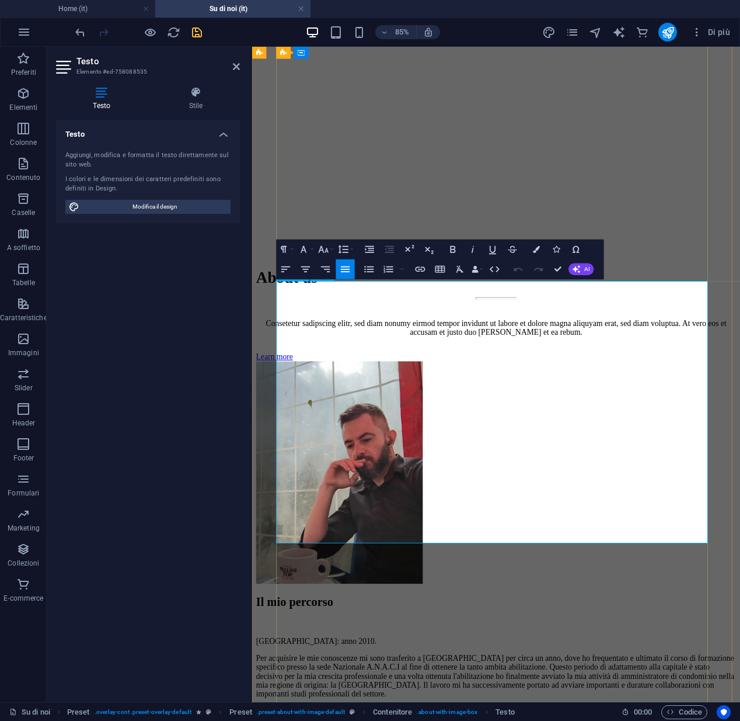
drag, startPoint x: 345, startPoint y: 557, endPoint x: 474, endPoint y: 565, distance: 128.7
copy span "impatto economico"
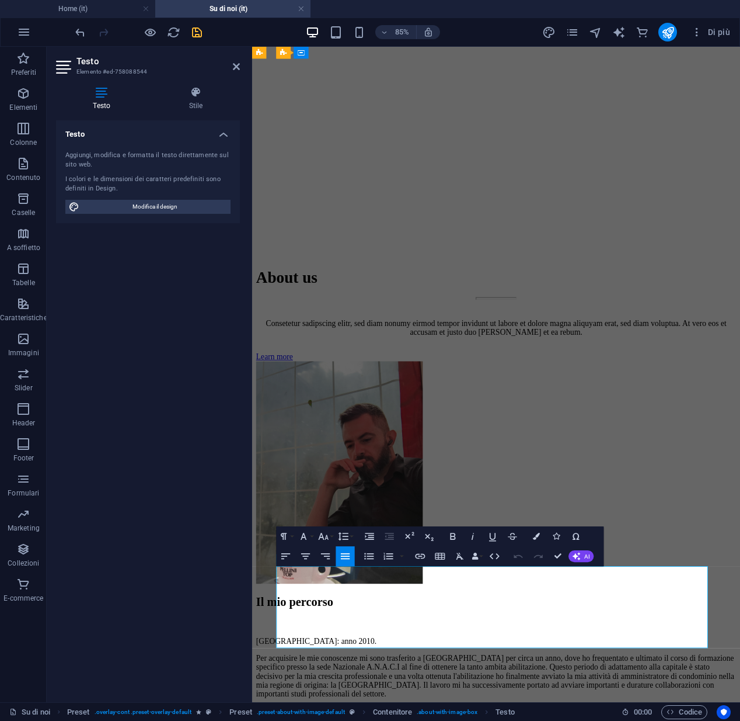
drag, startPoint x: 391, startPoint y: 741, endPoint x: 282, endPoint y: 671, distance: 129.7
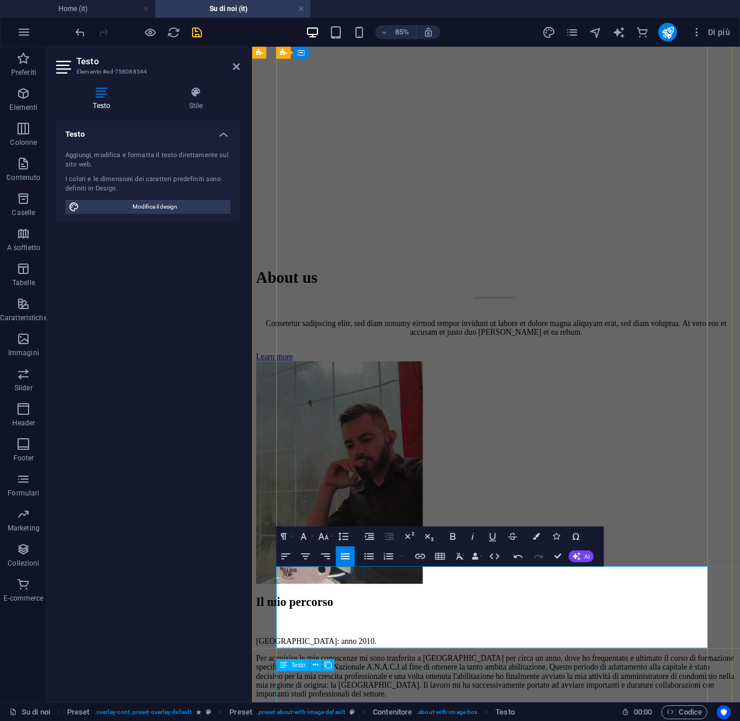
scroll to position [2916, 0]
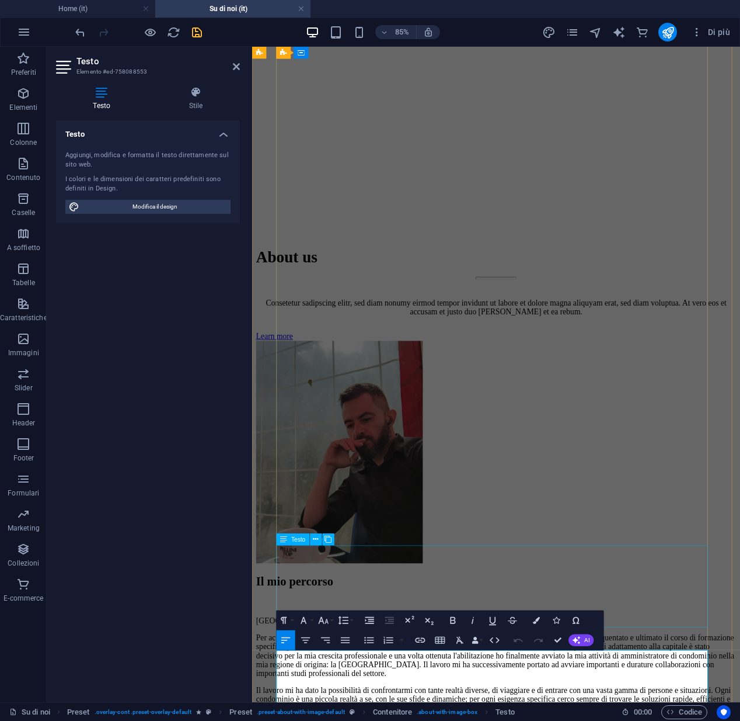
scroll to position [2959, 0]
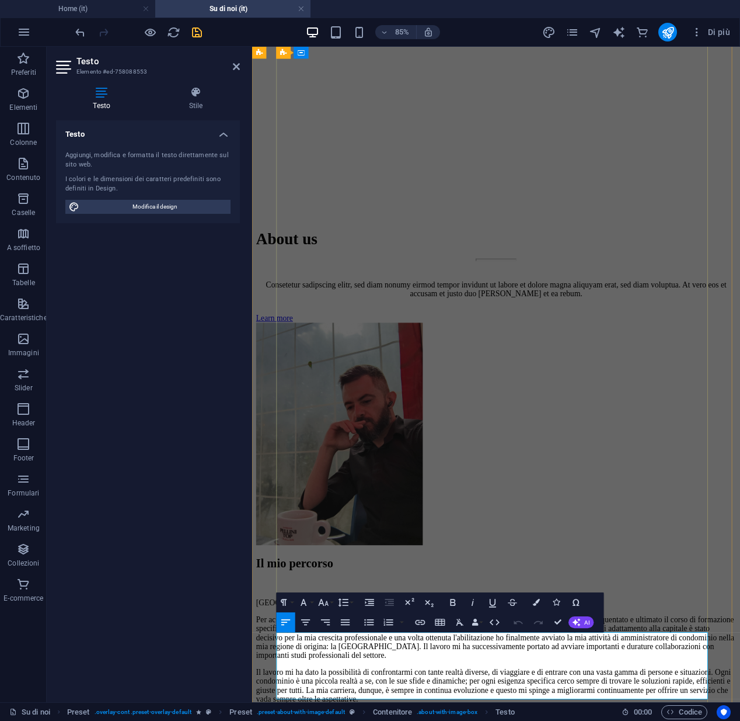
drag, startPoint x: 285, startPoint y: 745, endPoint x: 497, endPoint y: 795, distance: 217.7
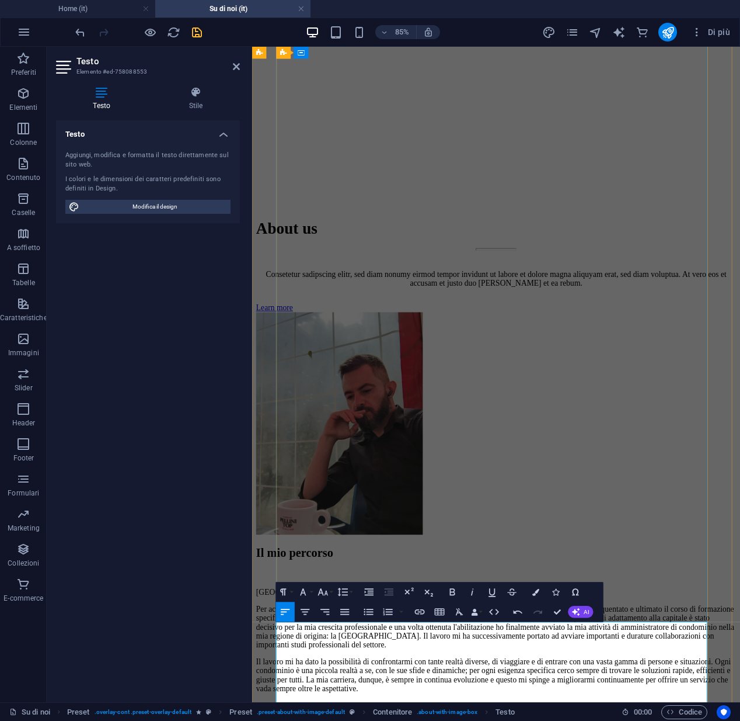
scroll to position [2969, 0]
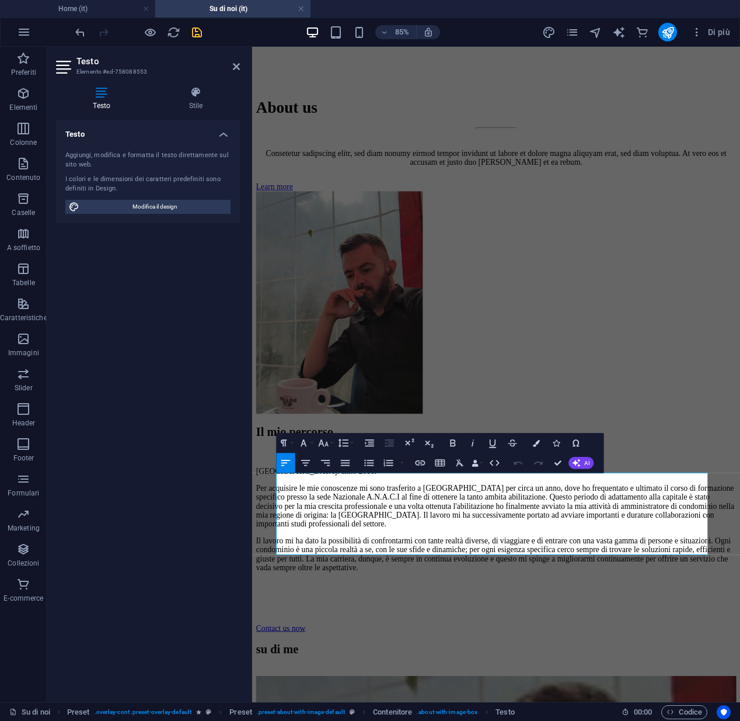
scroll to position [3147, 0]
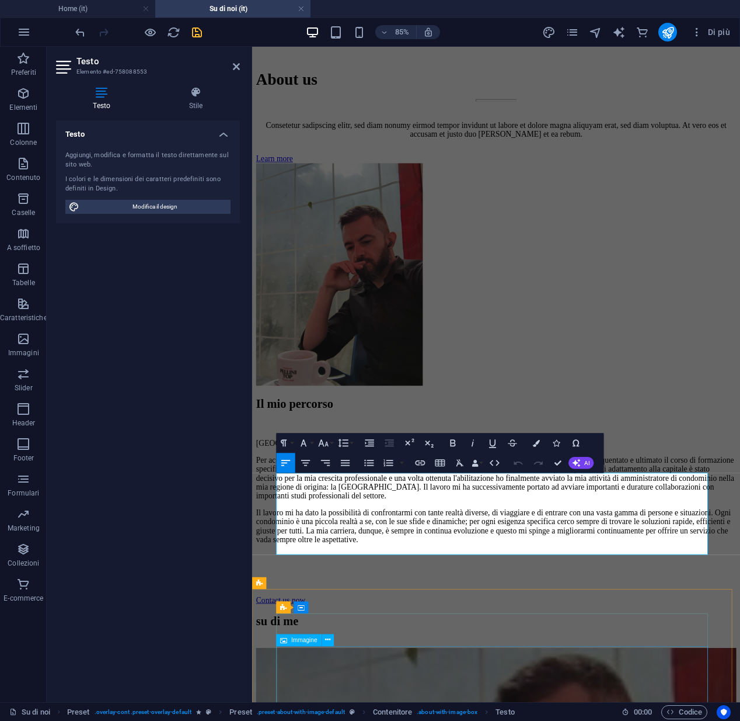
drag, startPoint x: 288, startPoint y: 738, endPoint x: 435, endPoint y: 763, distance: 148.6
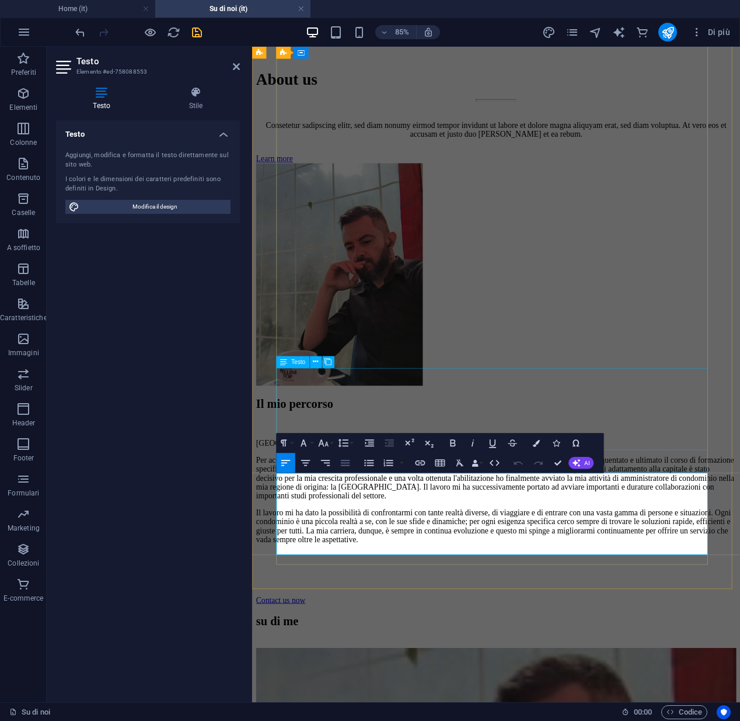
click at [350, 466] on icon "button" at bounding box center [346, 463] width 12 height 12
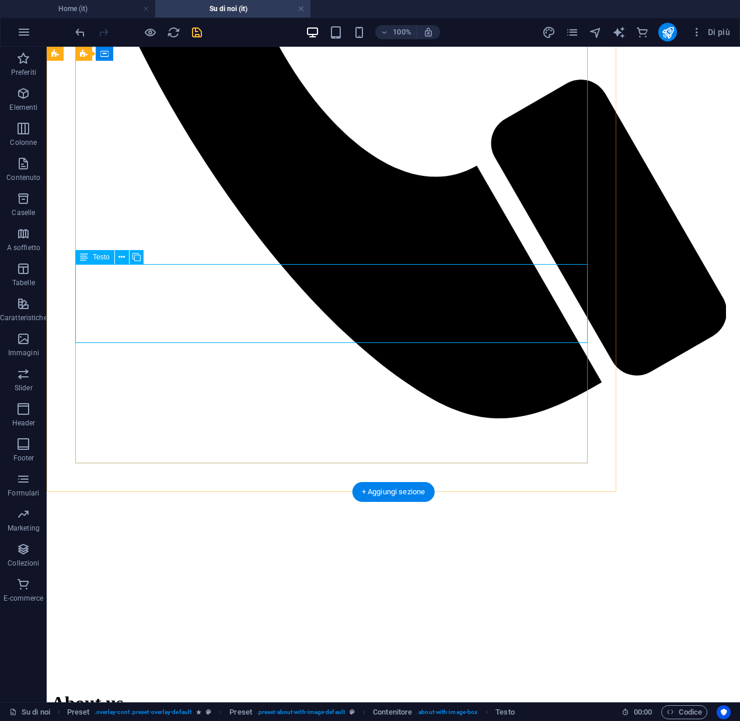
scroll to position [3081, 0]
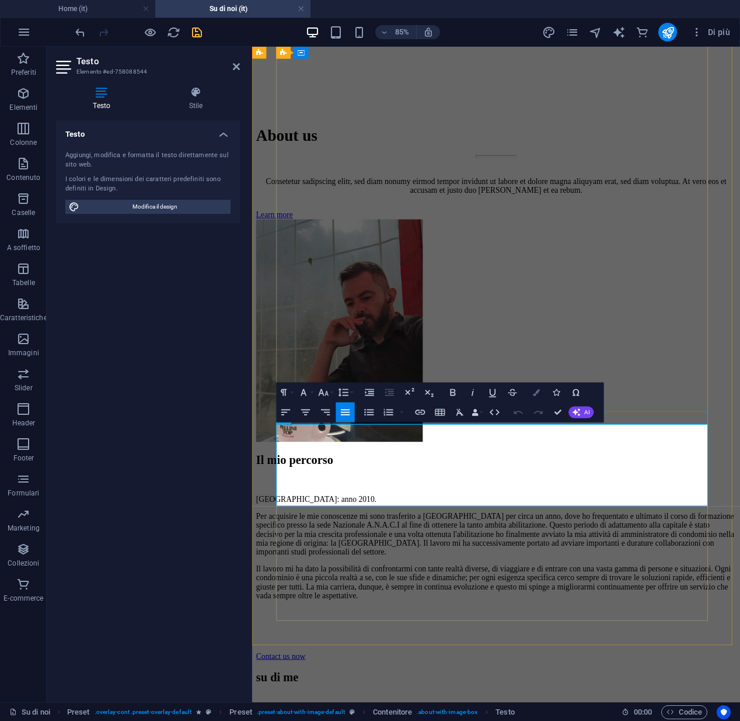
click at [535, 394] on icon "button" at bounding box center [536, 391] width 7 height 7
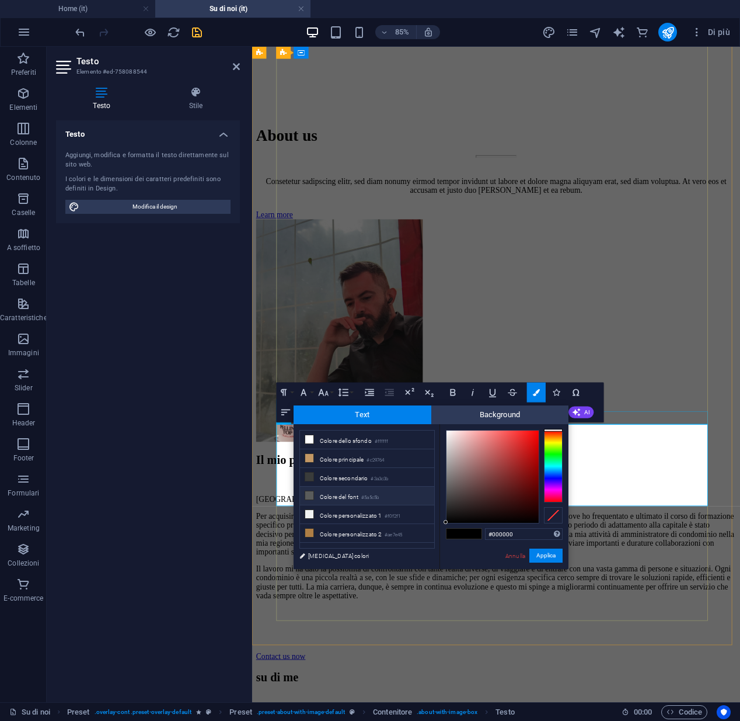
click at [364, 494] on small "#5a5c5b" at bounding box center [370, 497] width 18 height 8
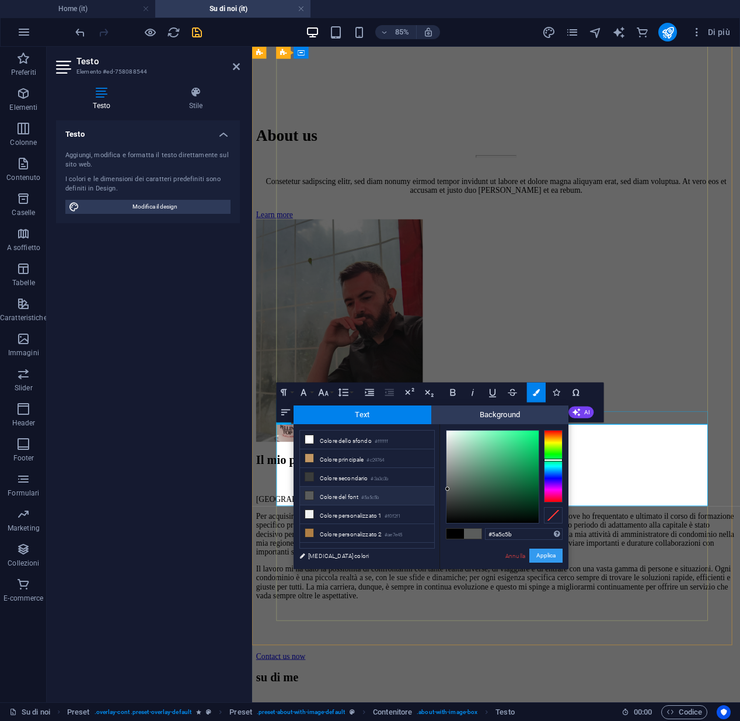
click at [544, 559] on button "Applica" at bounding box center [546, 555] width 33 height 14
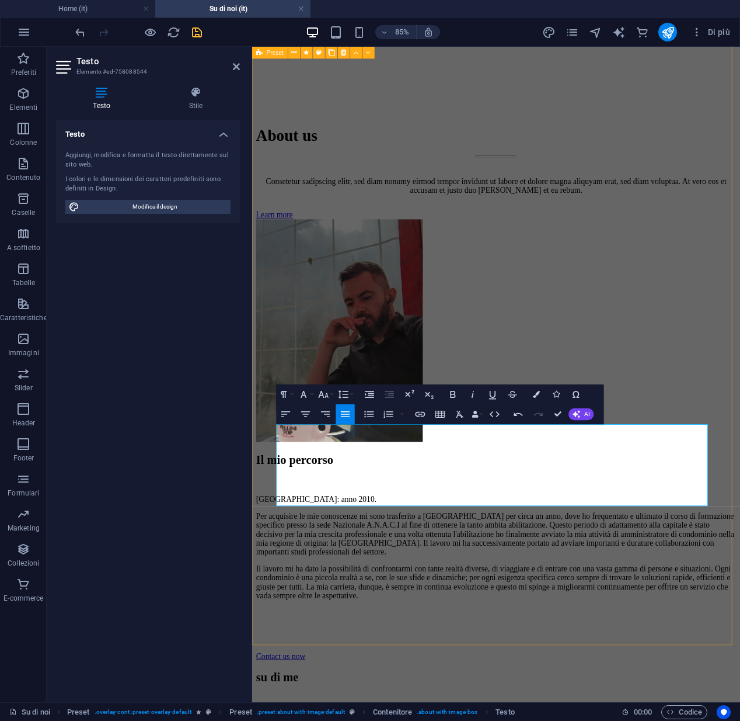
drag, startPoint x: 673, startPoint y: 580, endPoint x: 272, endPoint y: 500, distance: 409.6
click at [535, 396] on icon "button" at bounding box center [536, 394] width 7 height 7
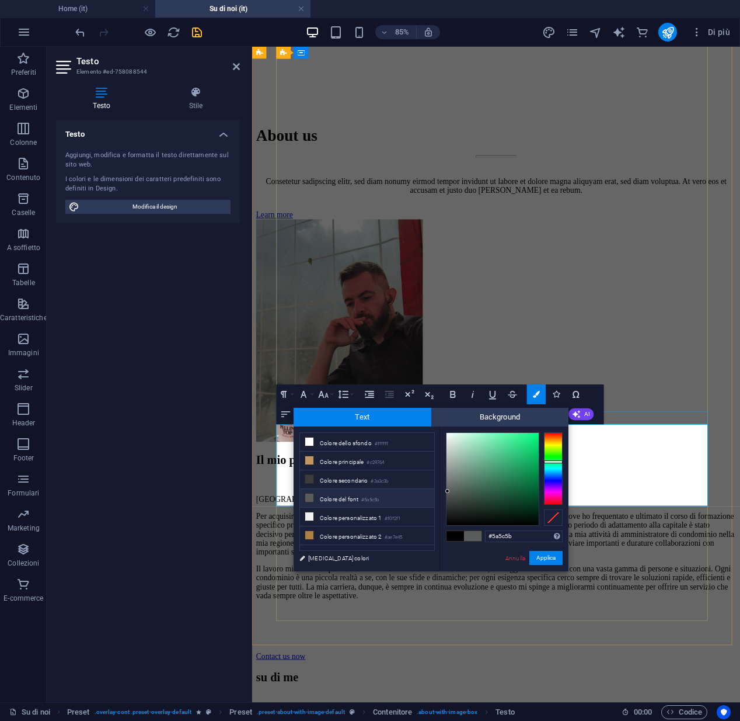
click at [347, 497] on li "Colore del font #5a5c5b" at bounding box center [367, 498] width 134 height 19
click at [455, 534] on span at bounding box center [456, 536] width 18 height 10
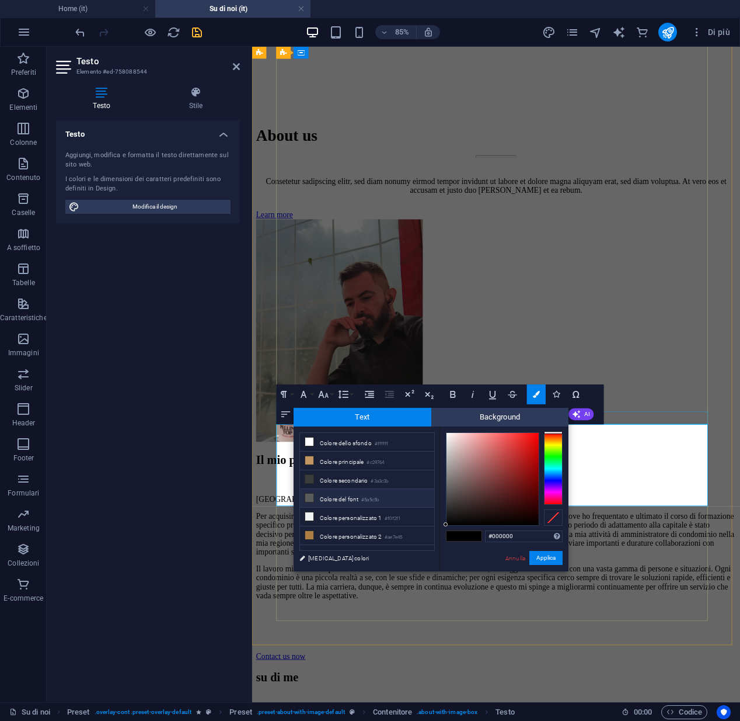
click at [370, 505] on li "Colore del font #5a5c5b" at bounding box center [367, 498] width 134 height 19
type input "#5a5c5b"
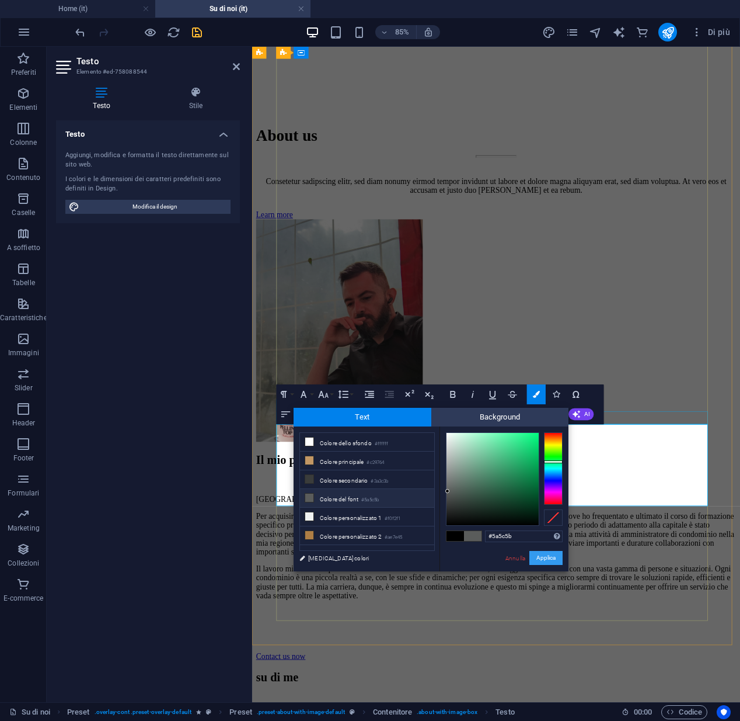
drag, startPoint x: 545, startPoint y: 562, endPoint x: 343, endPoint y: 607, distance: 206.3
click at [545, 562] on button "Applica" at bounding box center [546, 558] width 33 height 14
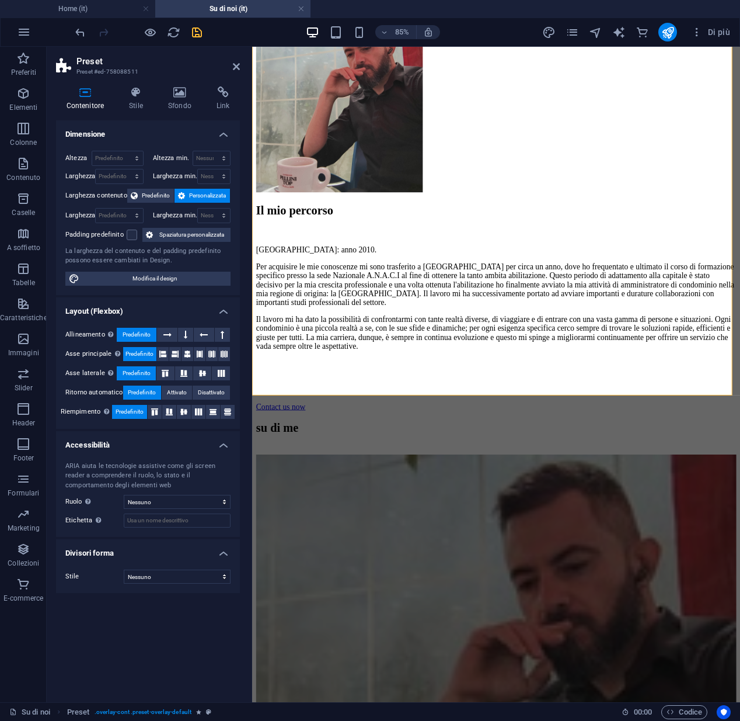
scroll to position [3618, 0]
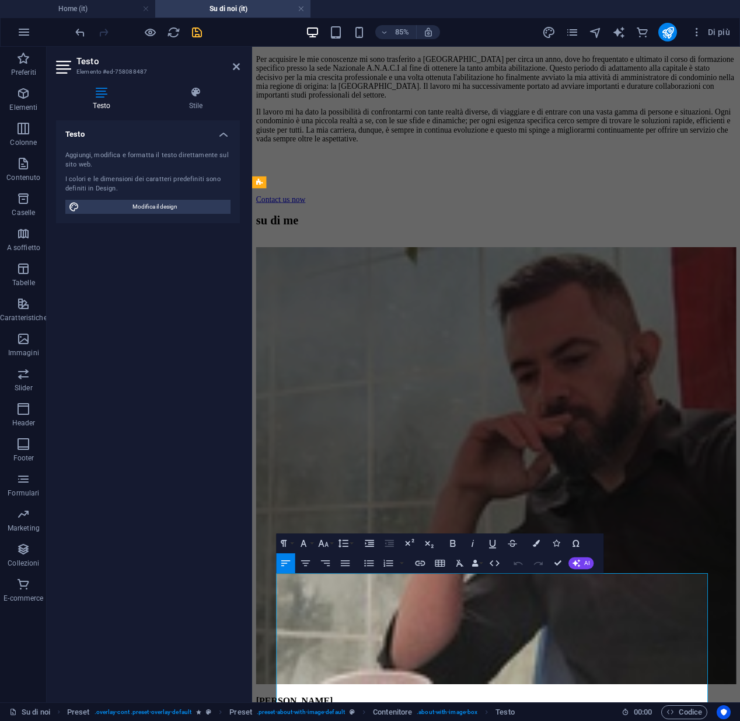
drag, startPoint x: 381, startPoint y: 727, endPoint x: 290, endPoint y: 677, distance: 104.2
click span
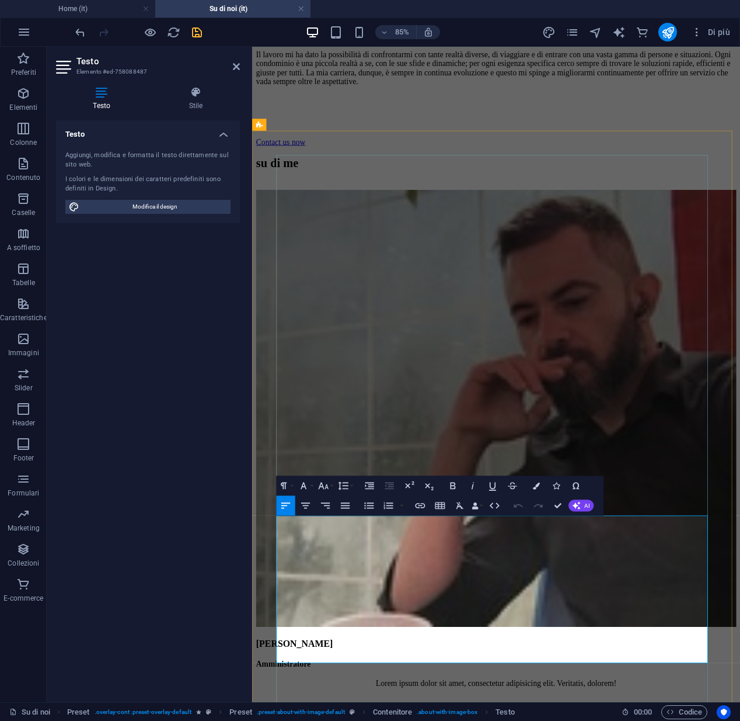
scroll to position [3451, 0]
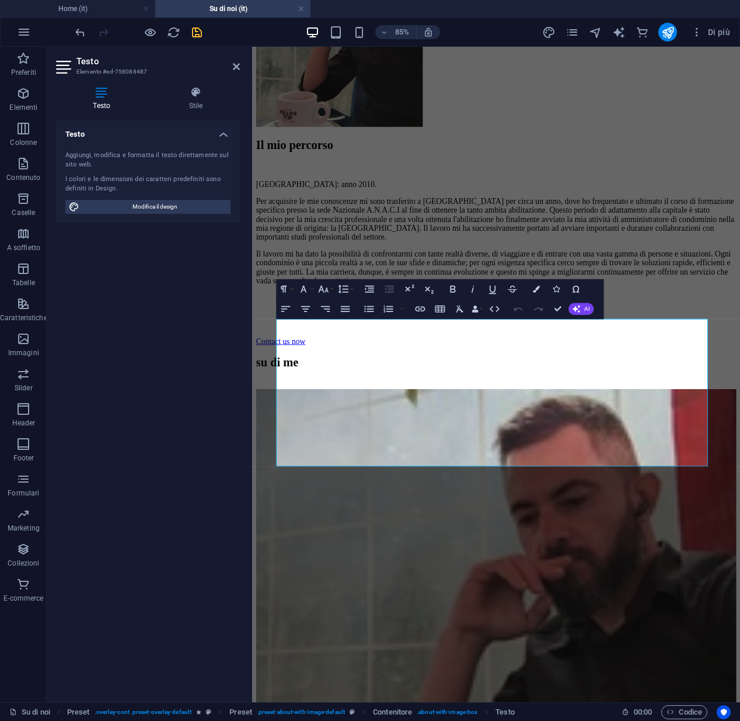
click at [207, 478] on div "Testo Aggiungi, modifica e formatta il testo direttamente sul sito web. I color…" at bounding box center [148, 406] width 184 height 572
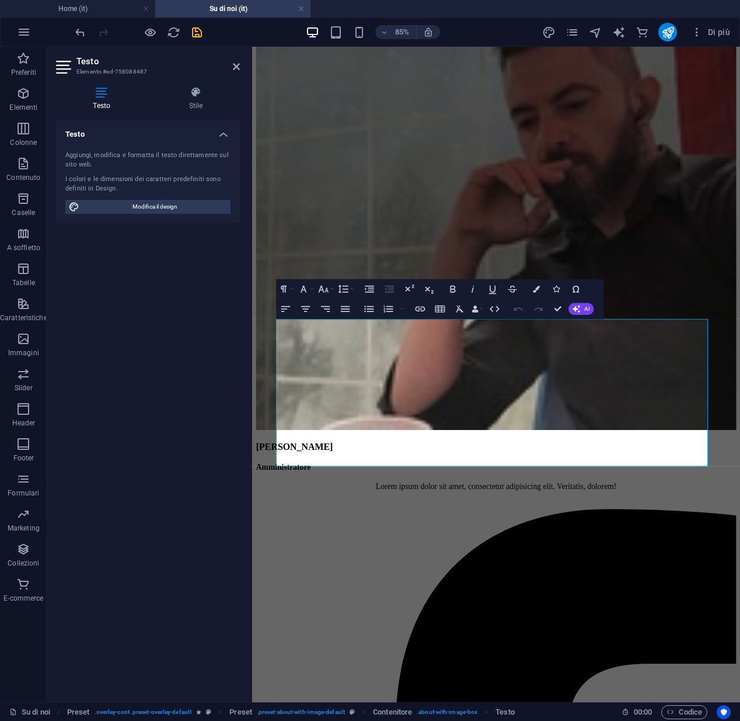
click at [207, 477] on div "Testo Aggiungi, modifica e formatta il testo direttamente sul sito web. I color…" at bounding box center [148, 406] width 184 height 572
select select "px"
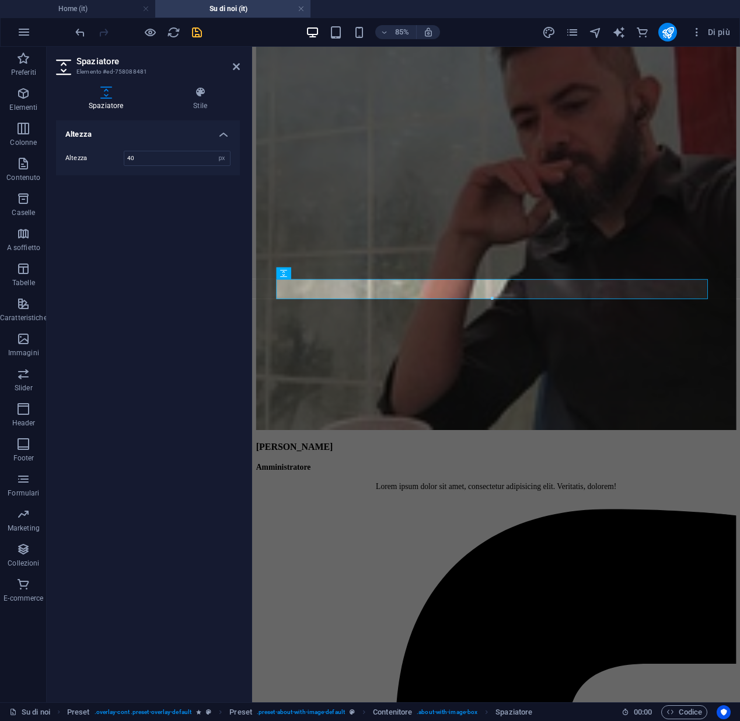
click at [222, 424] on div "Altezza Altezza 40 px rem vh vw" at bounding box center [148, 406] width 184 height 572
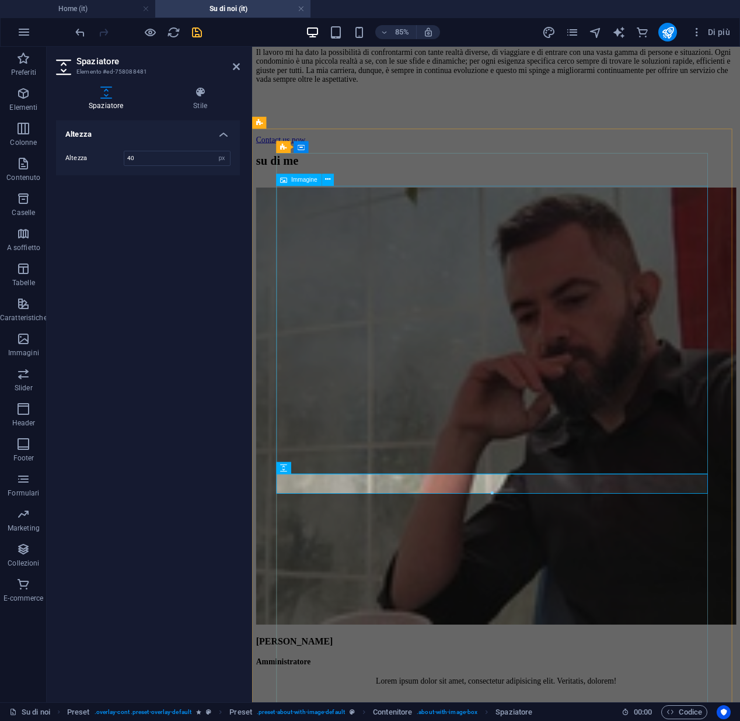
scroll to position [3677, 0]
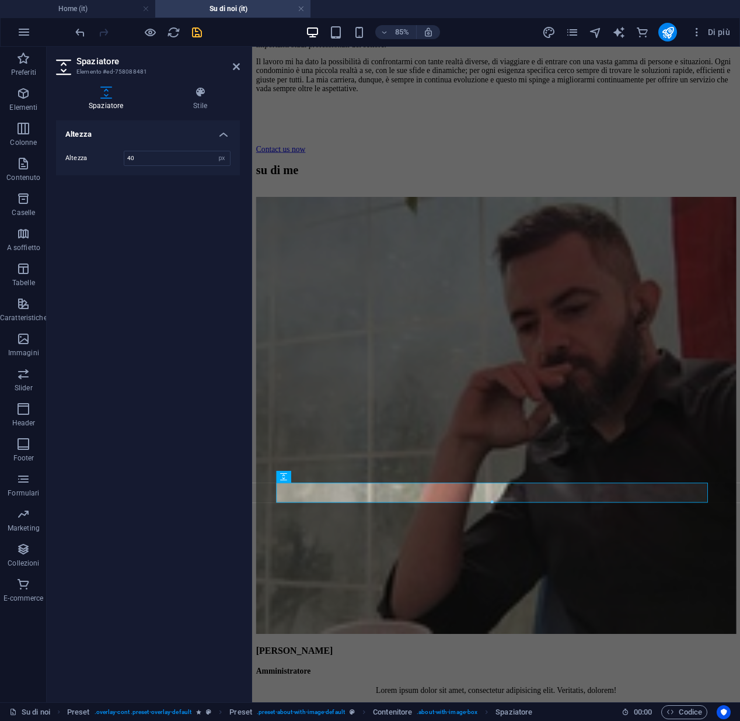
click at [332, 475] on icon at bounding box center [330, 476] width 5 height 11
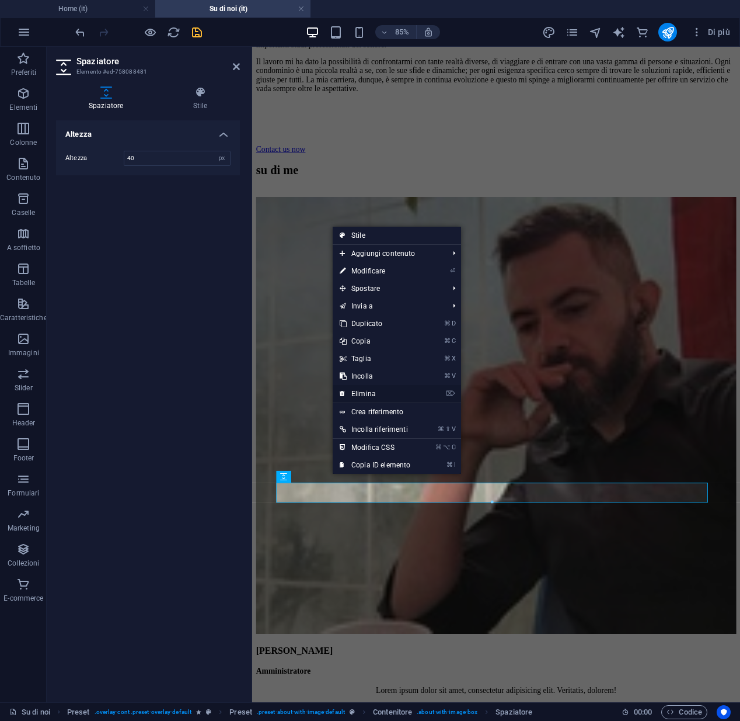
click at [370, 391] on link "⌦ Elimina" at bounding box center [375, 394] width 85 height 18
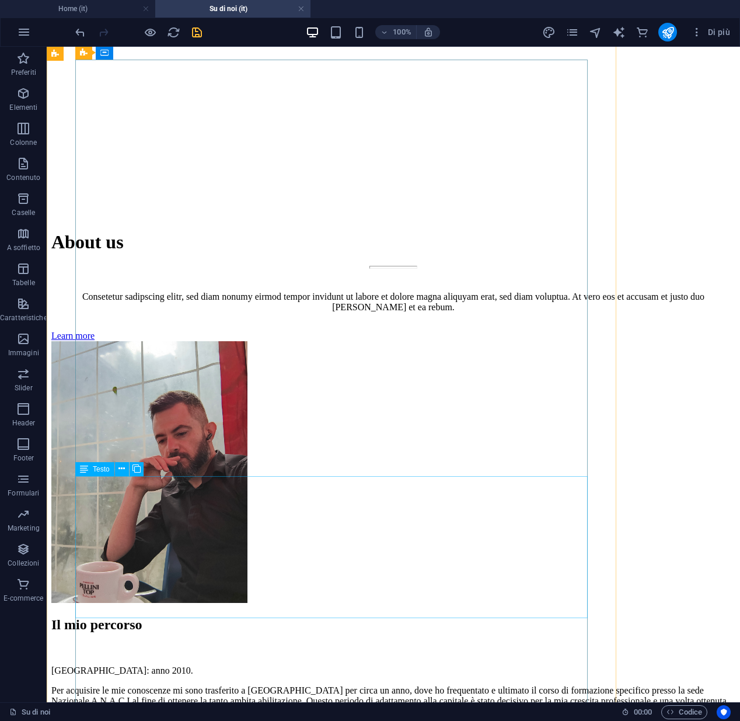
scroll to position [3809, 0]
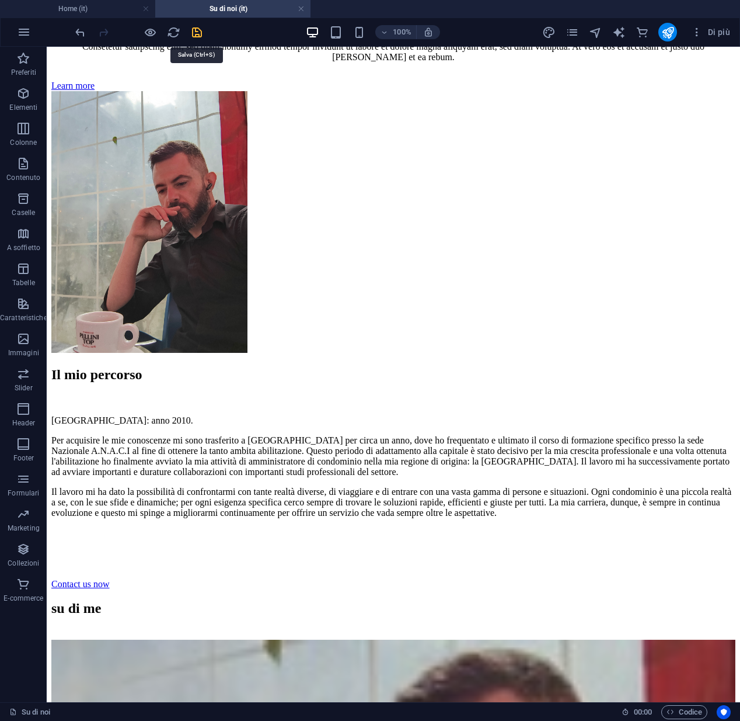
click at [197, 34] on icon "save" at bounding box center [196, 32] width 13 height 13
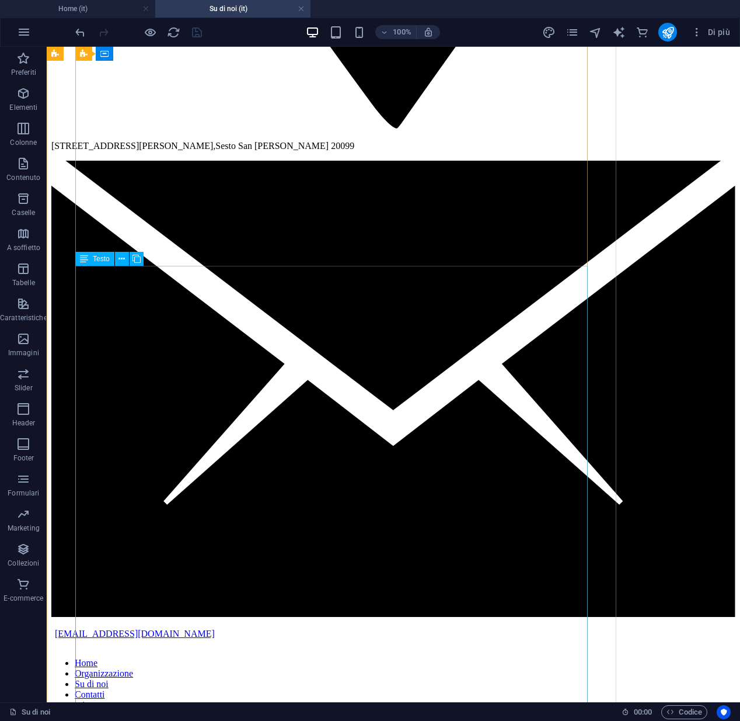
scroll to position [1799, 0]
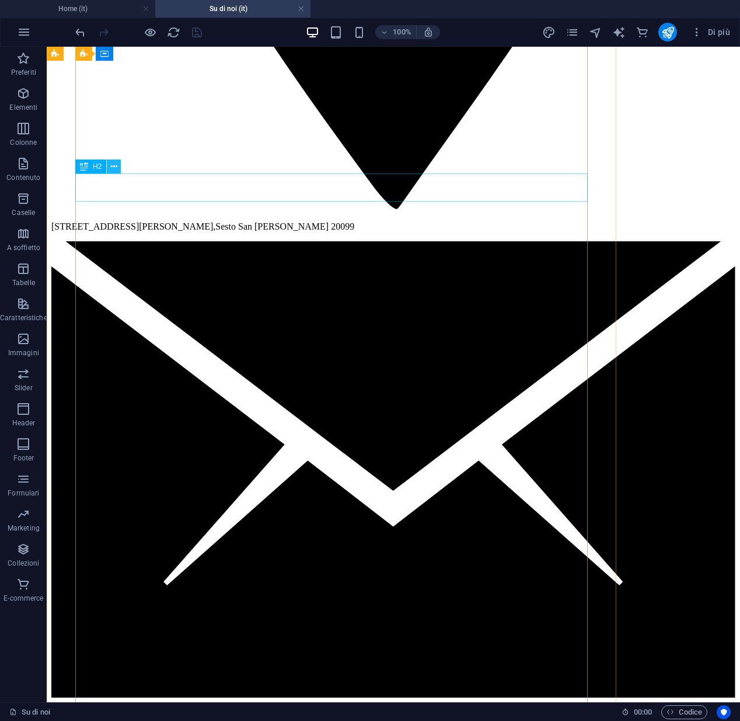
click at [117, 169] on icon at bounding box center [114, 167] width 6 height 12
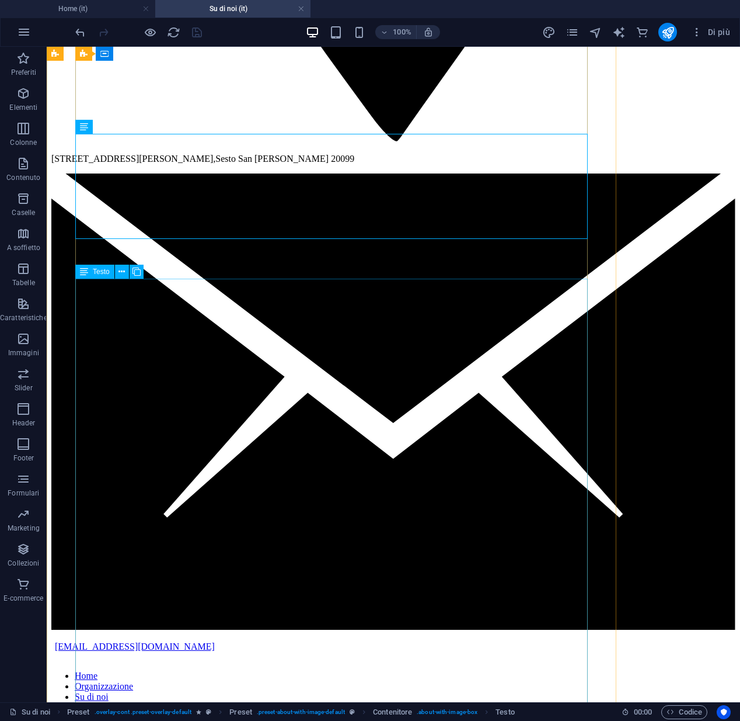
scroll to position [1687, 0]
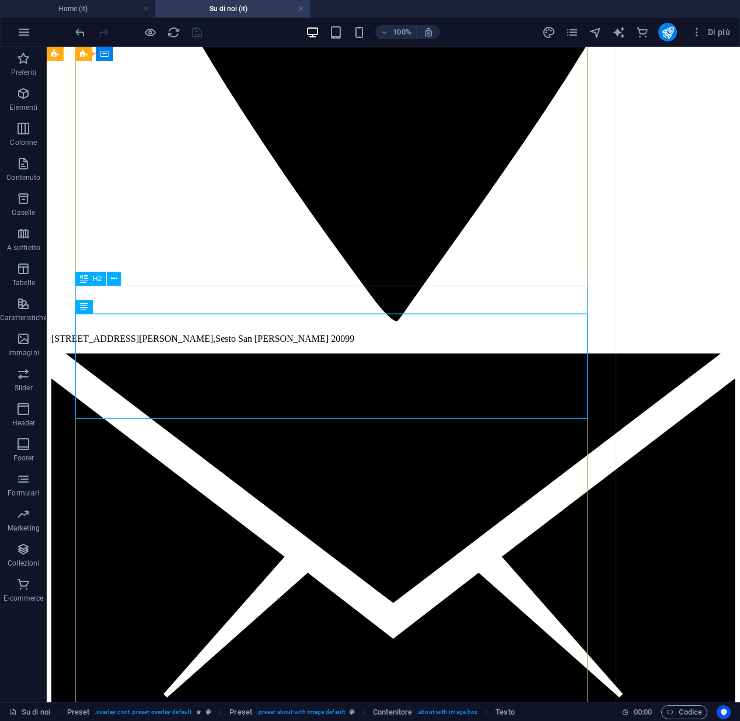
click at [121, 307] on icon at bounding box center [122, 307] width 6 height 12
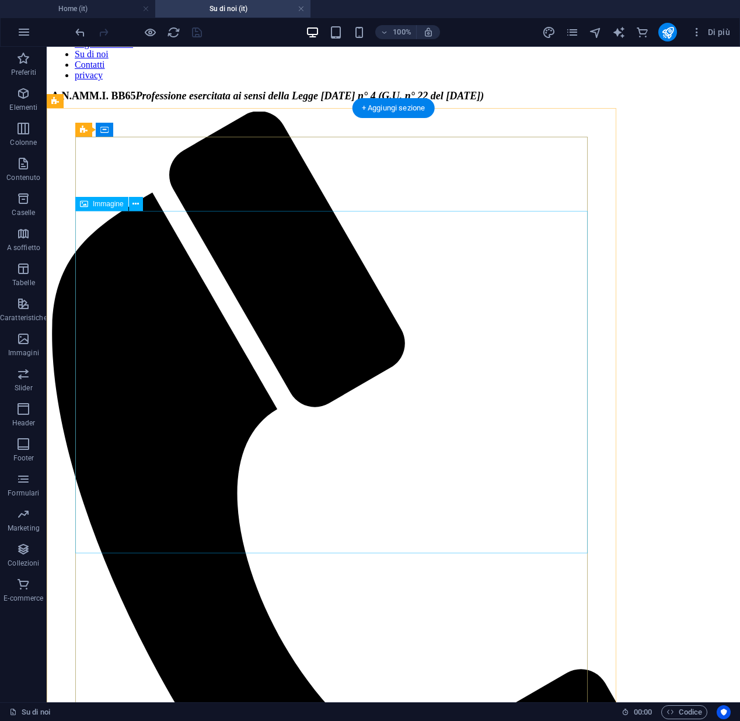
scroll to position [2410, 0]
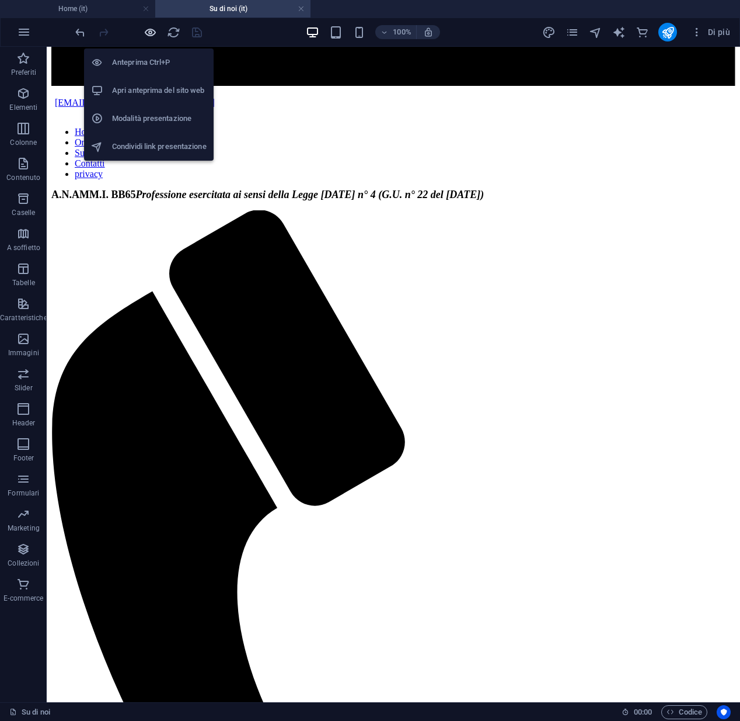
click at [151, 34] on icon "button" at bounding box center [150, 32] width 13 height 13
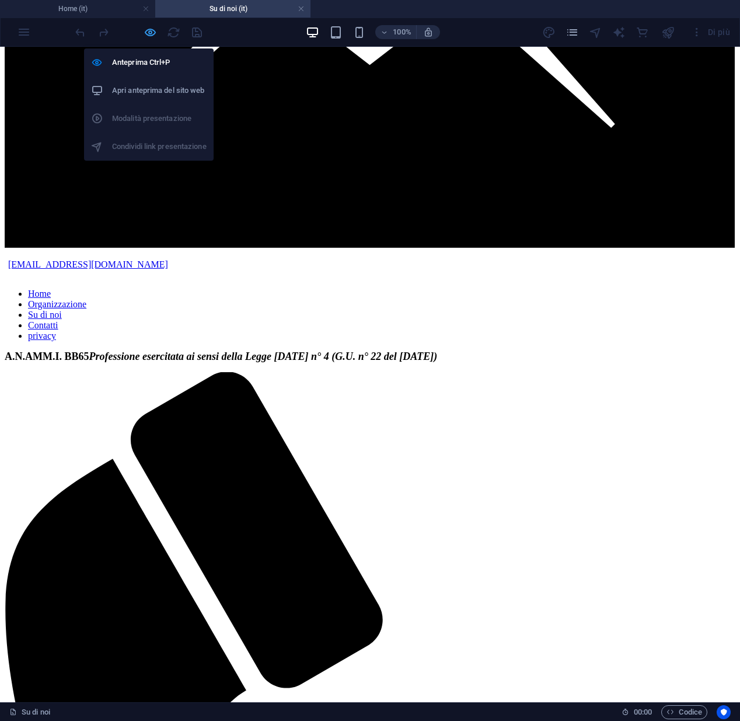
scroll to position [1715, 0]
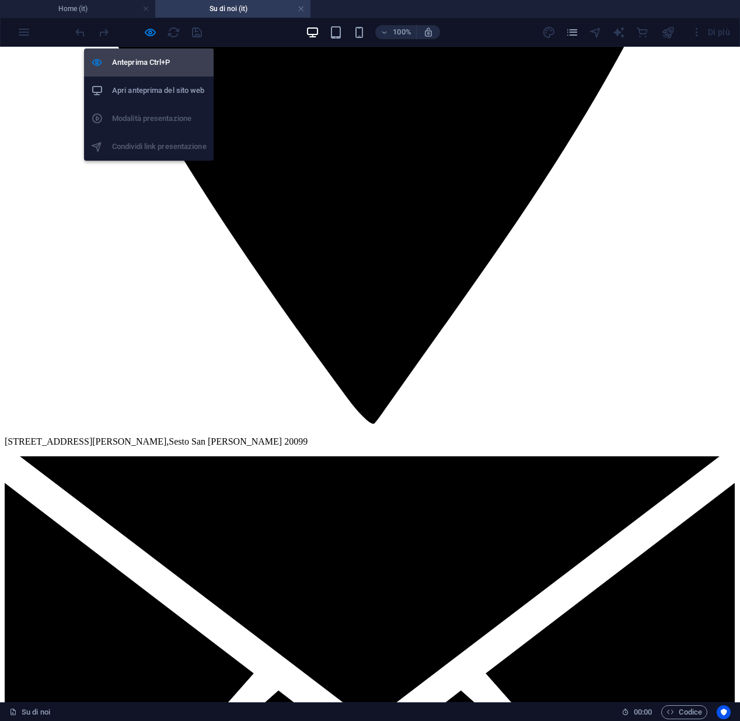
click at [137, 62] on h6 "Anteprima Ctrl+P" at bounding box center [159, 62] width 95 height 14
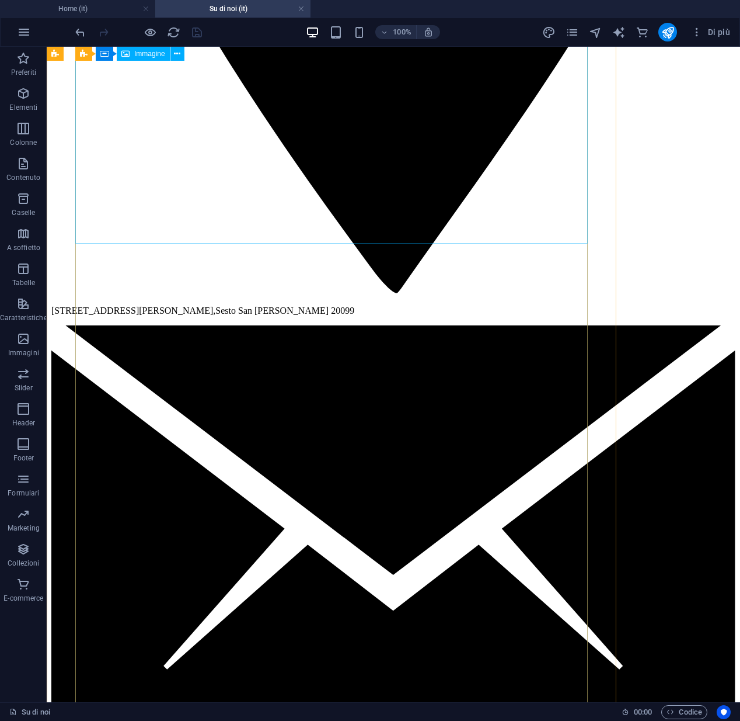
scroll to position [1717, 0]
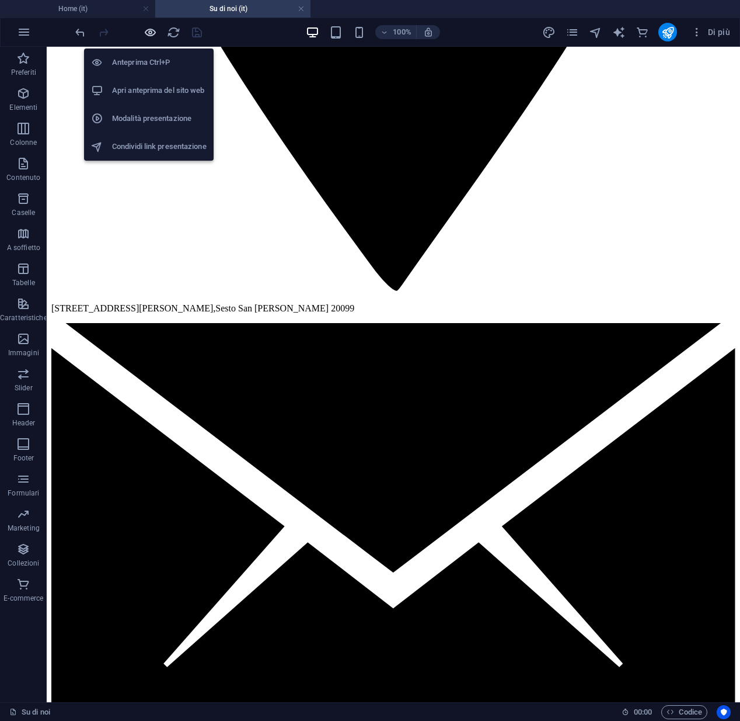
click at [148, 32] on icon "button" at bounding box center [150, 32] width 13 height 13
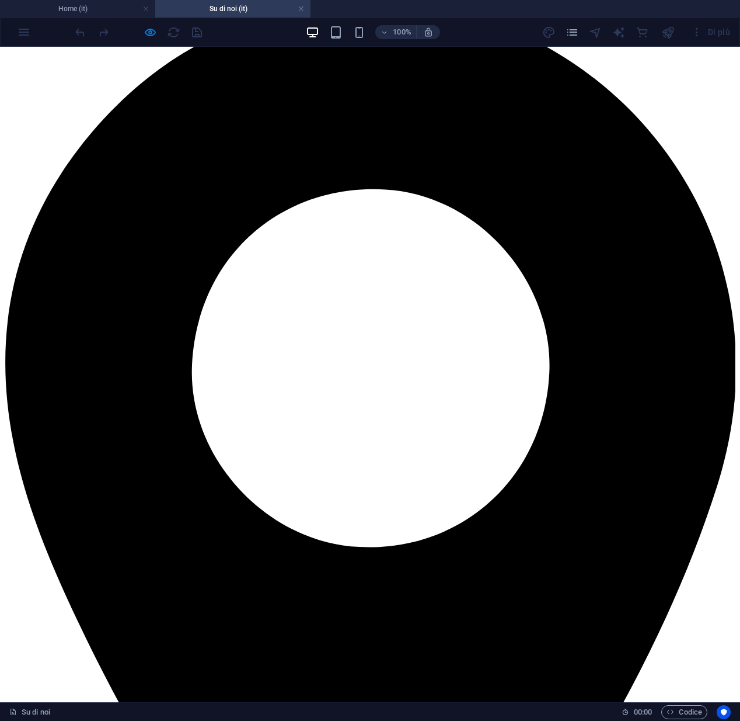
scroll to position [962, 0]
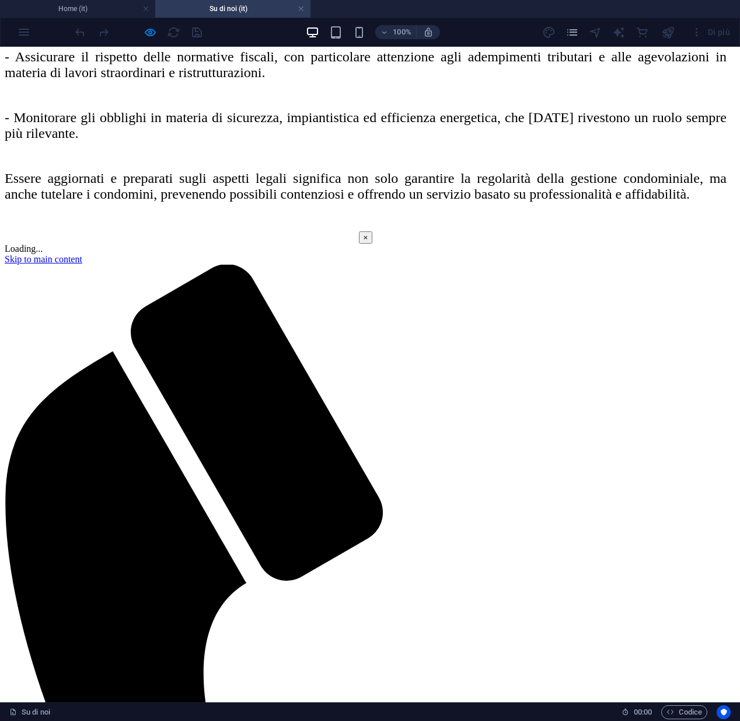
click at [373, 231] on button "×" at bounding box center [366, 237] width 14 height 12
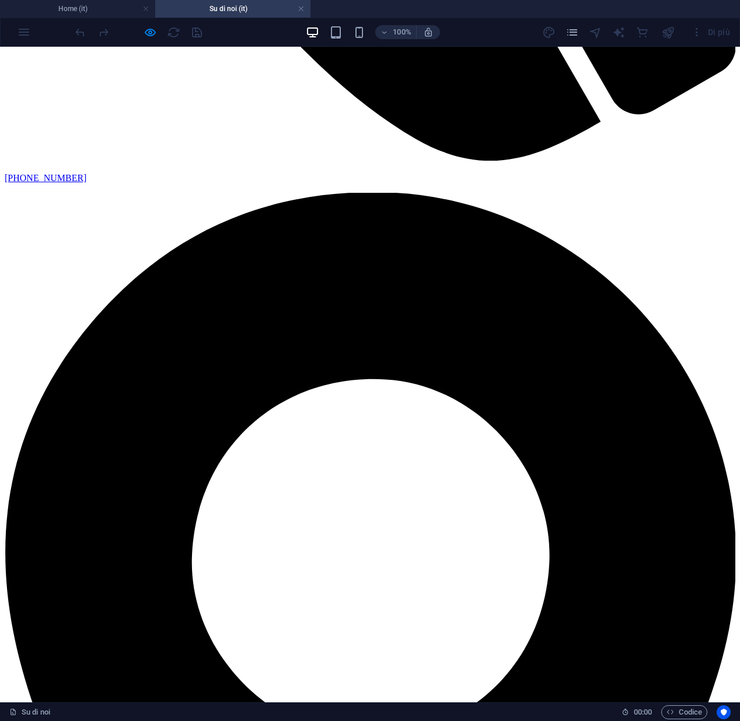
scroll to position [874, 0]
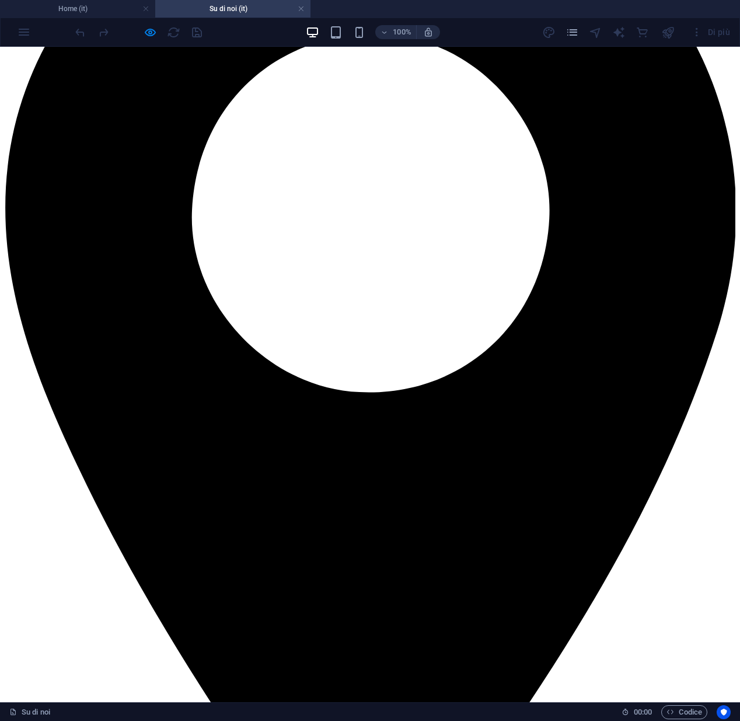
scroll to position [988, 0]
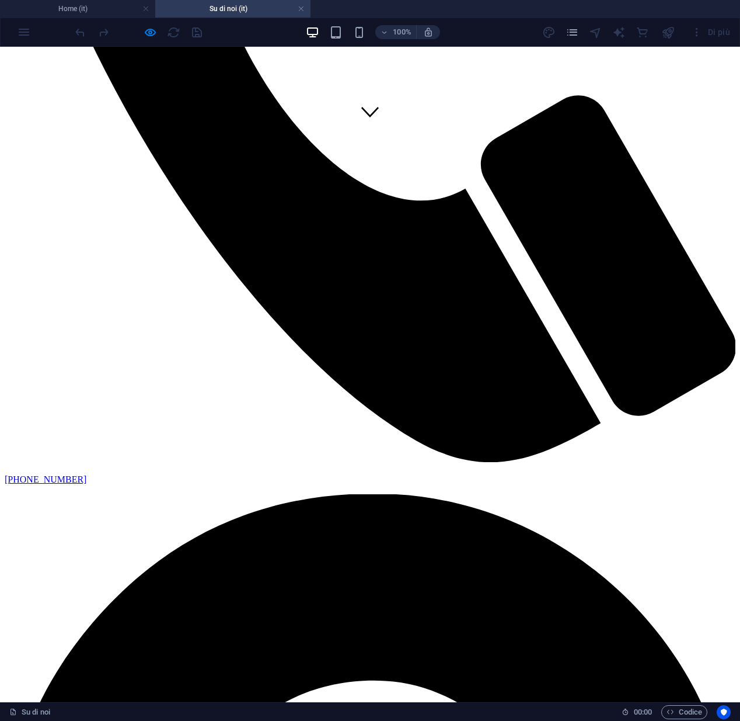
scroll to position [823, 0]
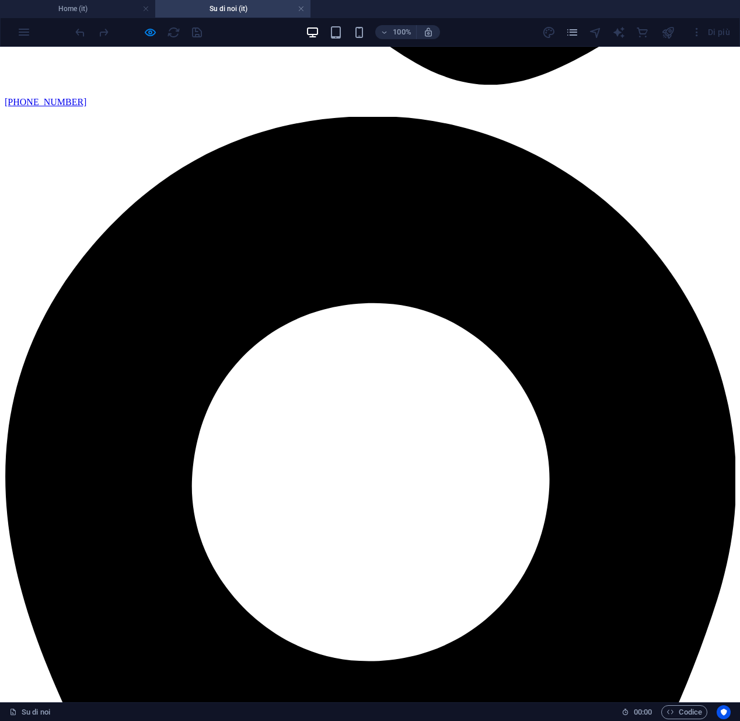
scroll to position [949, 0]
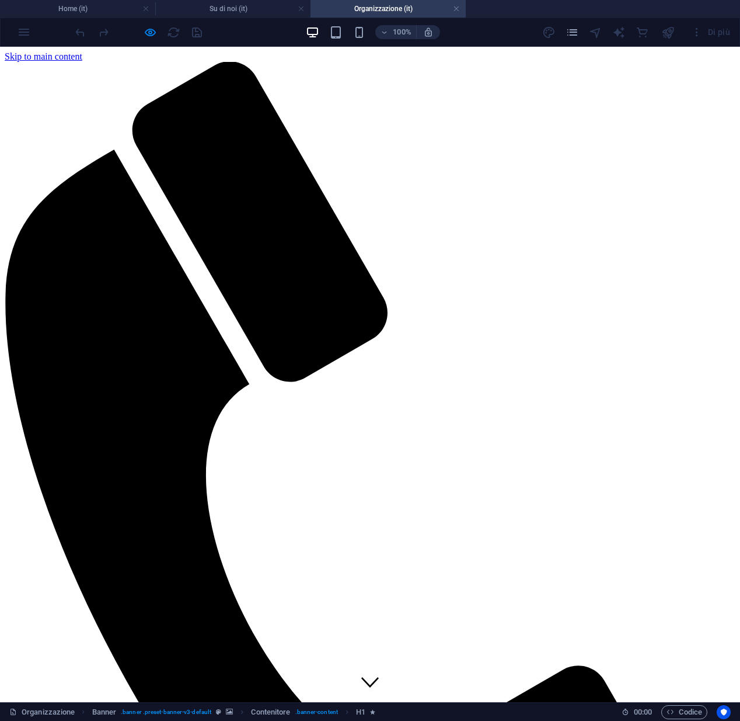
scroll to position [0, 0]
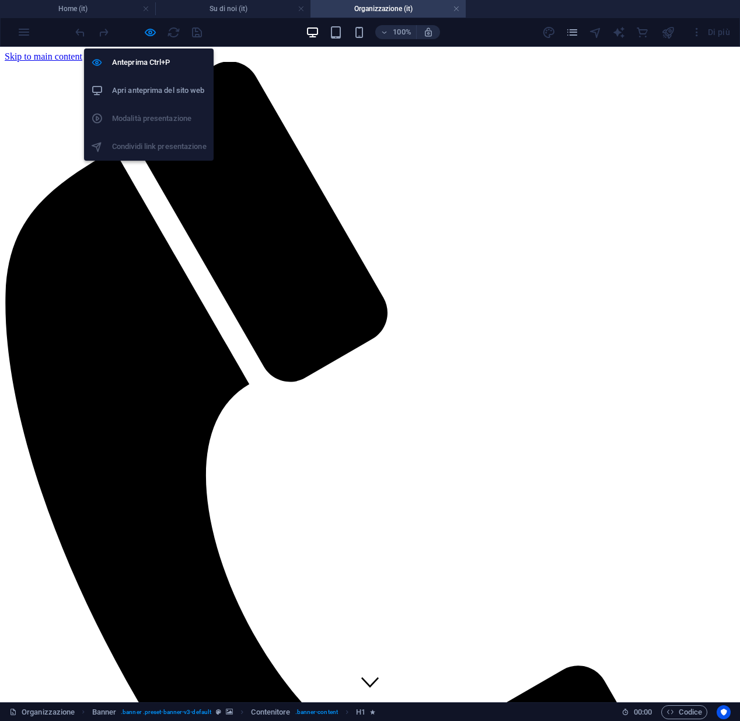
click at [135, 89] on h6 "Apri anteprima del sito web" at bounding box center [159, 90] width 95 height 14
click at [155, 36] on icon "button" at bounding box center [150, 32] width 13 height 13
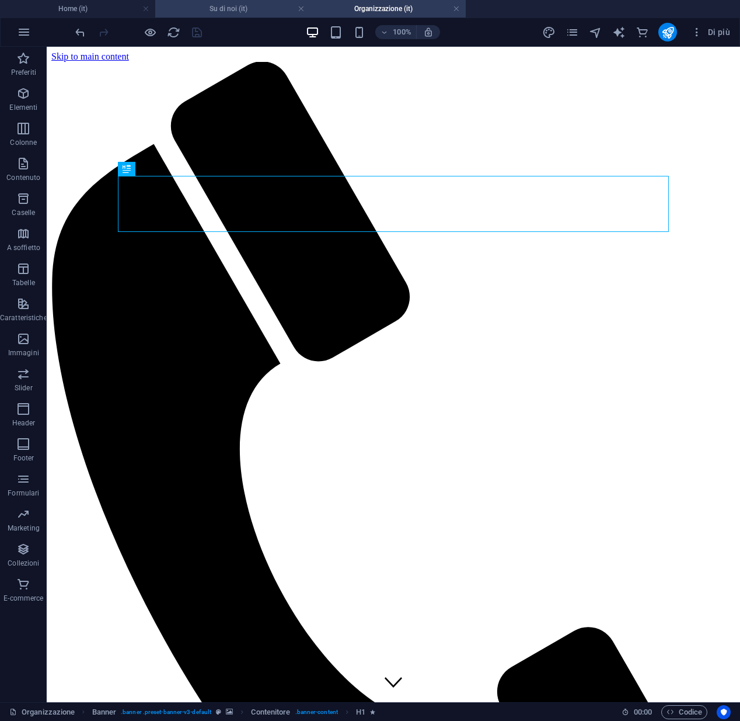
click at [226, 11] on h4 "Su di noi (it)" at bounding box center [232, 8] width 155 height 13
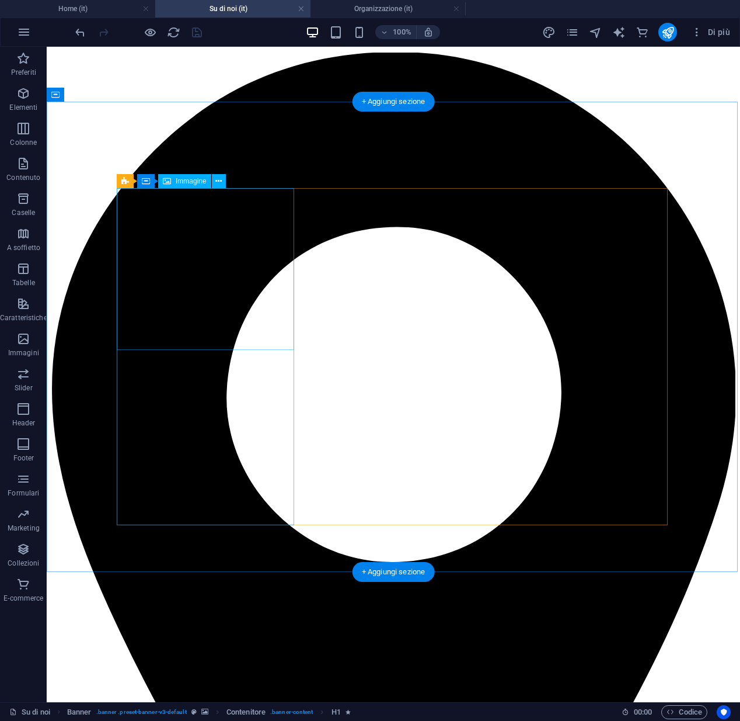
scroll to position [952, 0]
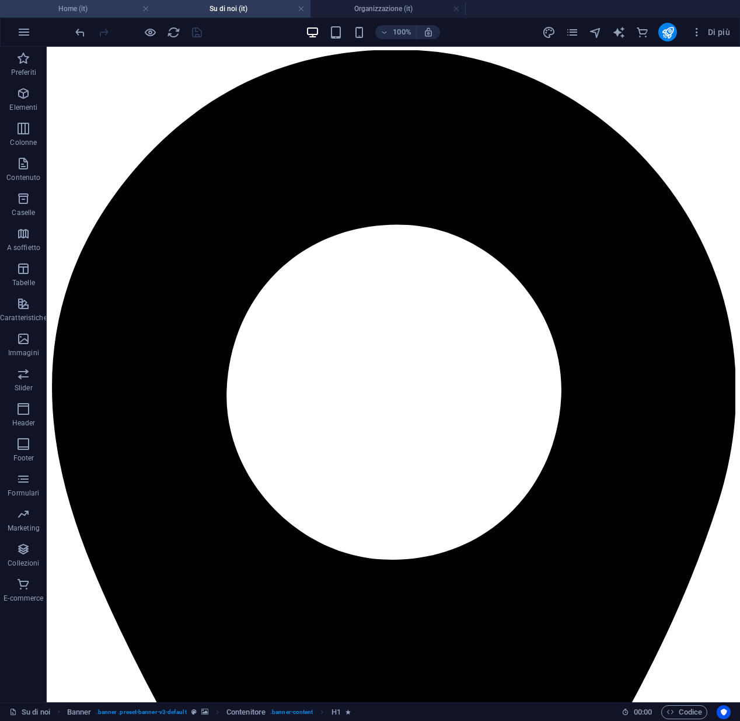
click at [65, 9] on h4 "Home (it)" at bounding box center [77, 8] width 155 height 13
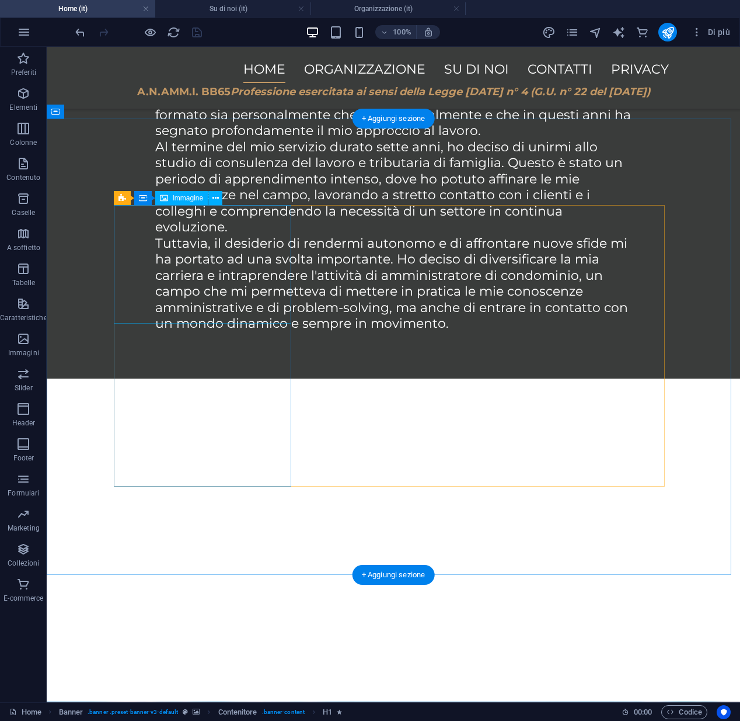
scroll to position [1433, 0]
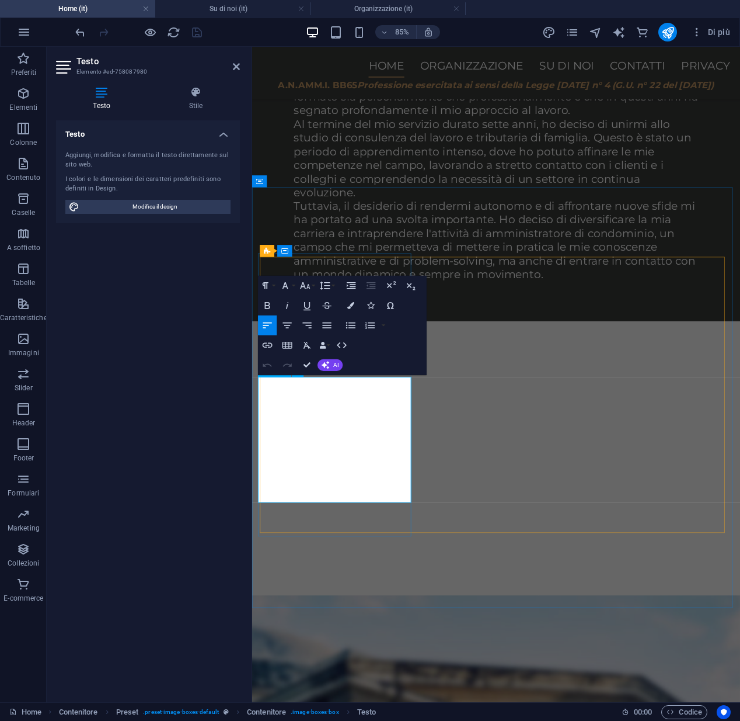
click at [285, 461] on icon "button" at bounding box center [286, 462] width 12 height 12
click at [302, 462] on icon "button" at bounding box center [306, 462] width 12 height 12
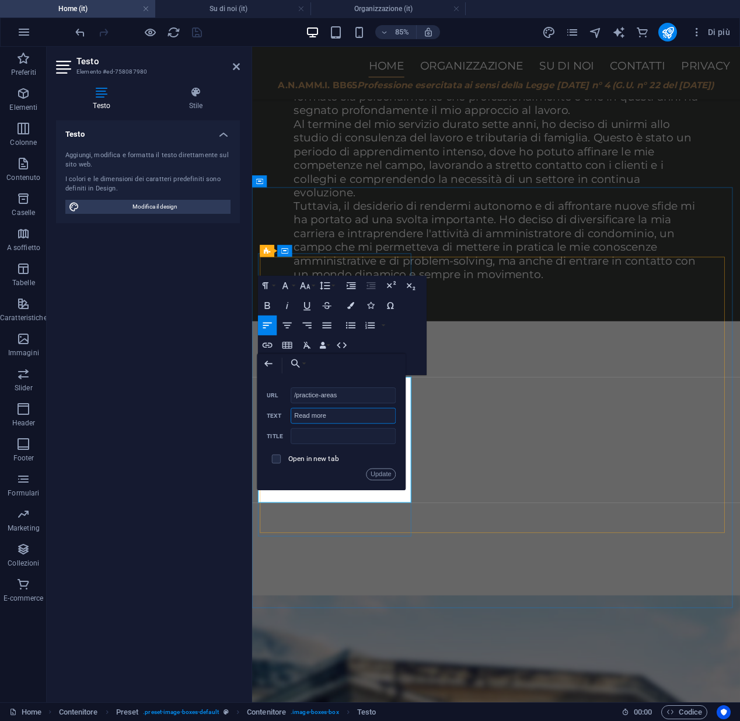
drag, startPoint x: 336, startPoint y: 419, endPoint x: 294, endPoint y: 417, distance: 41.5
click at [294, 417] on input "Read more" at bounding box center [343, 416] width 105 height 16
type input "A"
type input "v"
type input "[DEMOGRAPHIC_DATA] altro"
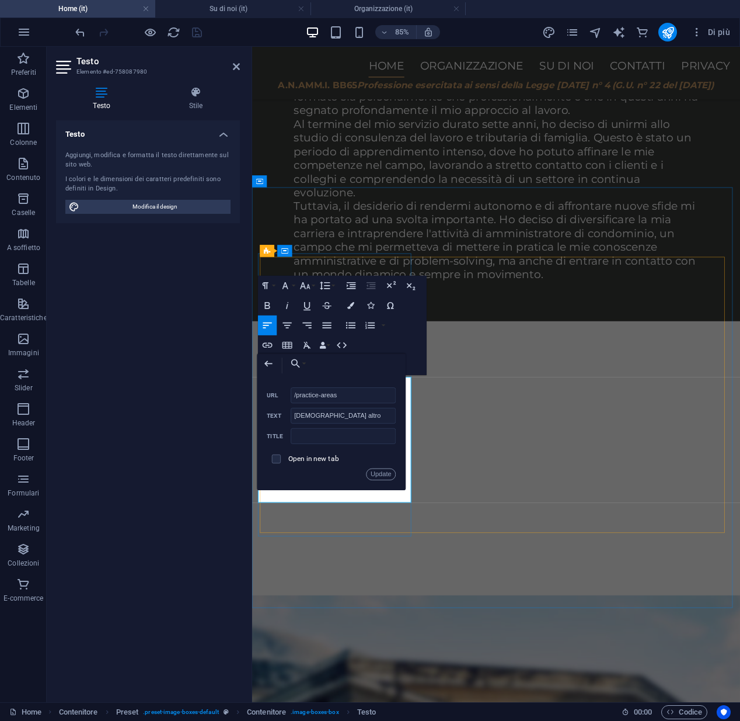
click at [278, 462] on span at bounding box center [276, 458] width 9 height 9
click at [278, 460] on input "checkbox" at bounding box center [274, 457] width 9 height 9
click at [273, 461] on input "checkbox" at bounding box center [274, 457] width 9 height 9
checkbox input "false"
click at [349, 398] on input "/practice-areas" at bounding box center [343, 395] width 105 height 16
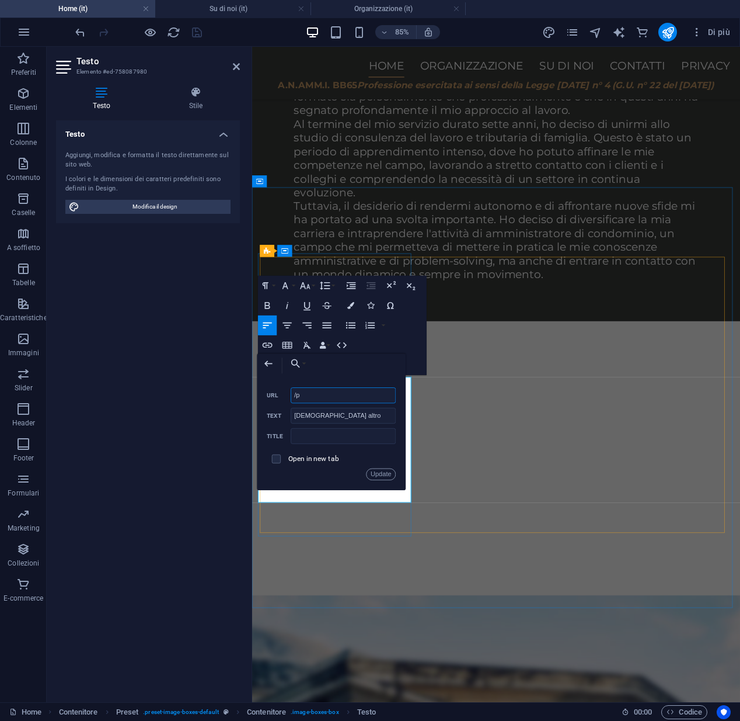
type input "/"
click at [374, 476] on button "Update" at bounding box center [382, 474] width 30 height 12
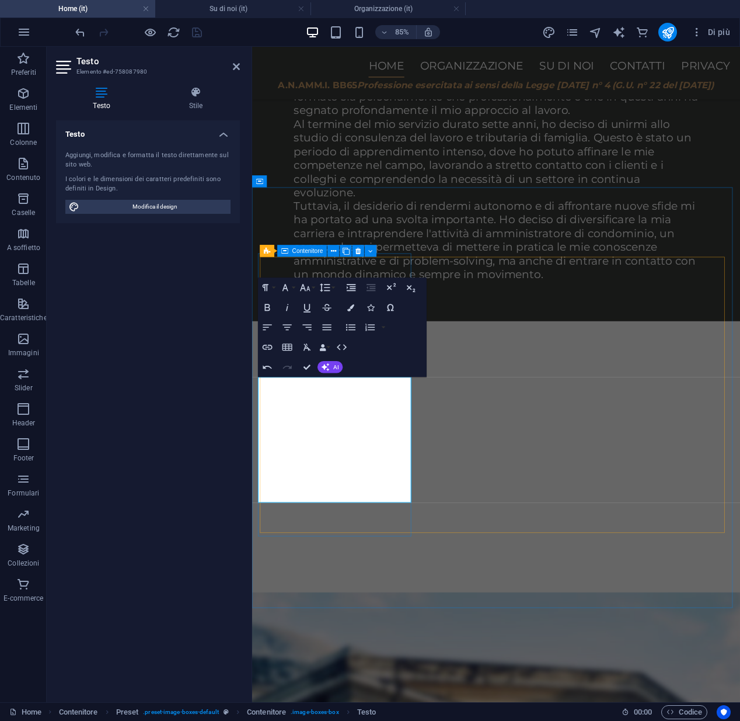
drag, startPoint x: 323, startPoint y: 618, endPoint x: 325, endPoint y: 612, distance: 6.1
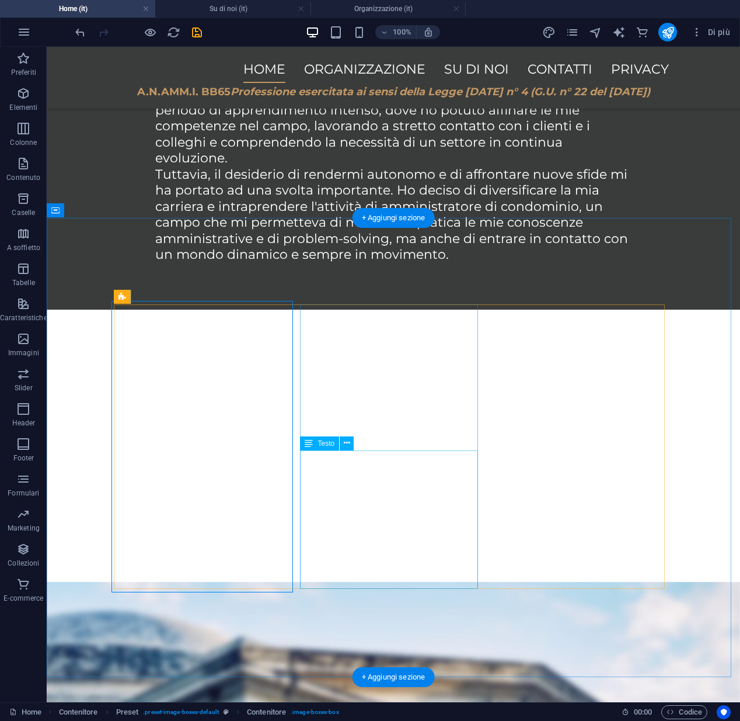
scroll to position [1268, 0]
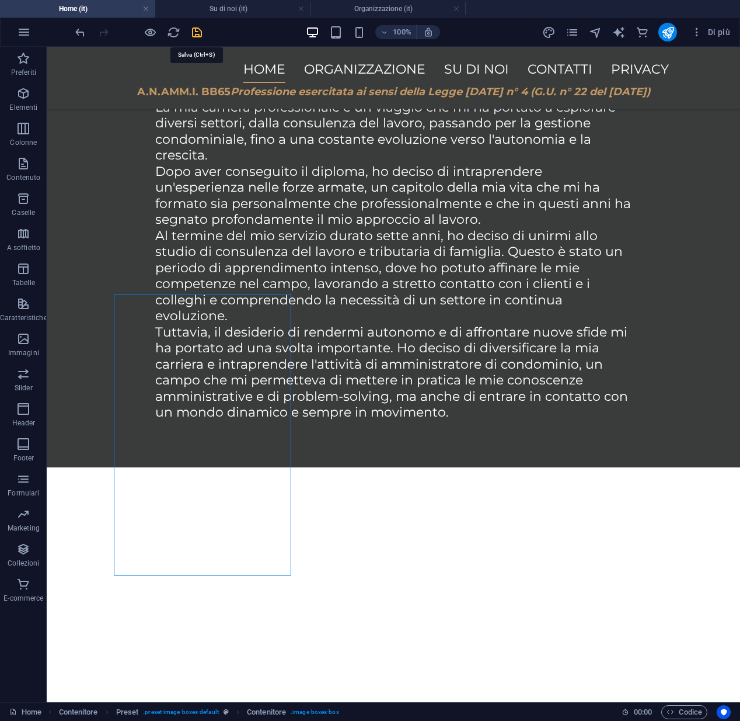
click at [195, 36] on icon "save" at bounding box center [196, 32] width 13 height 13
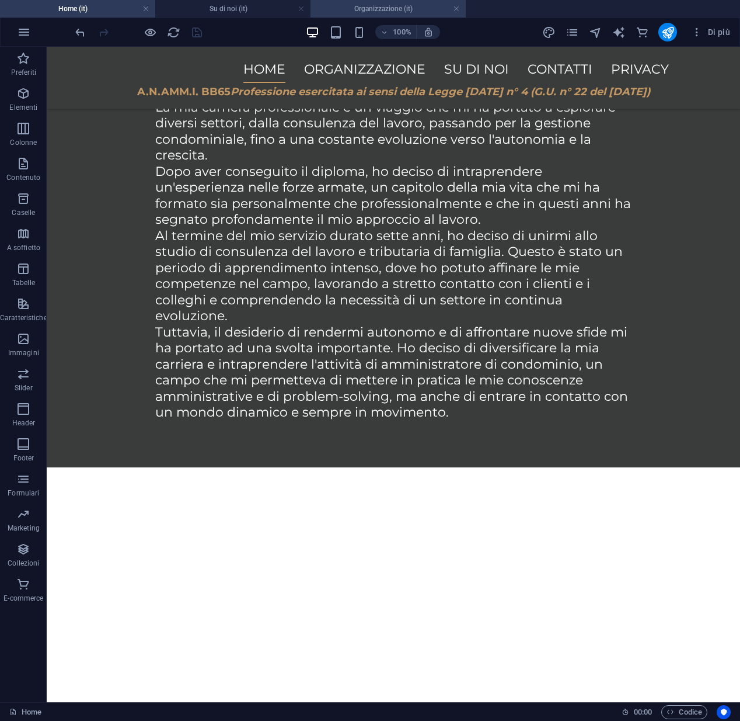
click at [342, 8] on h4 "Organizzazione (it)" at bounding box center [388, 8] width 155 height 13
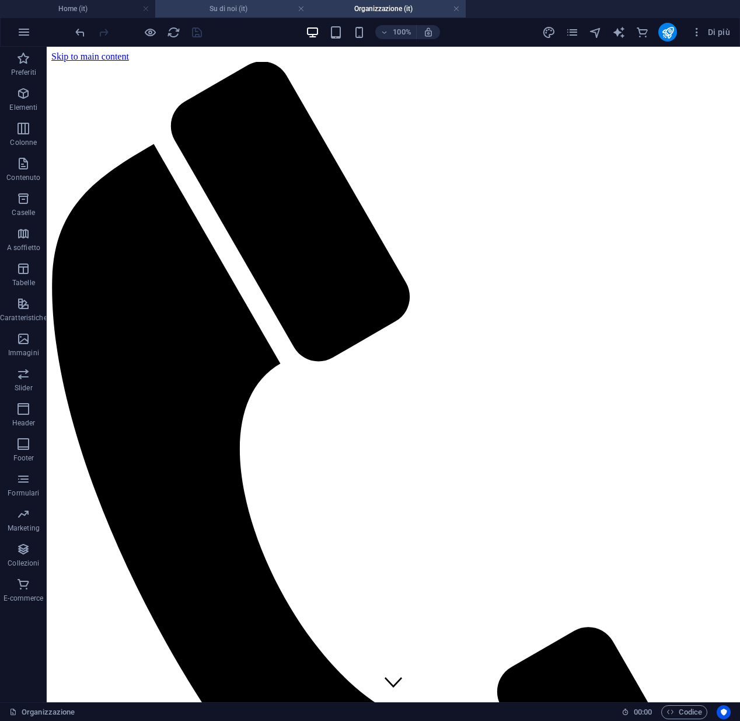
click at [233, 12] on h4 "Su di noi (it)" at bounding box center [232, 8] width 155 height 13
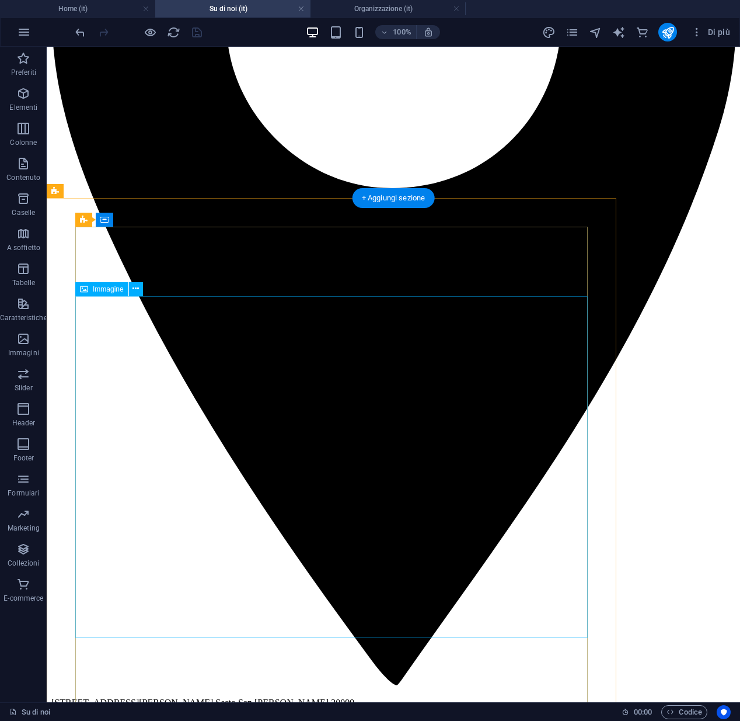
scroll to position [1342, 0]
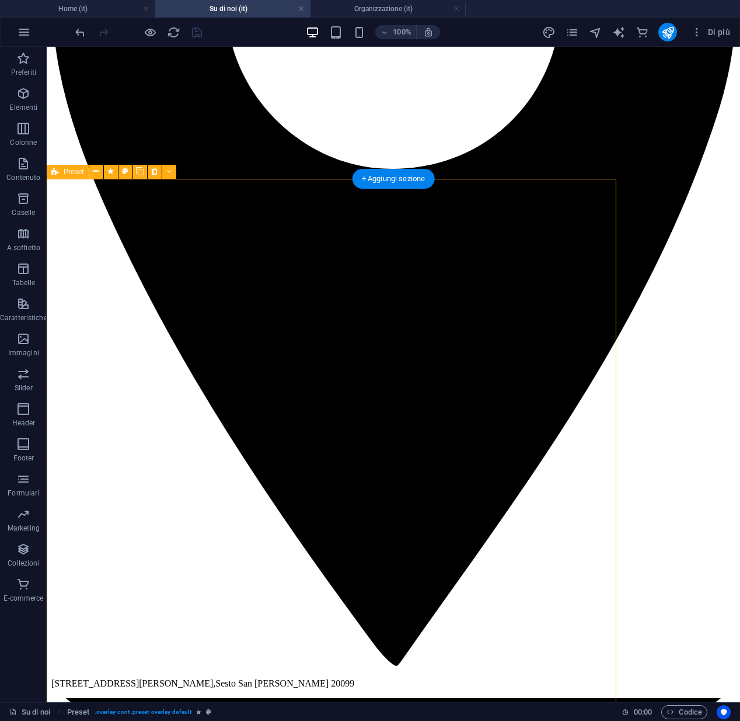
click at [57, 172] on icon at bounding box center [55, 172] width 8 height 14
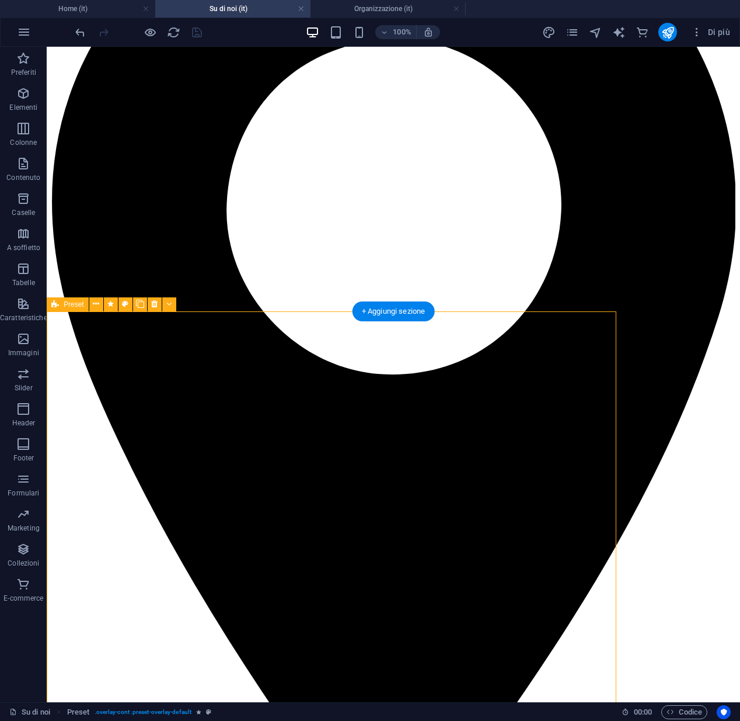
scroll to position [1050, 0]
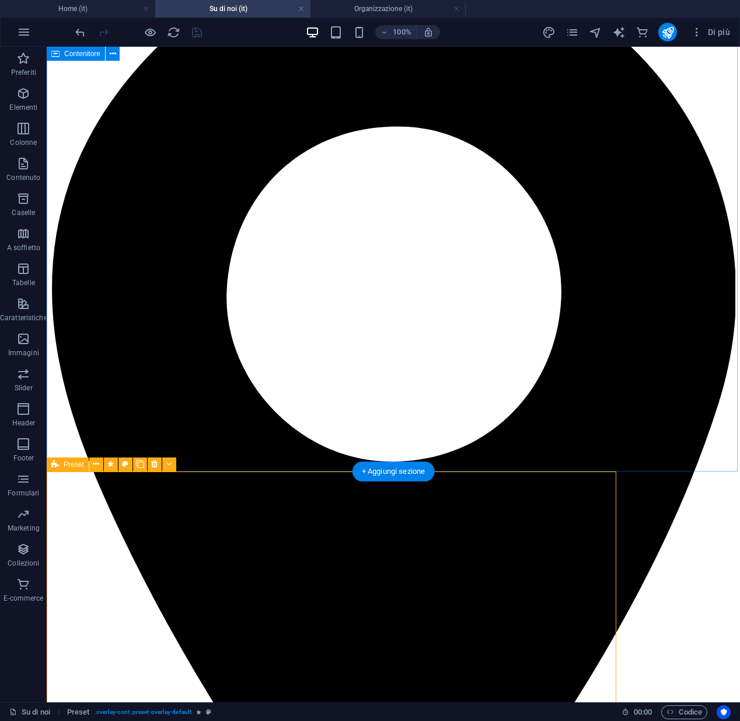
click at [55, 465] on icon at bounding box center [55, 464] width 8 height 14
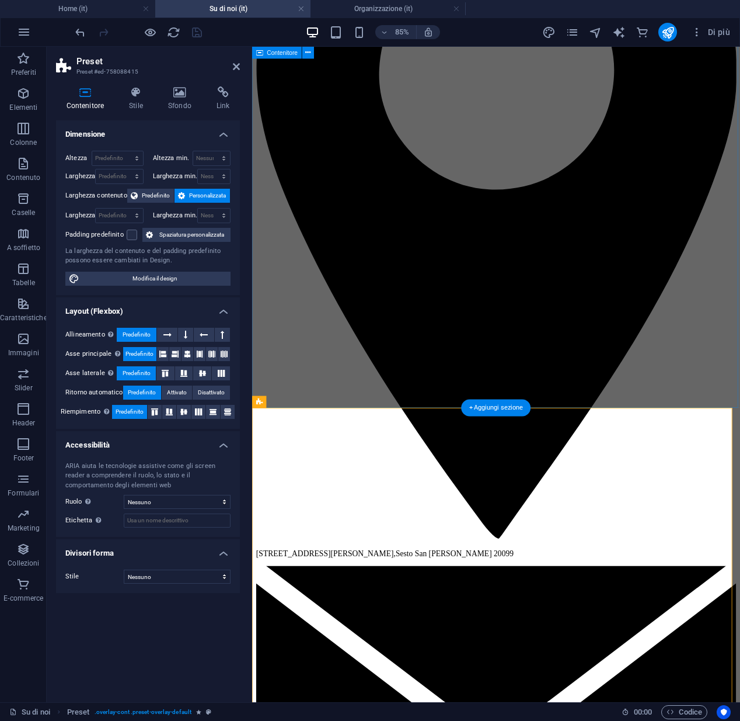
drag, startPoint x: 137, startPoint y: 71, endPoint x: 115, endPoint y: 71, distance: 22.2
click at [115, 71] on h3 "Preset #ed-758088415" at bounding box center [146, 72] width 140 height 11
drag, startPoint x: 138, startPoint y: 71, endPoint x: 115, endPoint y: 71, distance: 22.8
click at [116, 71] on h3 "Preset #ed-758088415" at bounding box center [146, 72] width 140 height 11
drag, startPoint x: 96, startPoint y: 70, endPoint x: 126, endPoint y: 71, distance: 30.4
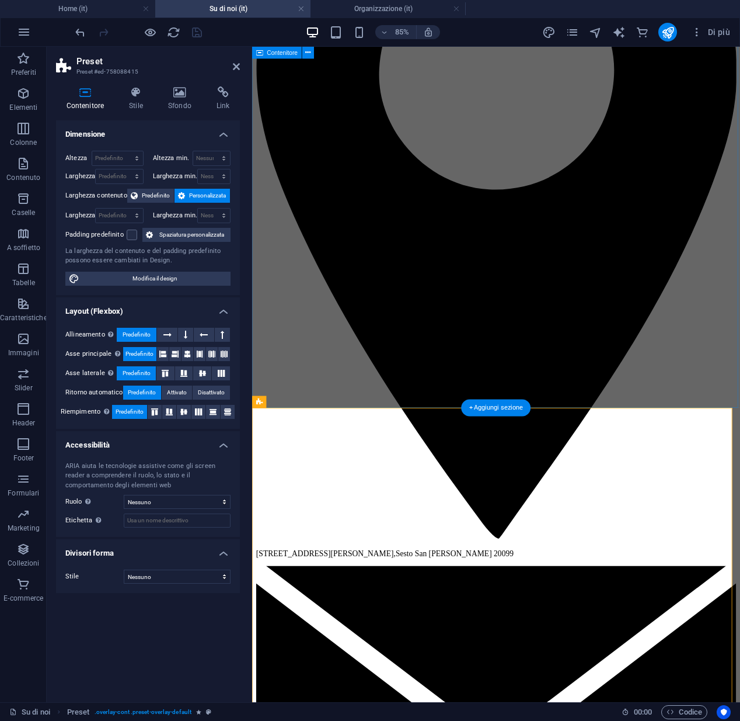
click at [126, 71] on h3 "Preset #ed-758088415" at bounding box center [146, 72] width 140 height 11
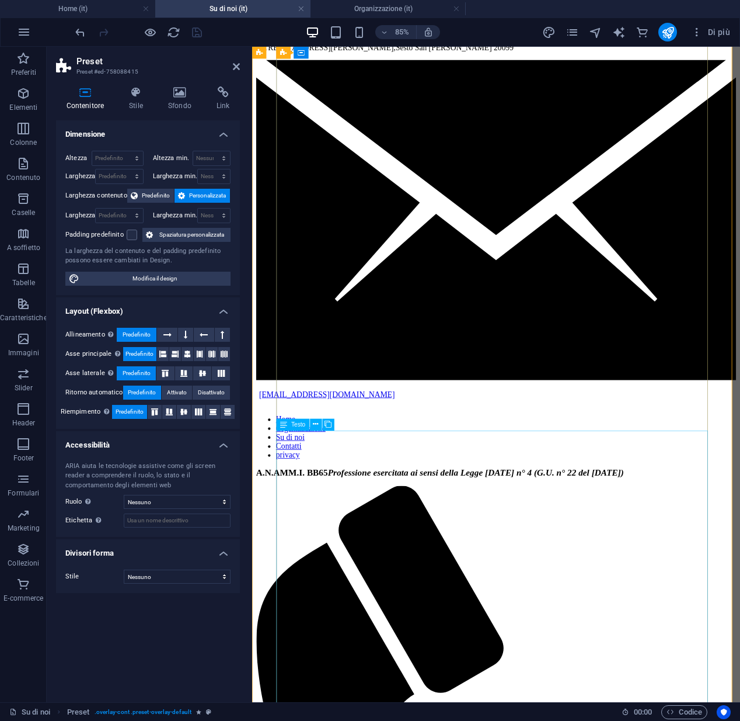
scroll to position [1543, 0]
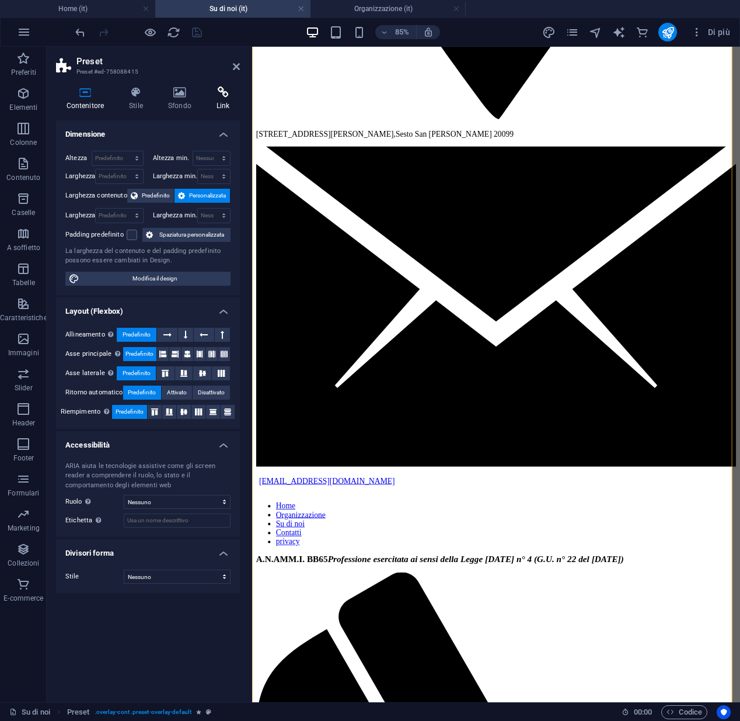
click at [223, 102] on h4 "Link" at bounding box center [223, 98] width 34 height 25
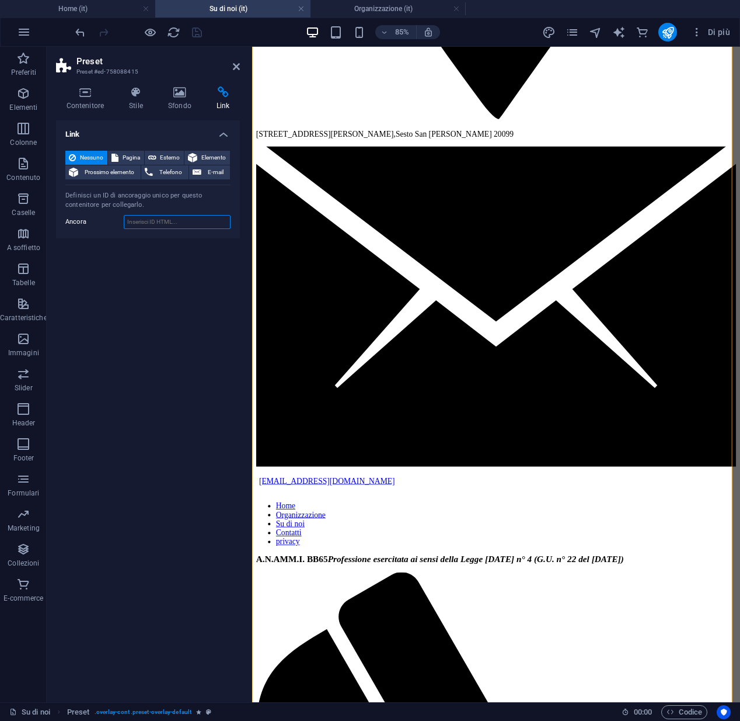
click at [149, 225] on input "Ancora" at bounding box center [177, 222] width 107 height 14
click at [152, 158] on icon at bounding box center [152, 158] width 8 height 14
select select "blank"
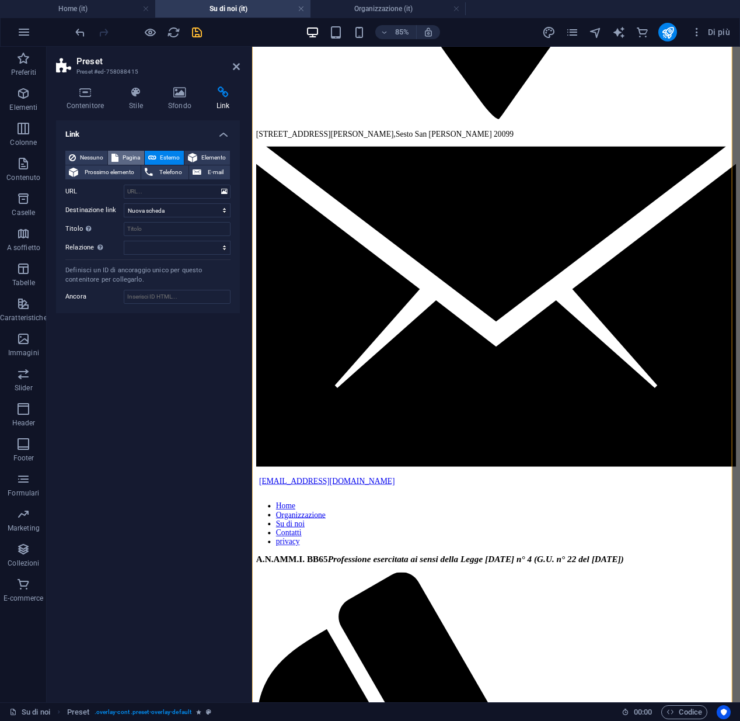
click at [131, 155] on span "Pagina" at bounding box center [131, 158] width 19 height 14
select select
click at [235, 69] on icon at bounding box center [236, 66] width 7 height 9
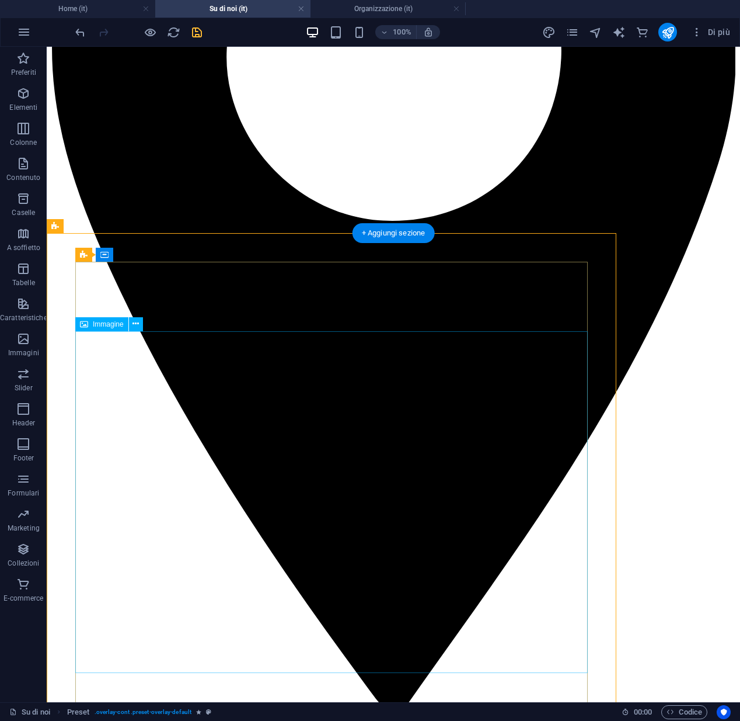
scroll to position [1284, 0]
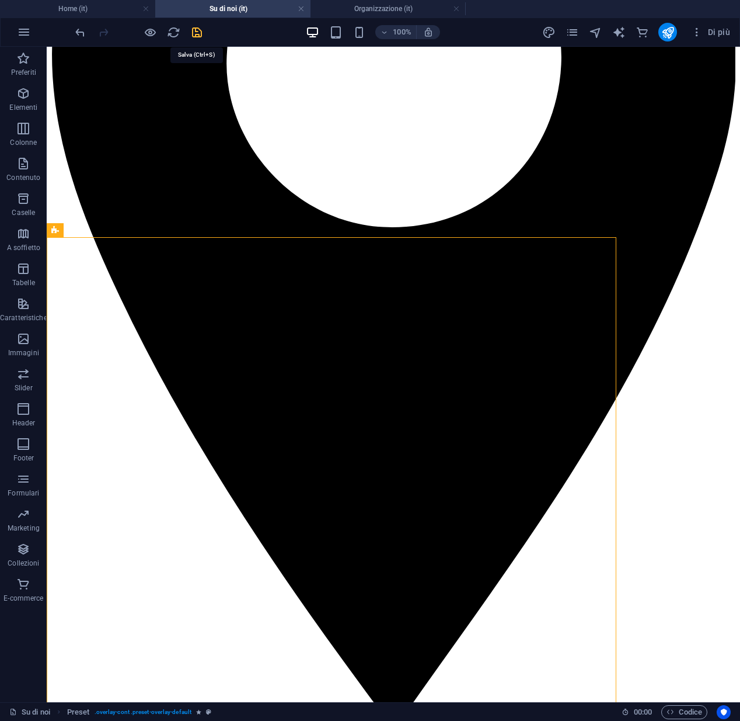
click at [201, 29] on icon "save" at bounding box center [196, 32] width 13 height 13
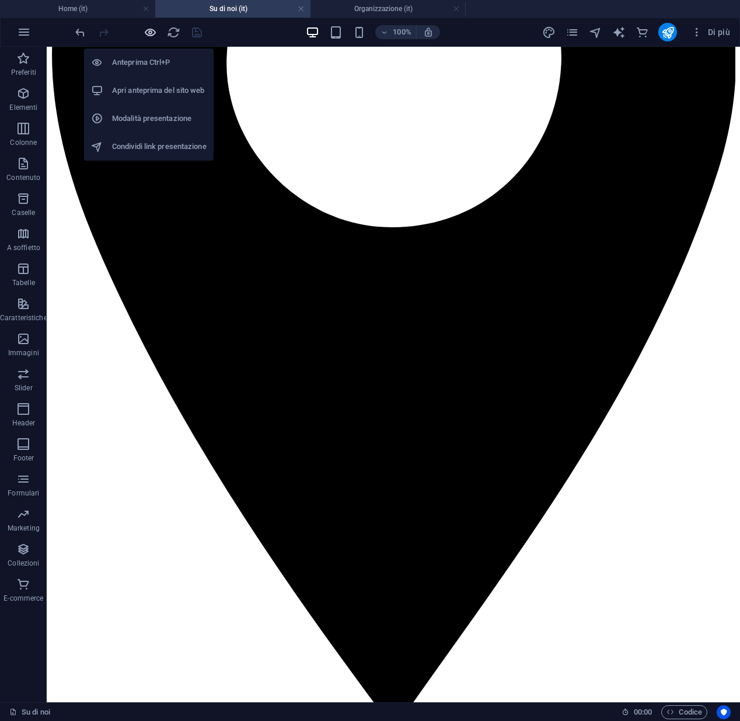
click at [150, 31] on icon "button" at bounding box center [150, 32] width 13 height 13
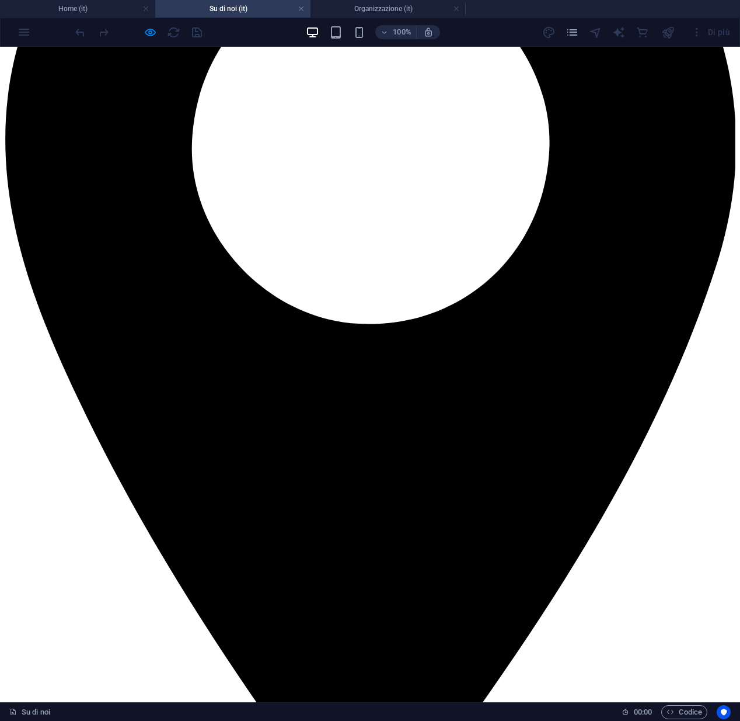
scroll to position [1180, 0]
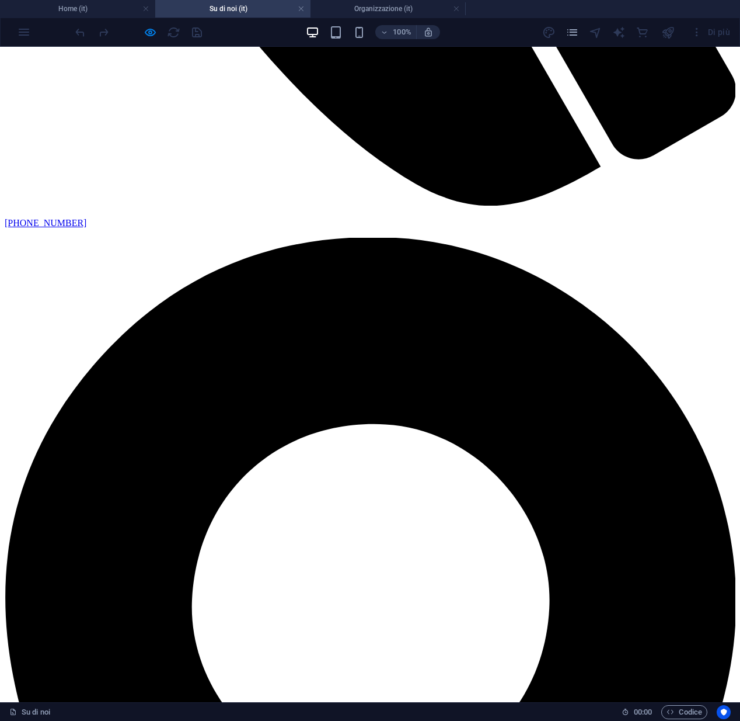
scroll to position [824, 0]
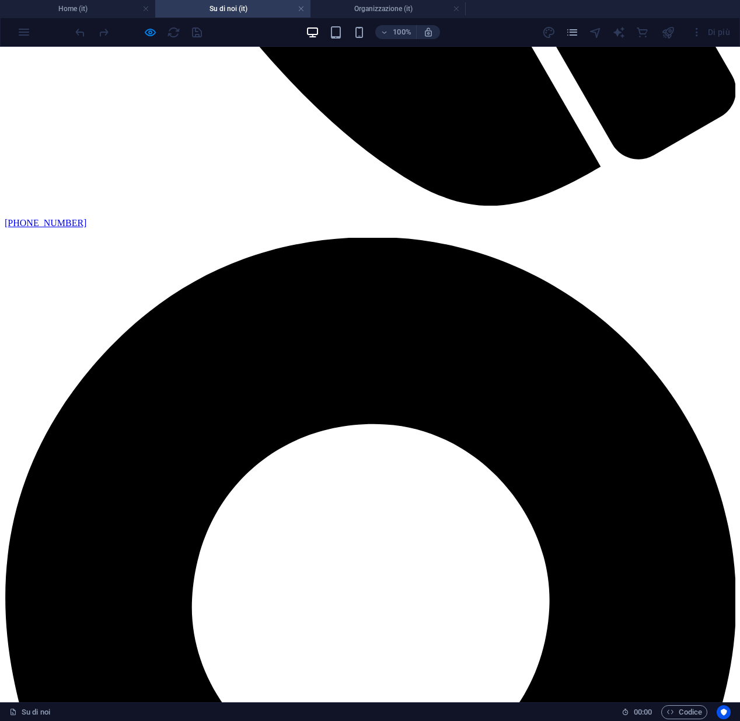
scroll to position [1071, 0]
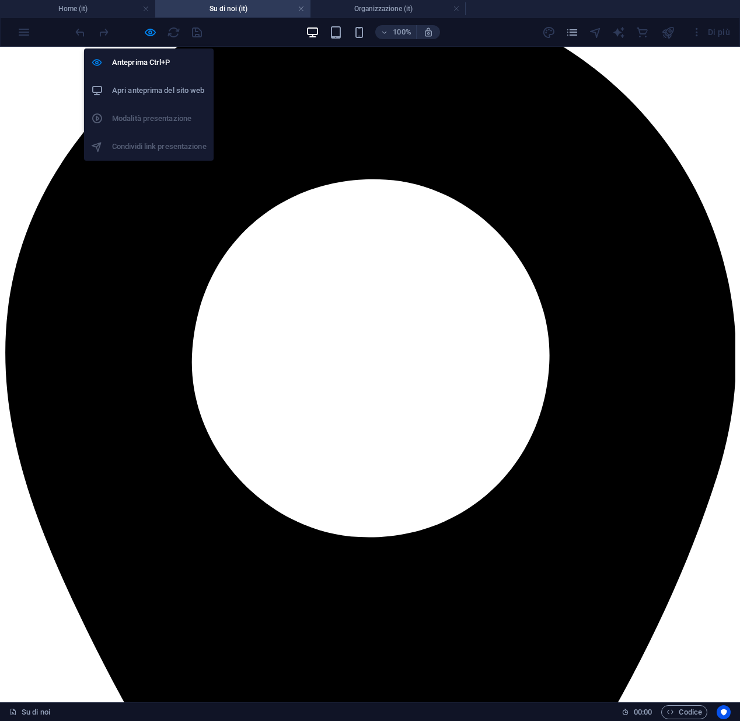
click at [146, 83] on h6 "Apri anteprima del sito web" at bounding box center [159, 90] width 95 height 14
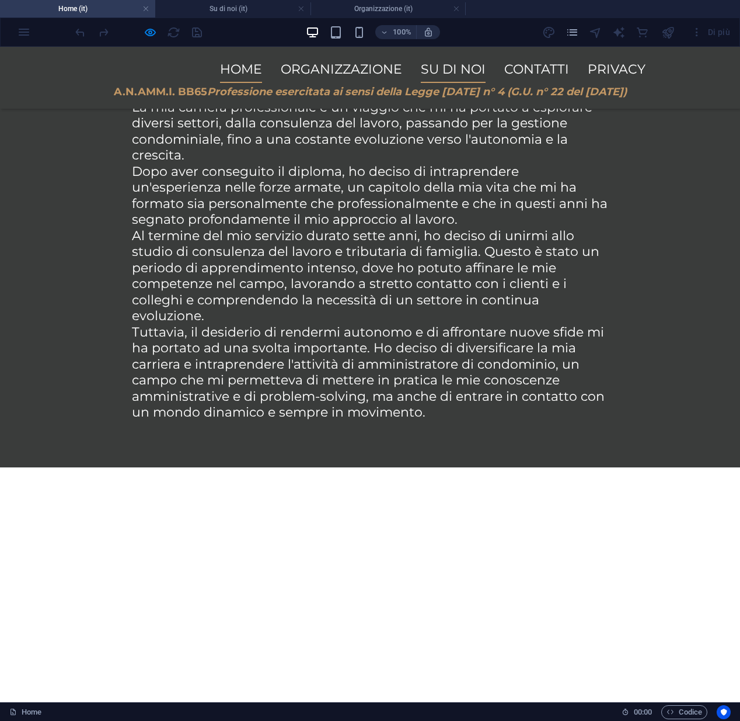
click at [439, 78] on link "Su di noi" at bounding box center [453, 69] width 65 height 27
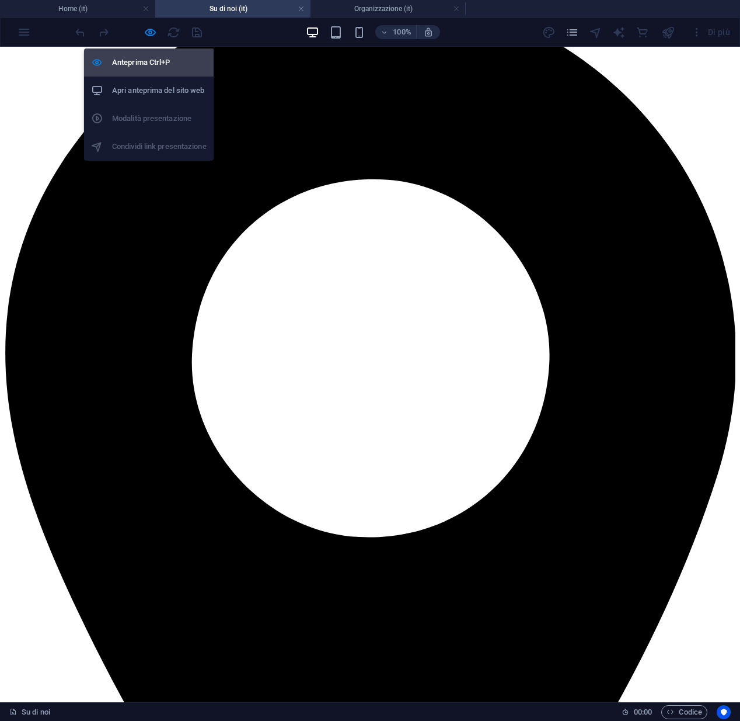
click at [107, 64] on div at bounding box center [101, 63] width 21 height 12
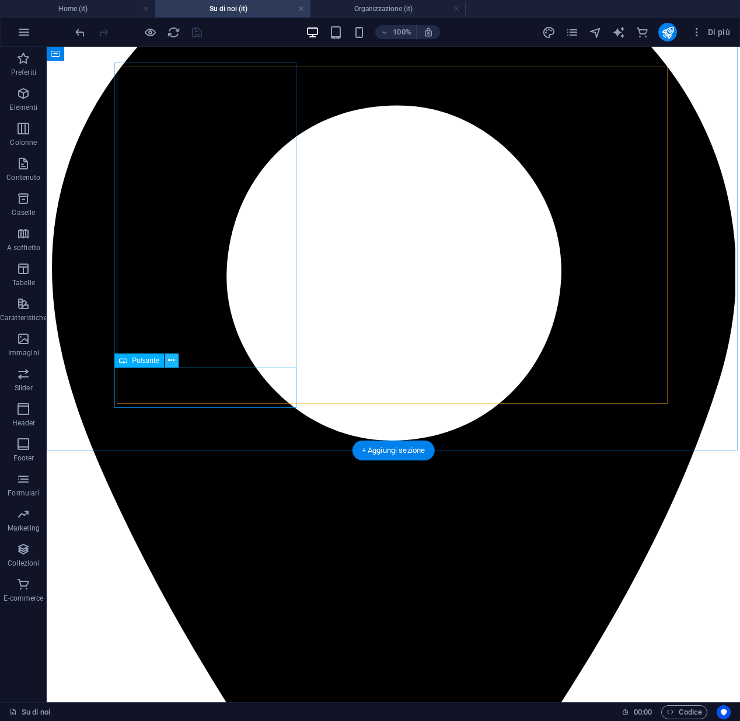
click at [172, 360] on icon at bounding box center [171, 360] width 6 height 12
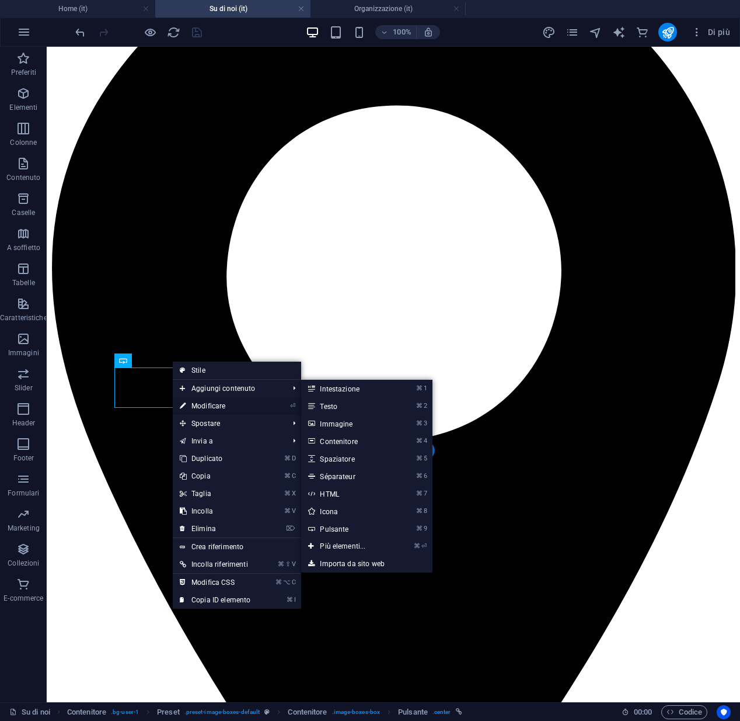
click at [190, 405] on link "⏎ Modificare" at bounding box center [215, 406] width 85 height 18
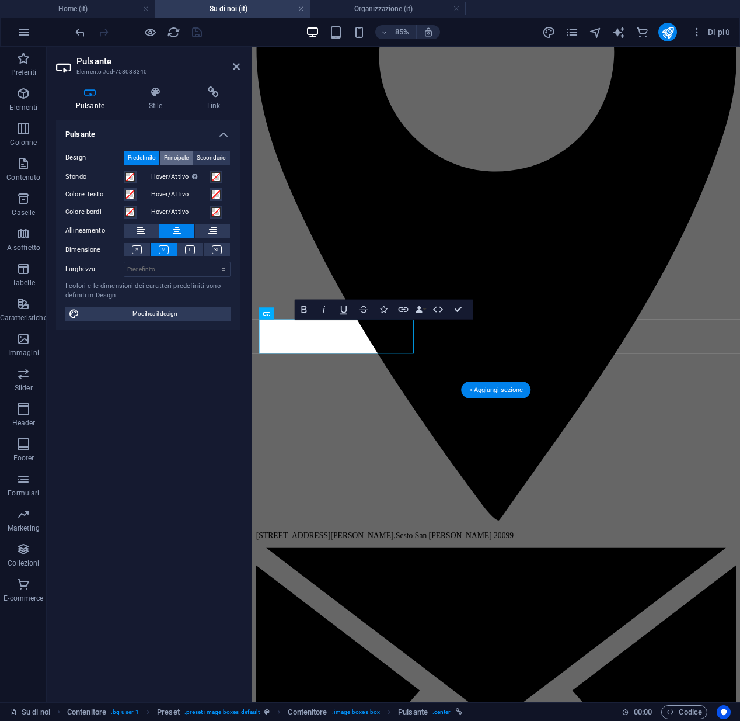
click at [179, 160] on span "Principale" at bounding box center [176, 158] width 25 height 14
click at [148, 155] on span "Predefinito" at bounding box center [142, 158] width 28 height 14
click at [207, 160] on span "Secondario" at bounding box center [211, 158] width 29 height 14
click at [149, 156] on span "Predefinito" at bounding box center [142, 158] width 28 height 14
click at [210, 96] on icon at bounding box center [213, 92] width 53 height 12
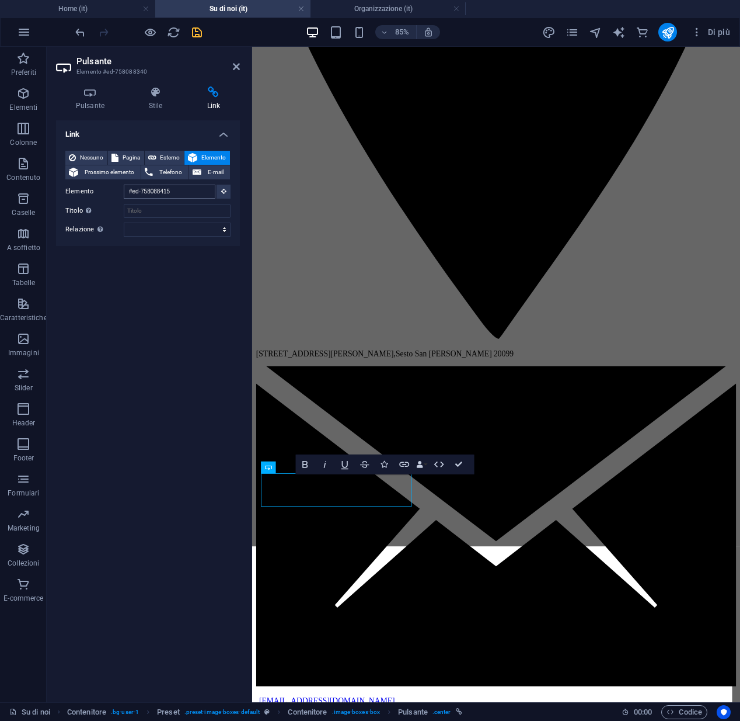
scroll to position [1635, 0]
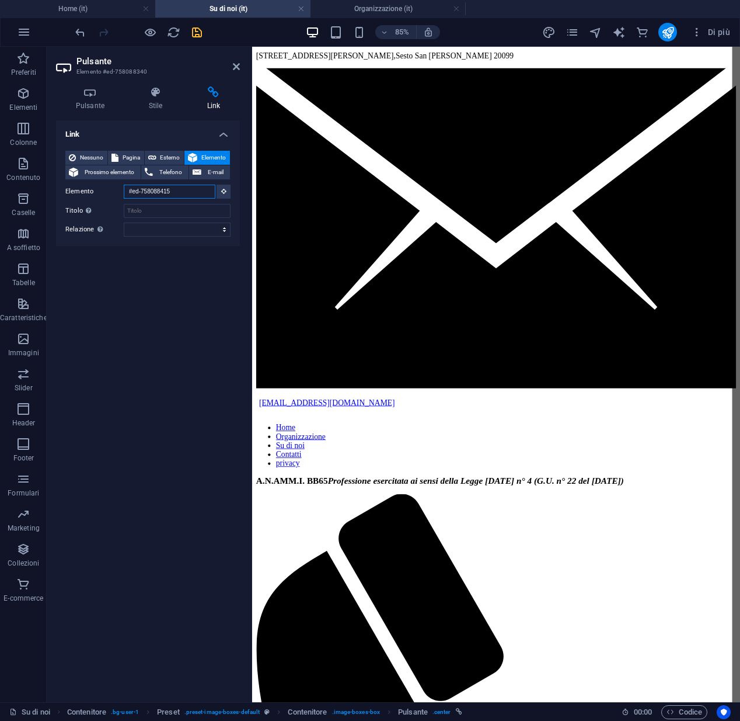
drag, startPoint x: 197, startPoint y: 192, endPoint x: 126, endPoint y: 189, distance: 70.7
click at [126, 189] on input "#ed-758088415" at bounding box center [170, 192] width 92 height 14
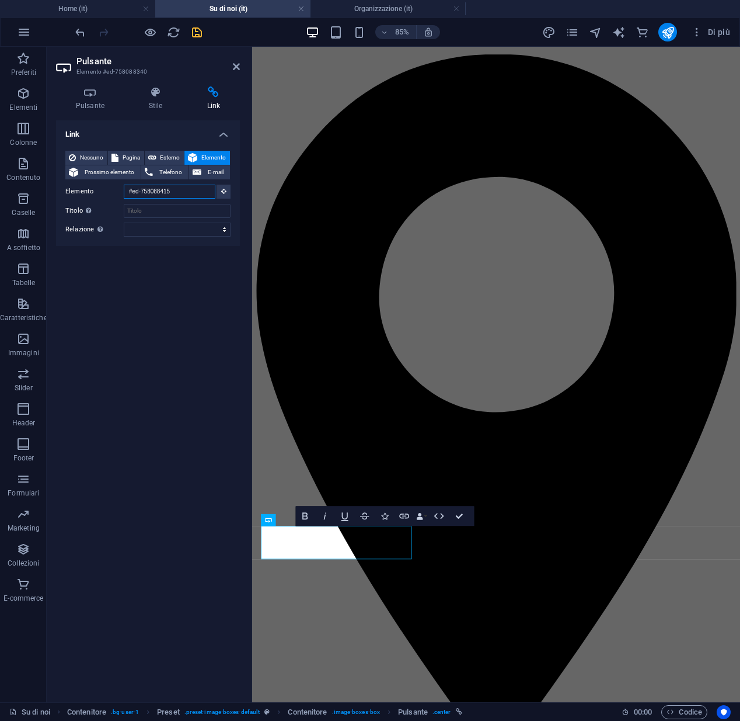
scroll to position [764, 0]
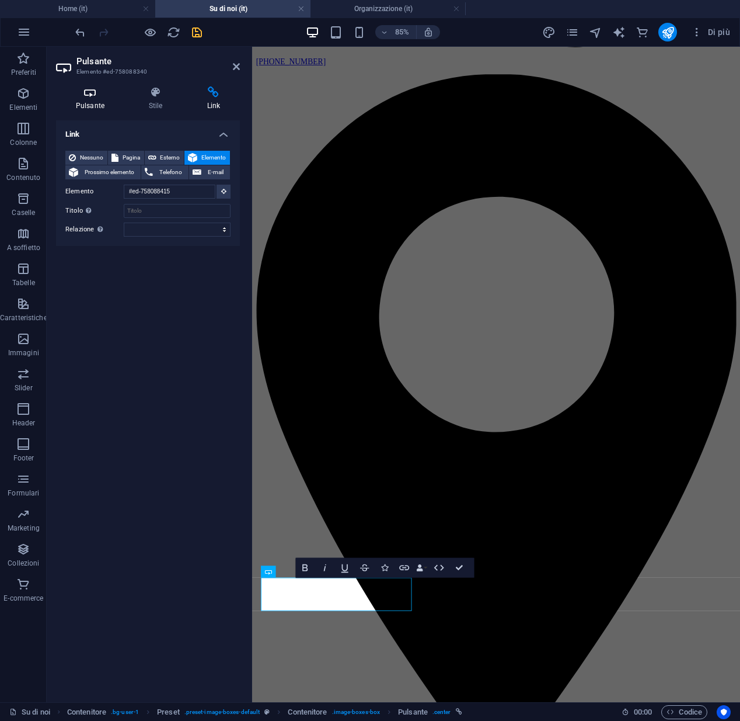
click at [100, 100] on h4 "Pulsante" at bounding box center [92, 98] width 73 height 25
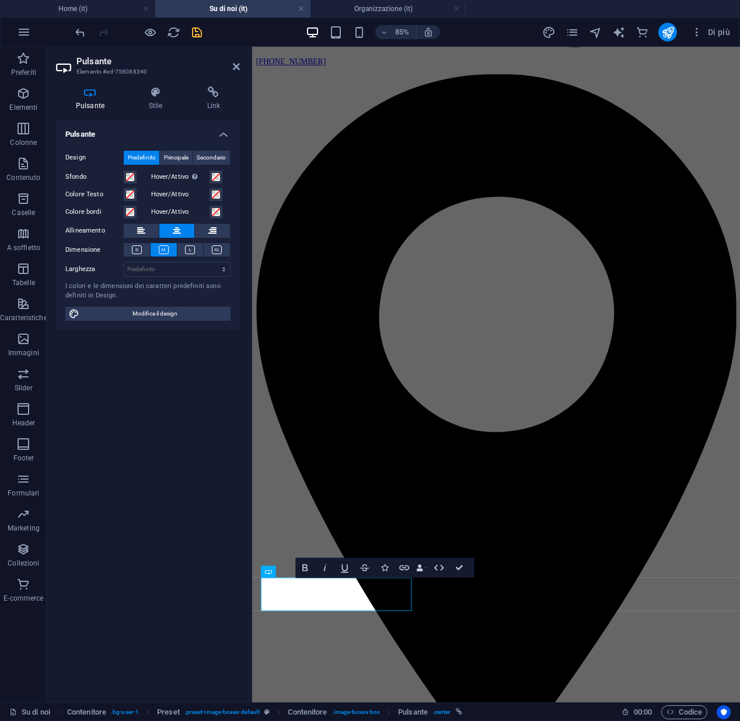
click at [235, 73] on header "Pulsante Elemento #ed-758088340" at bounding box center [148, 62] width 184 height 30
click at [236, 69] on icon at bounding box center [236, 66] width 7 height 9
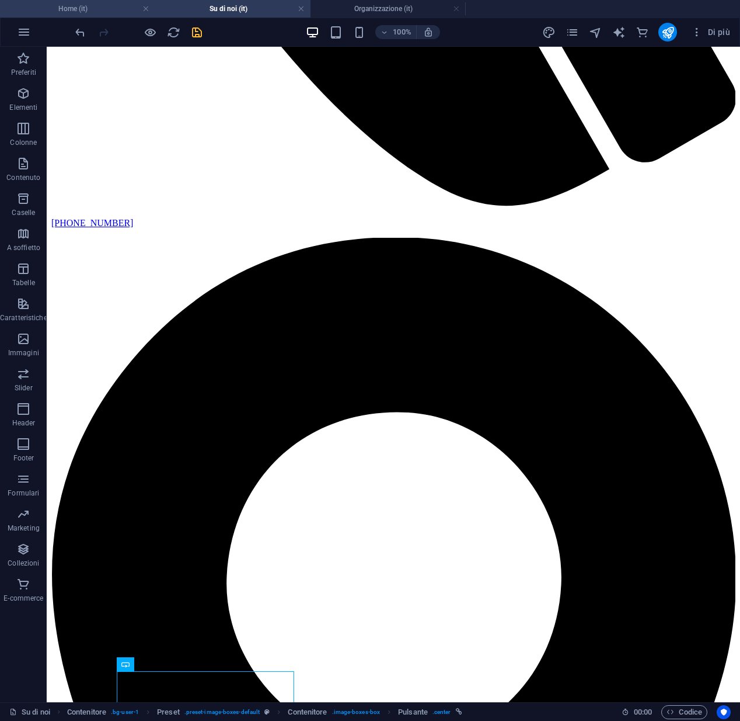
click at [89, 12] on h4 "Home (it)" at bounding box center [77, 8] width 155 height 13
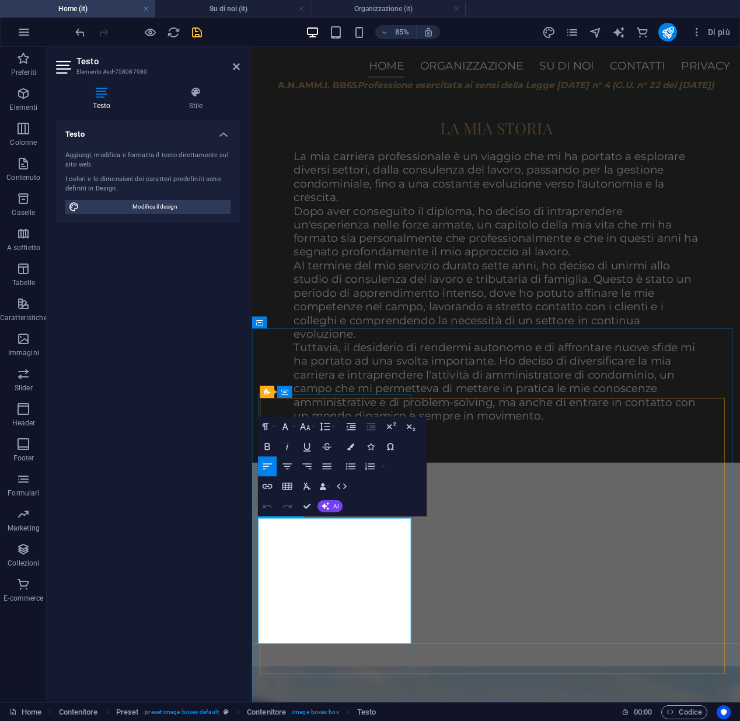
click at [300, 608] on button "Edit Link" at bounding box center [306, 603] width 19 height 20
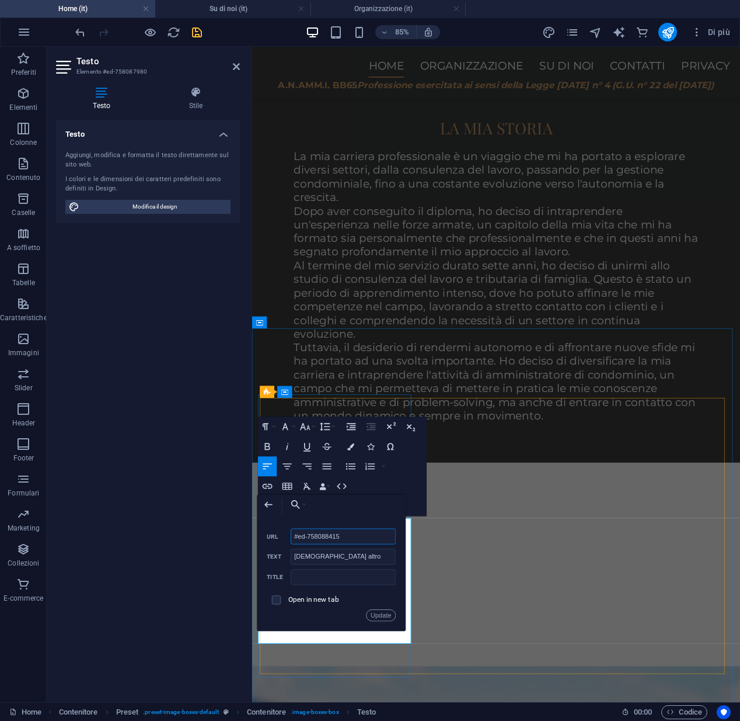
type input "#ed-758088415"
click at [329, 614] on div "Update" at bounding box center [331, 615] width 129 height 12
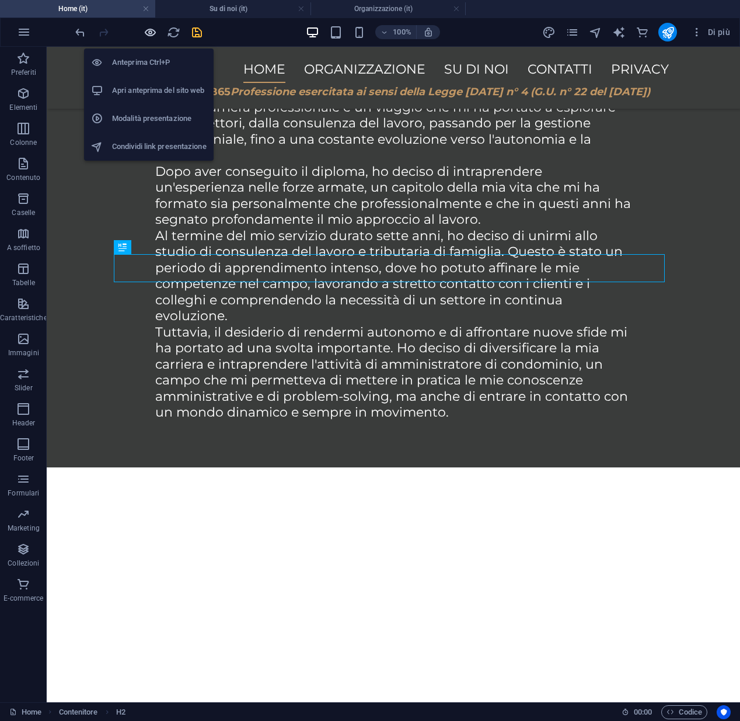
click at [148, 36] on icon "button" at bounding box center [150, 32] width 13 height 13
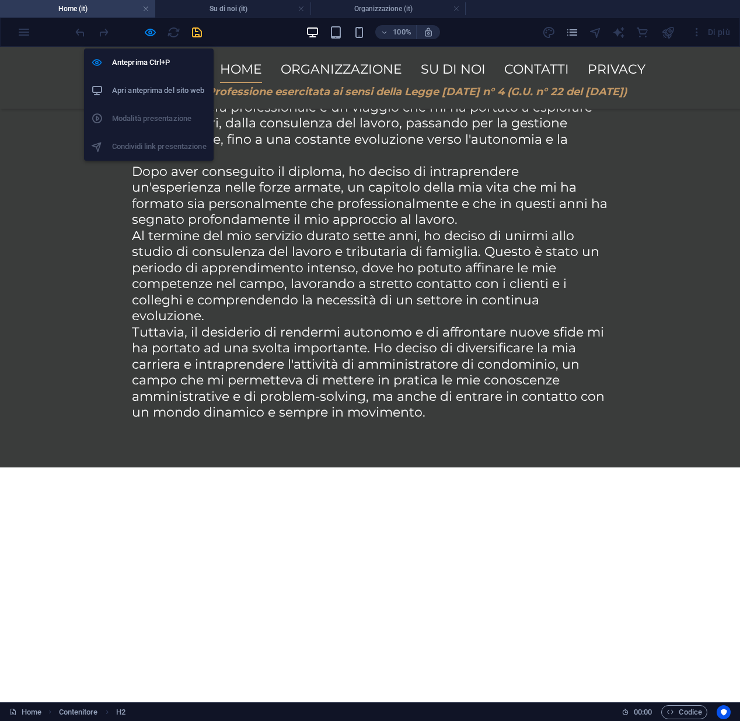
click at [130, 86] on h6 "Apri anteprima del sito web" at bounding box center [159, 90] width 95 height 14
click at [147, 35] on icon "button" at bounding box center [150, 32] width 13 height 13
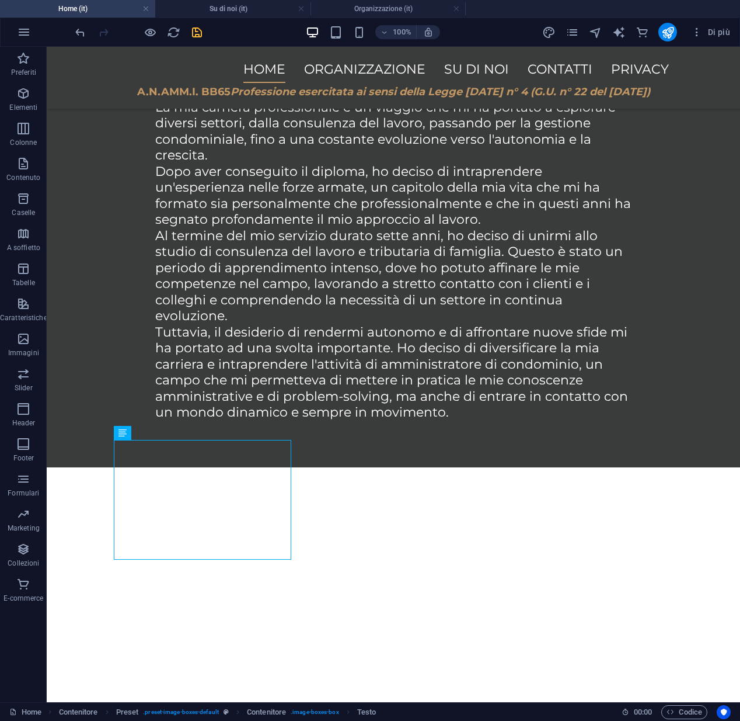
click at [193, 36] on icon "save" at bounding box center [196, 32] width 13 height 13
